Goal: Information Seeking & Learning: Stay updated

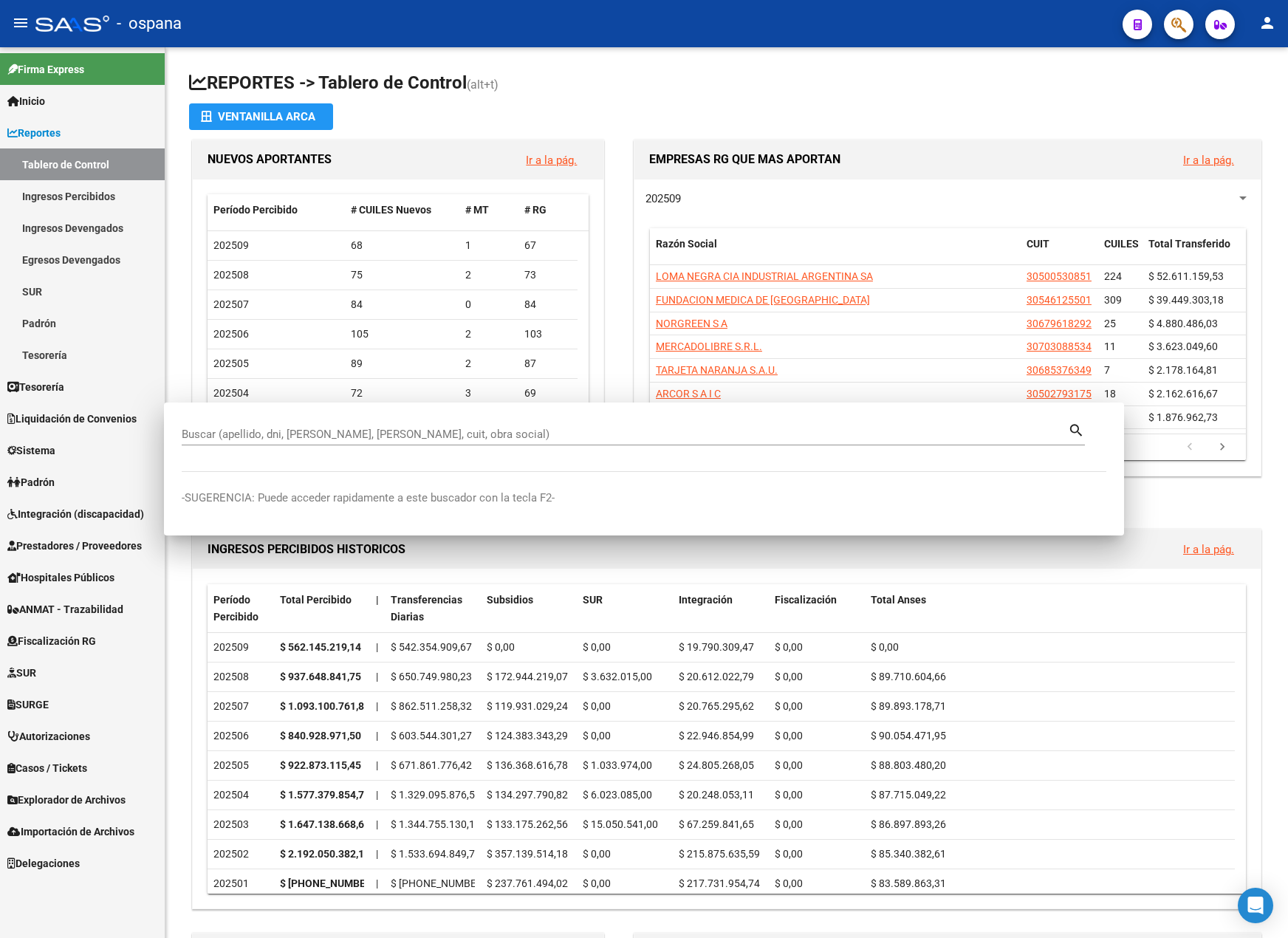
click at [1195, 19] on mat-toolbar "menu - ospana person" at bounding box center [644, 24] width 1288 height 47
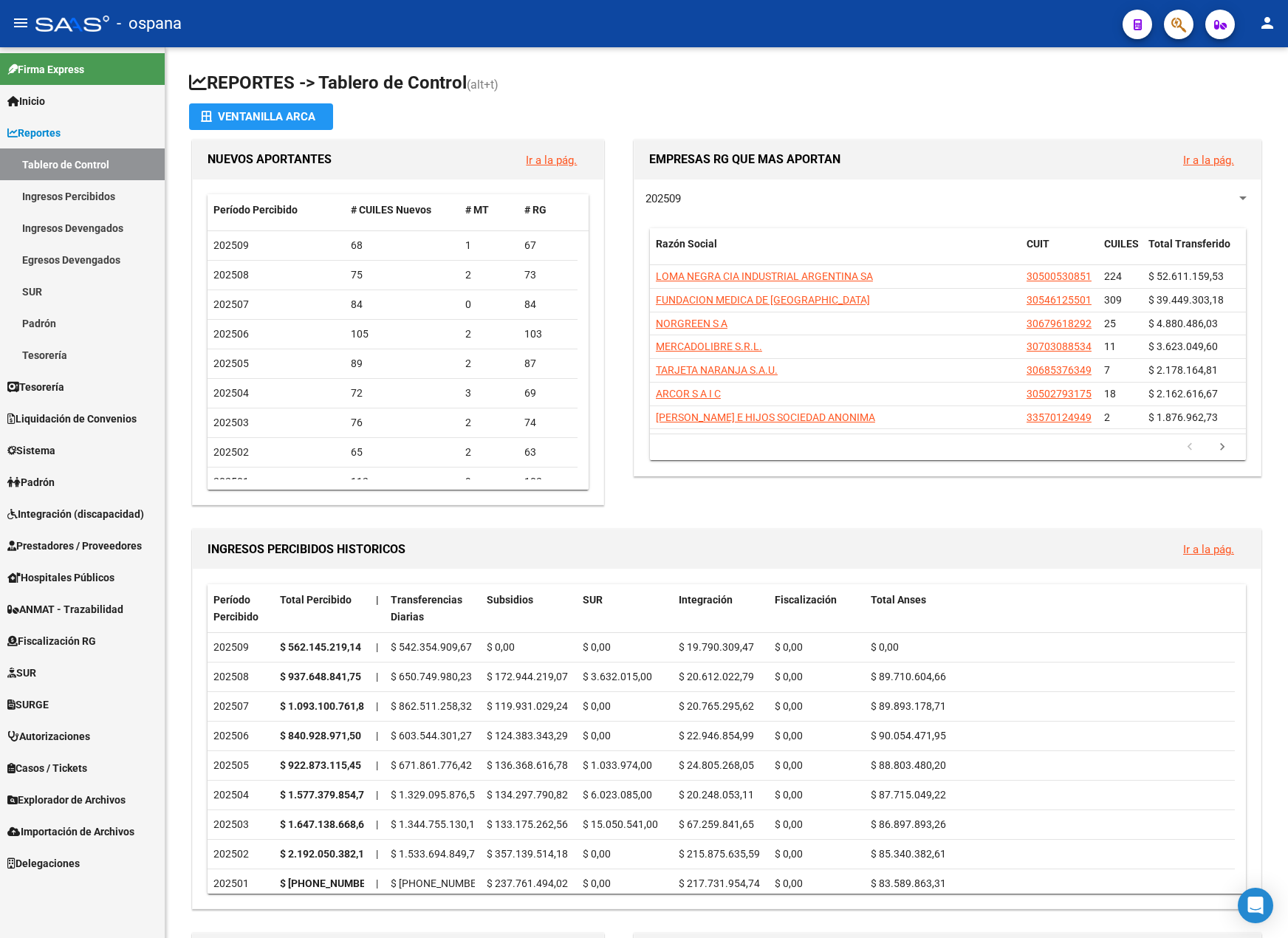
click at [1173, 28] on icon "button" at bounding box center [1179, 24] width 15 height 17
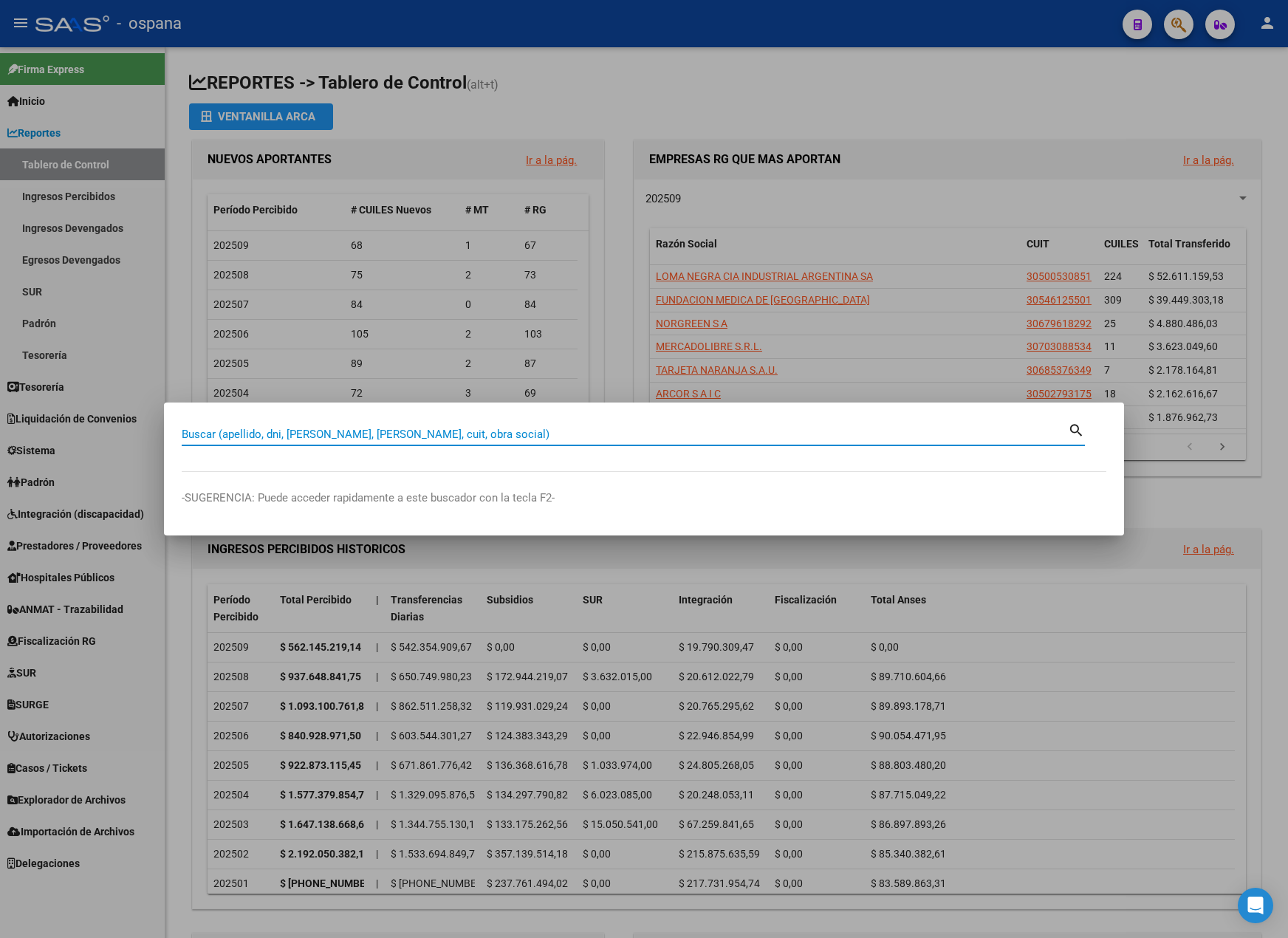
paste input "23217320089"
type input "23217320089"
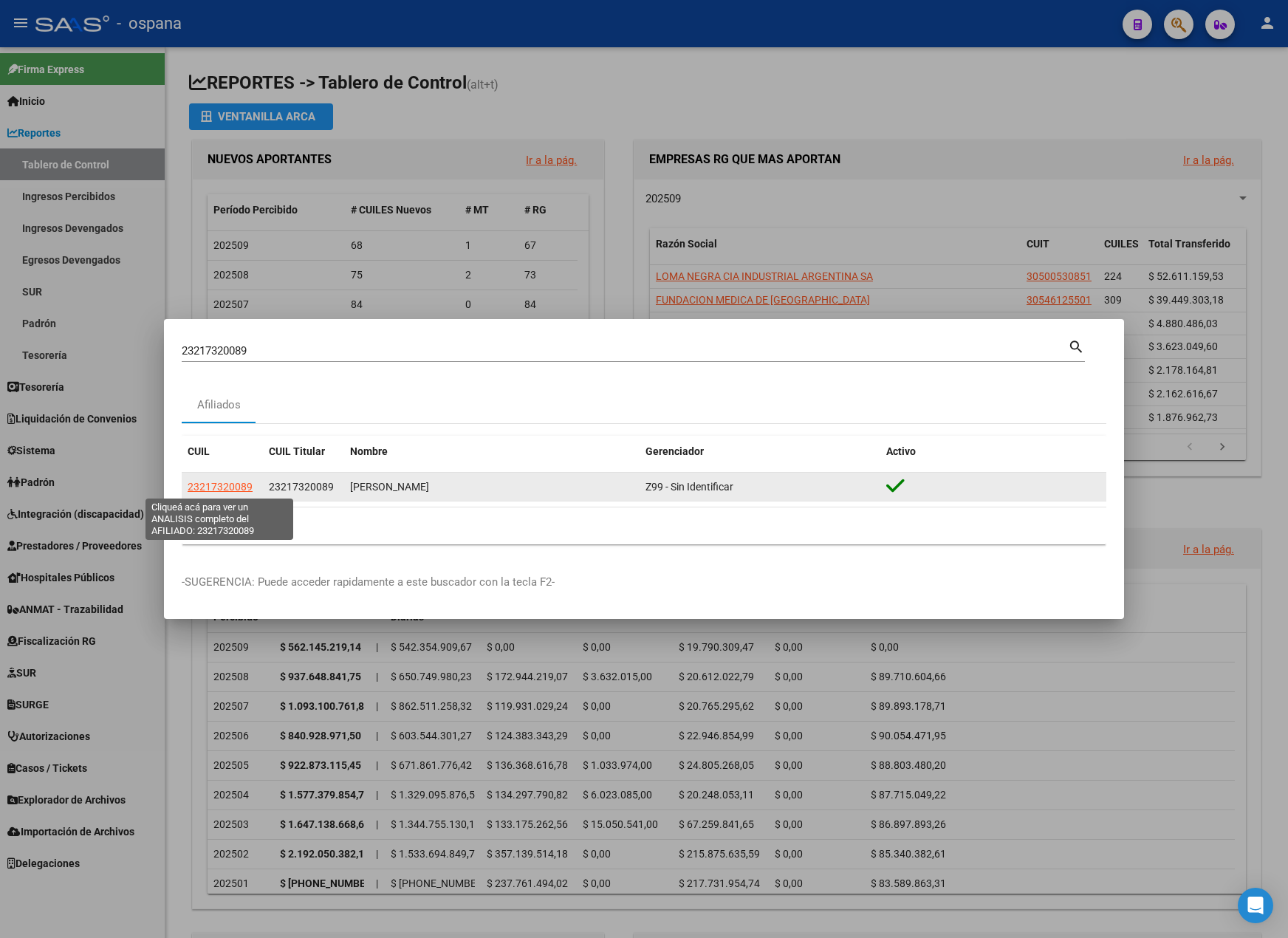
click at [239, 488] on span "23217320089" at bounding box center [219, 487] width 65 height 12
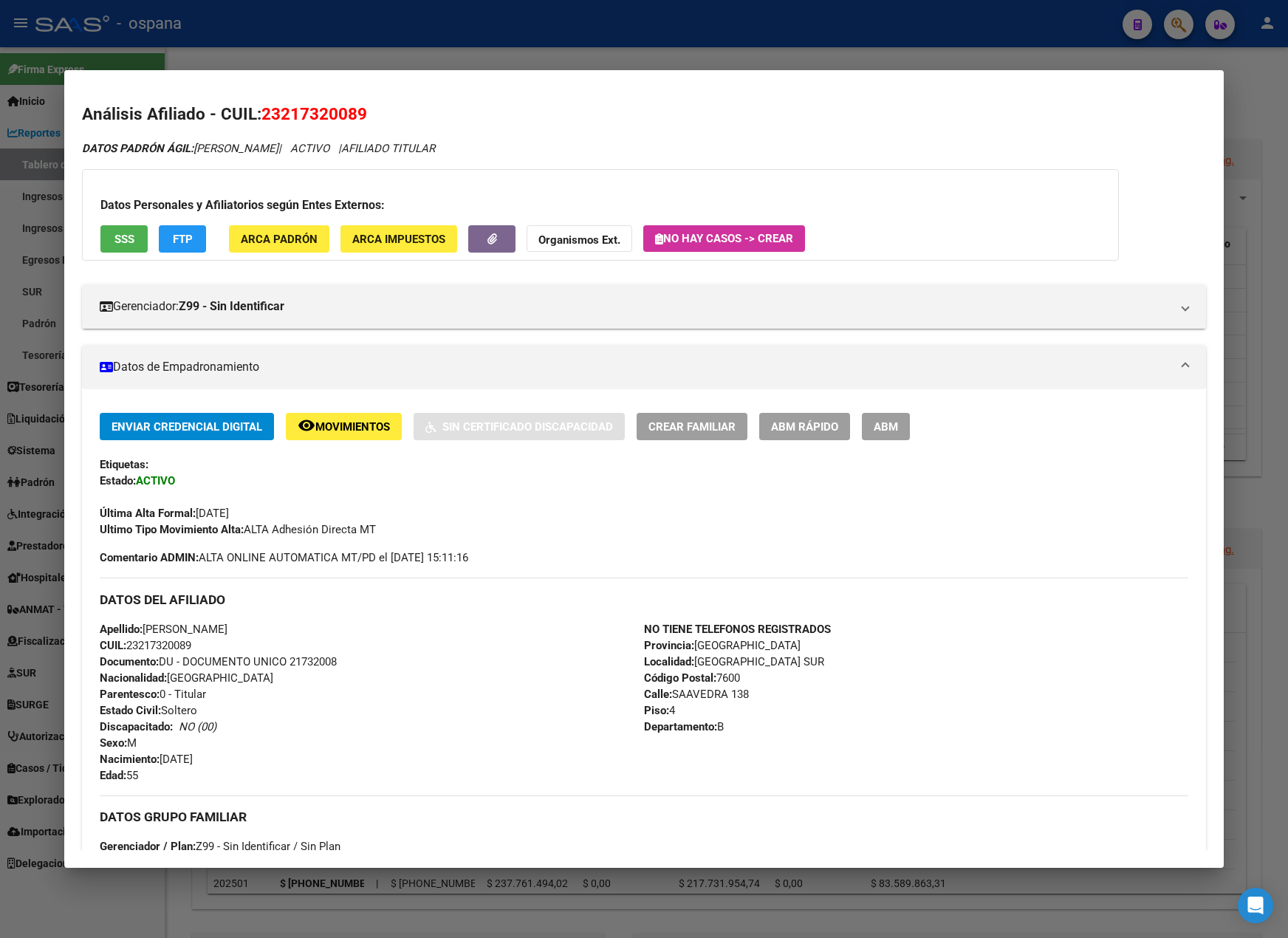
scroll to position [357, 0]
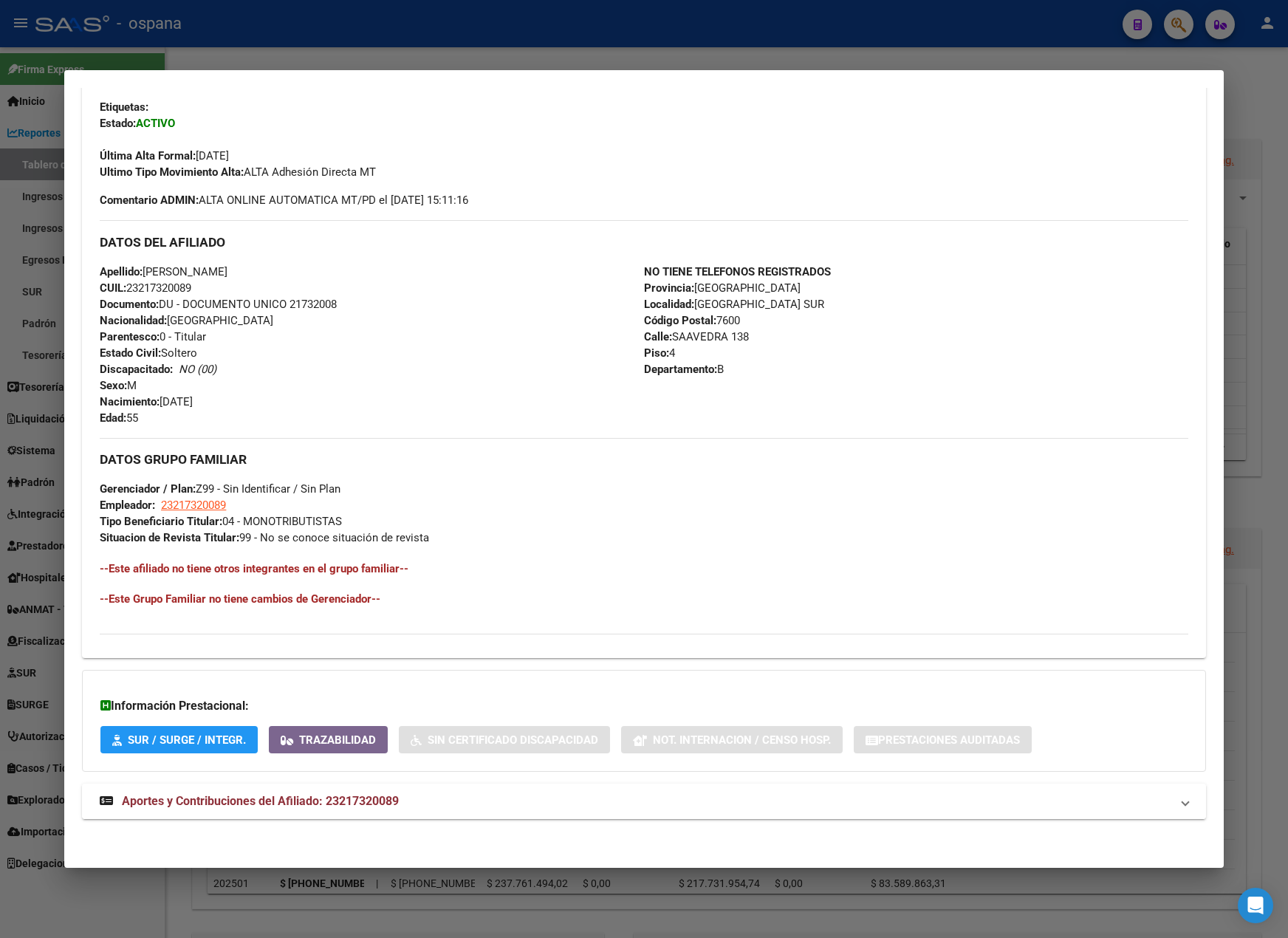
click at [313, 783] on mat-expansion-panel-header "Aportes y Contribuciones del Afiliado: 23217320089" at bounding box center [644, 801] width 1124 height 35
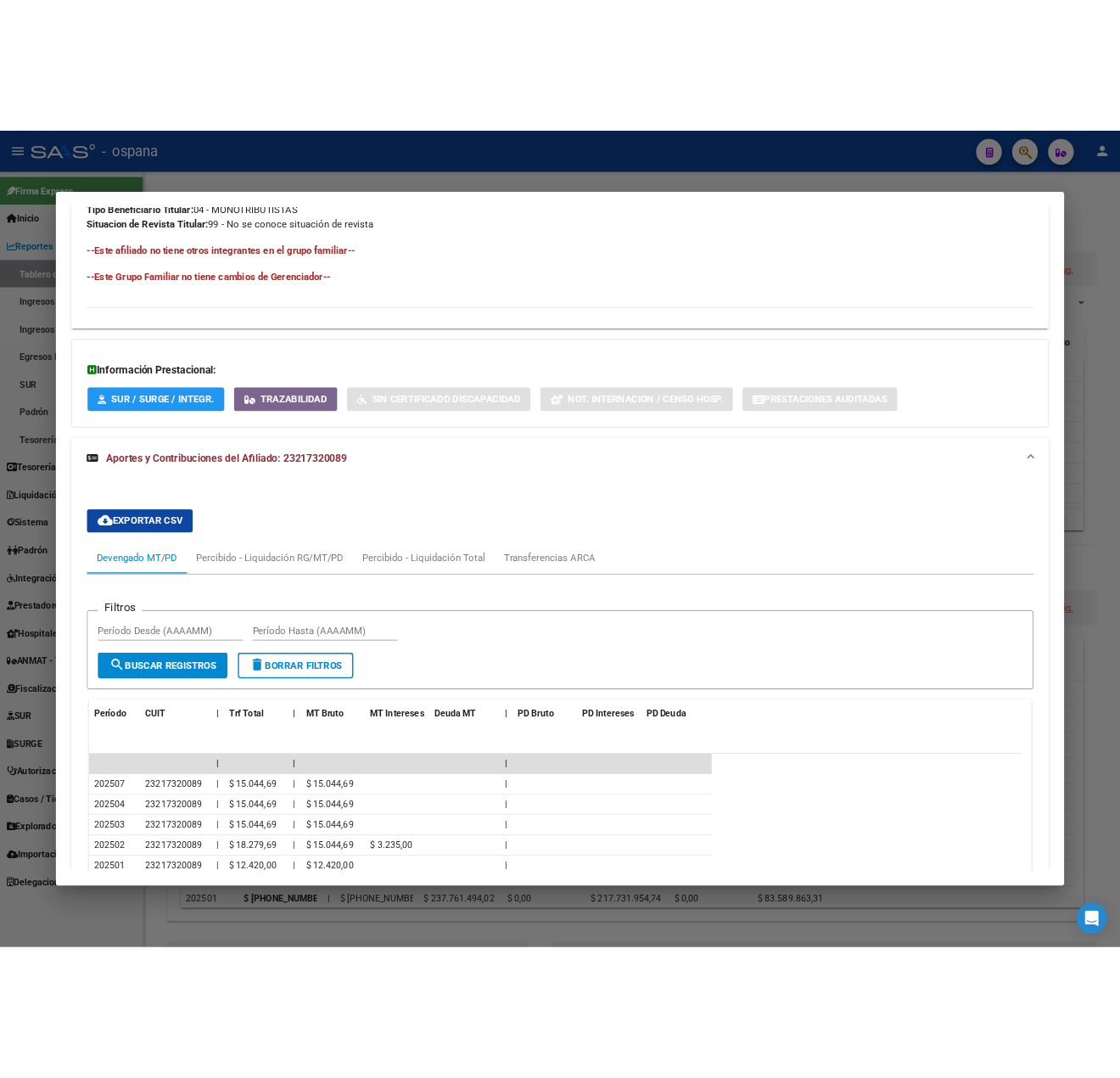
scroll to position [1169, 0]
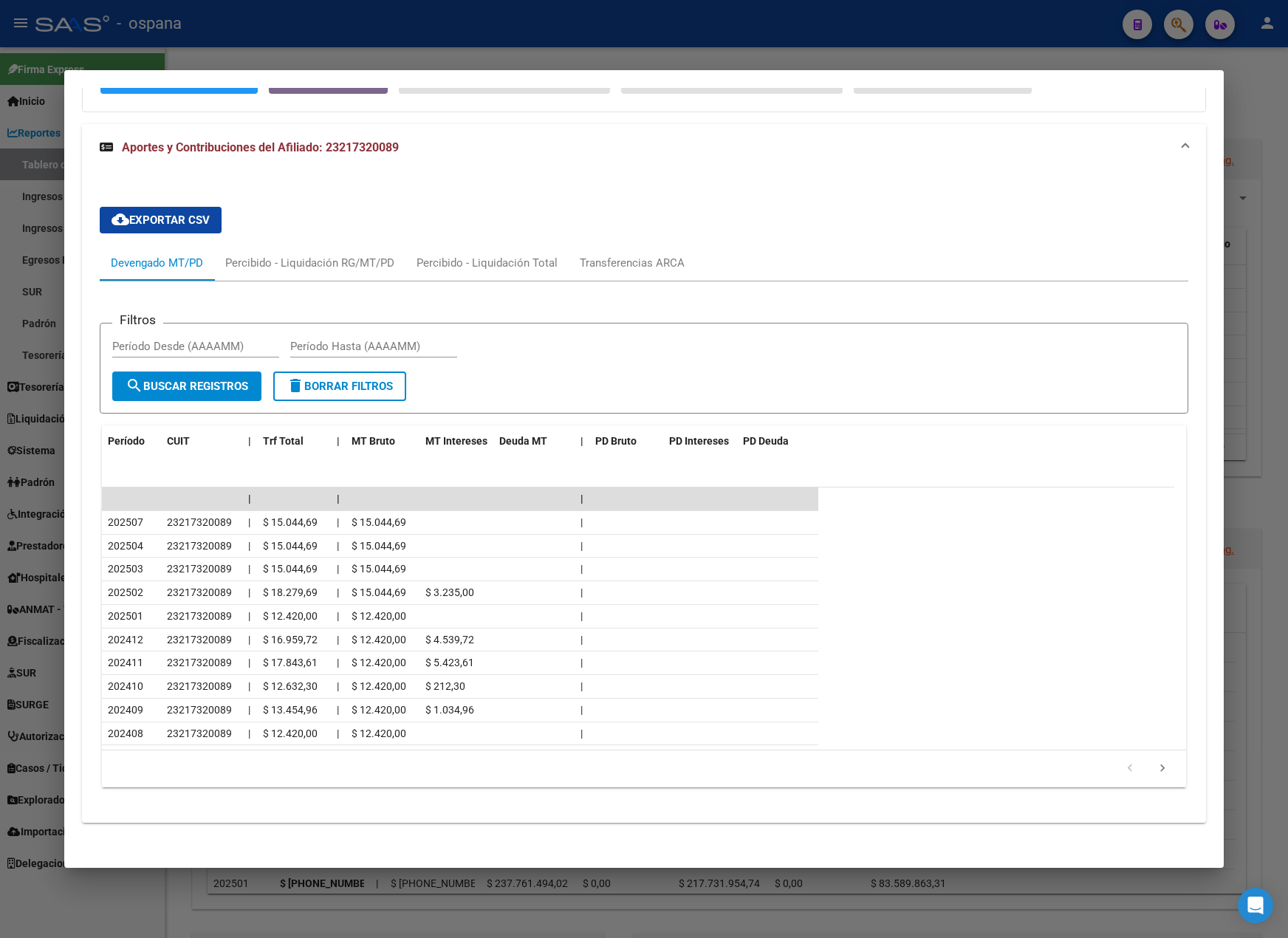
click at [1251, 161] on div at bounding box center [644, 469] width 1288 height 938
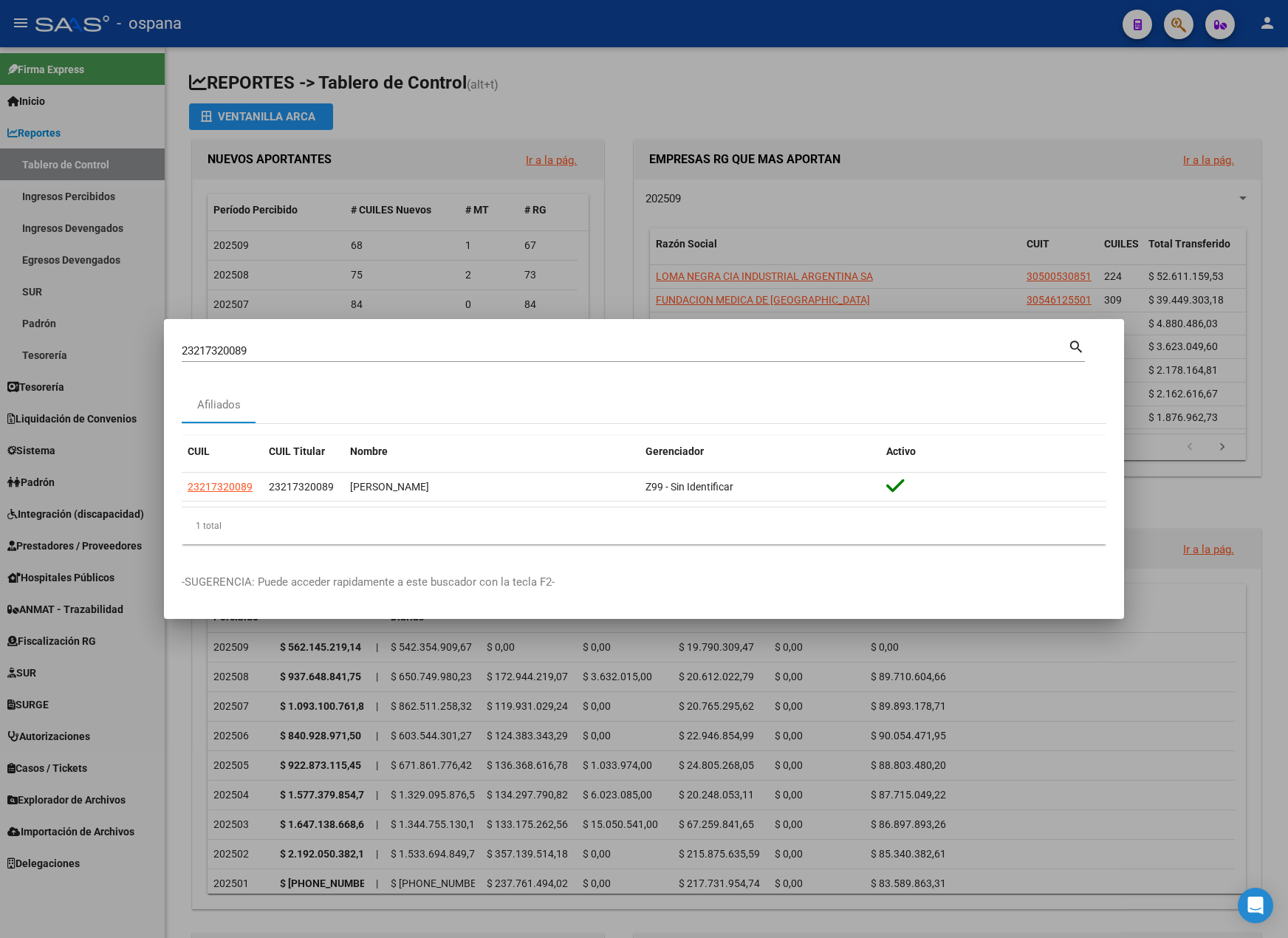
click at [224, 66] on div at bounding box center [644, 469] width 1288 height 938
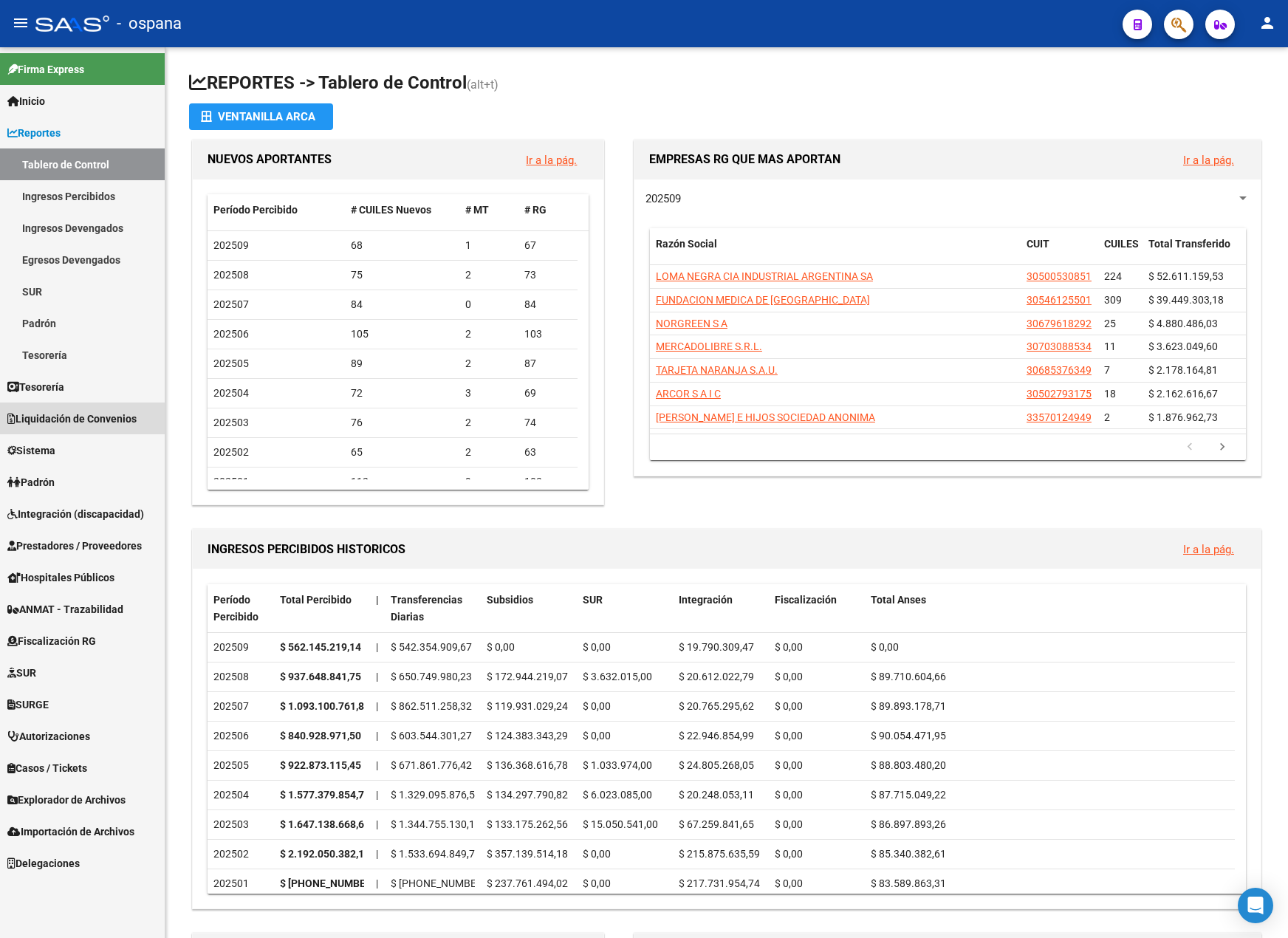
click at [78, 406] on link "Liquidación de Convenios" at bounding box center [82, 419] width 165 height 32
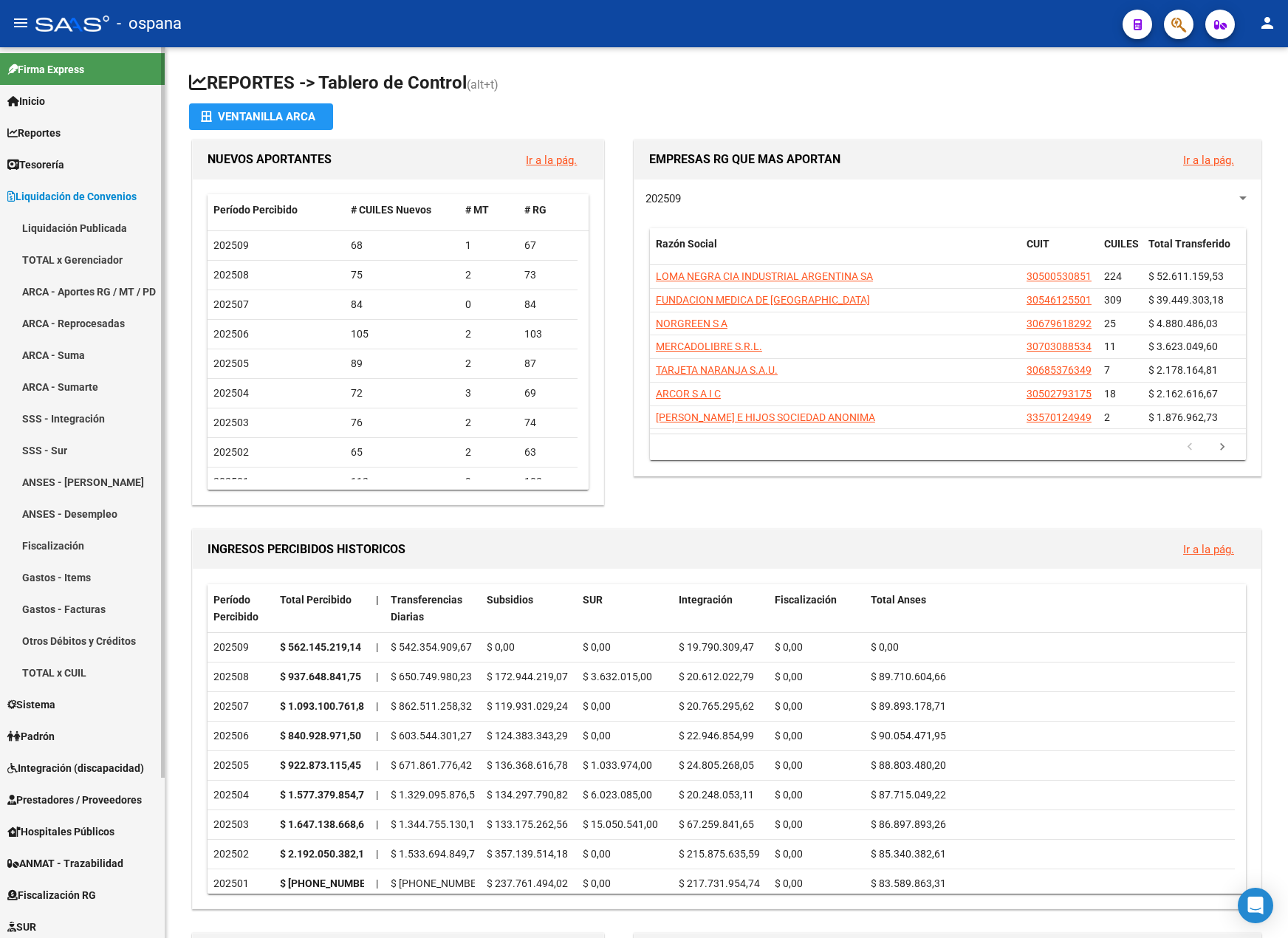
click at [119, 286] on link "ARCA - Aportes RG / MT / PD" at bounding box center [82, 292] width 165 height 32
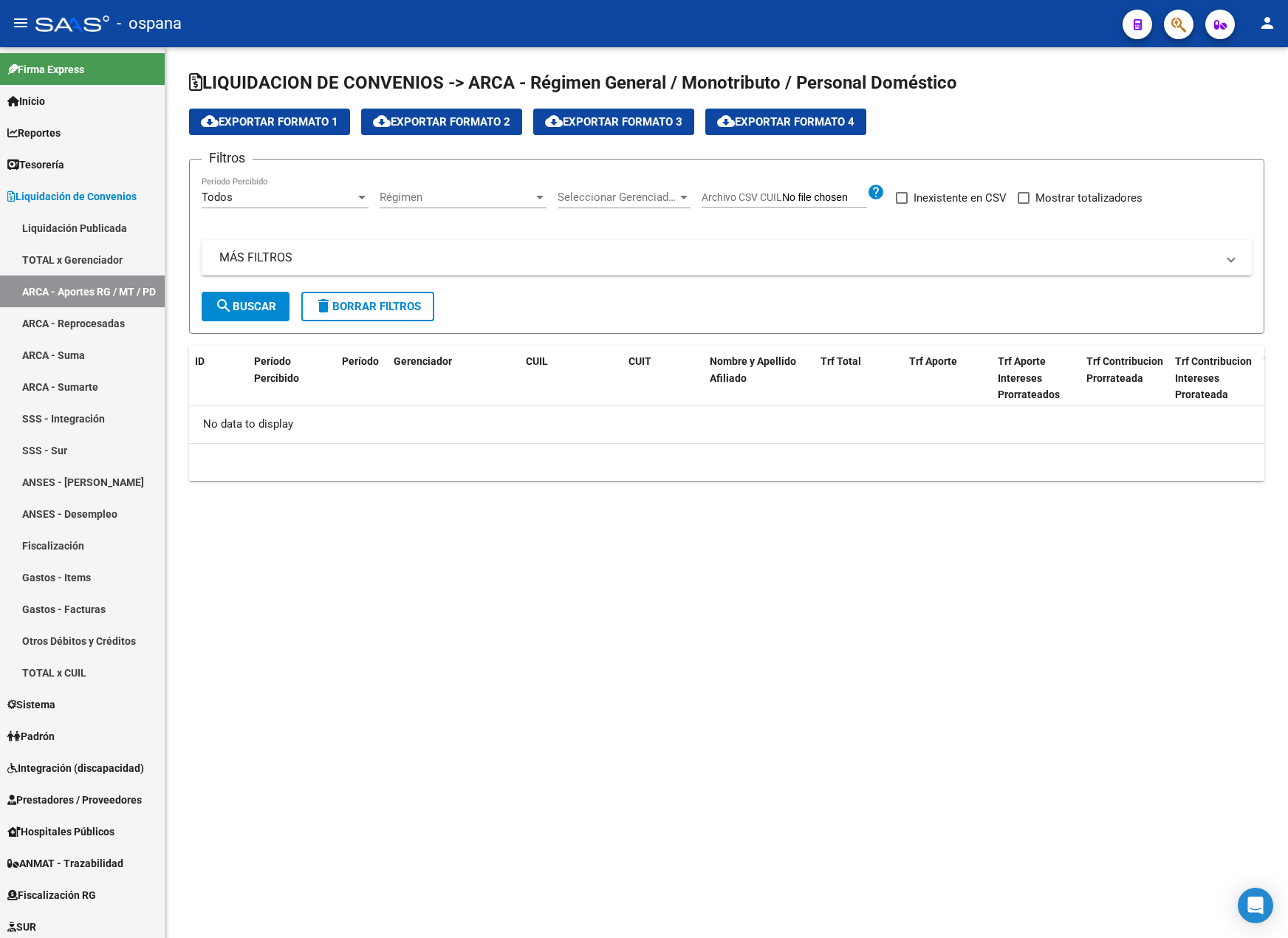
click at [420, 305] on span "delete Borrar Filtros" at bounding box center [367, 307] width 106 height 13
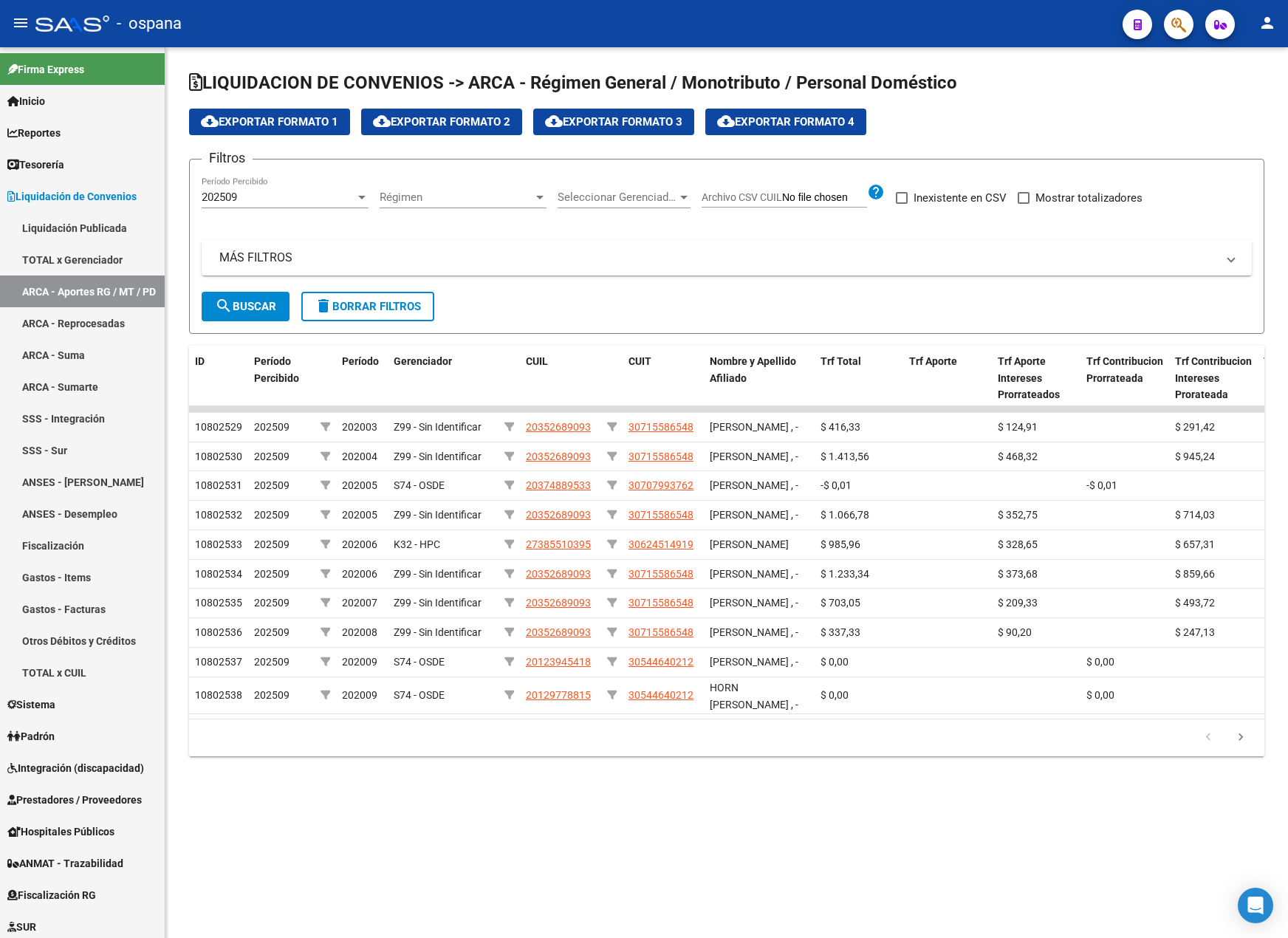
click at [269, 199] on div "202509" at bounding box center [278, 198] width 154 height 13
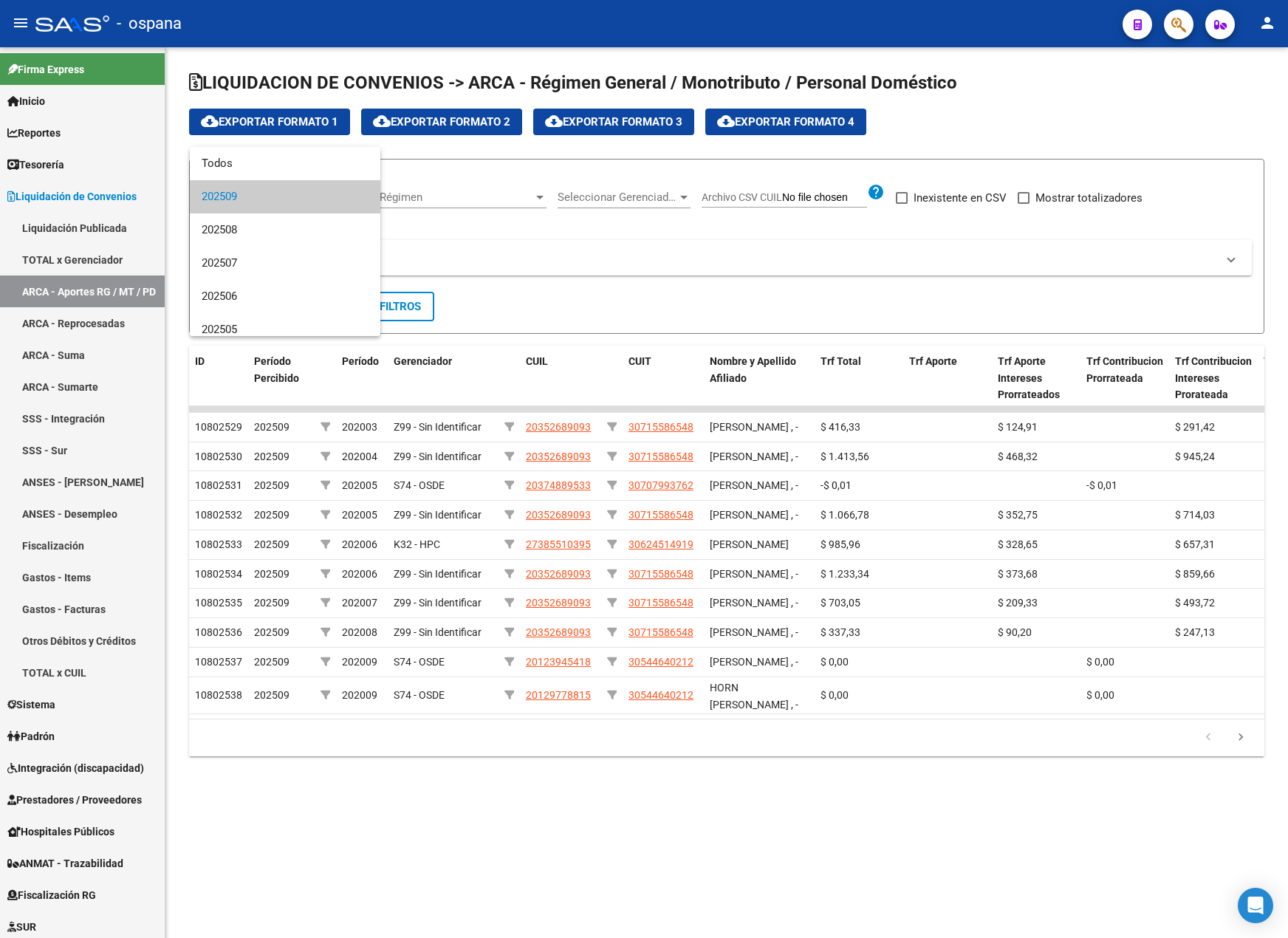
click at [504, 245] on div at bounding box center [644, 469] width 1288 height 938
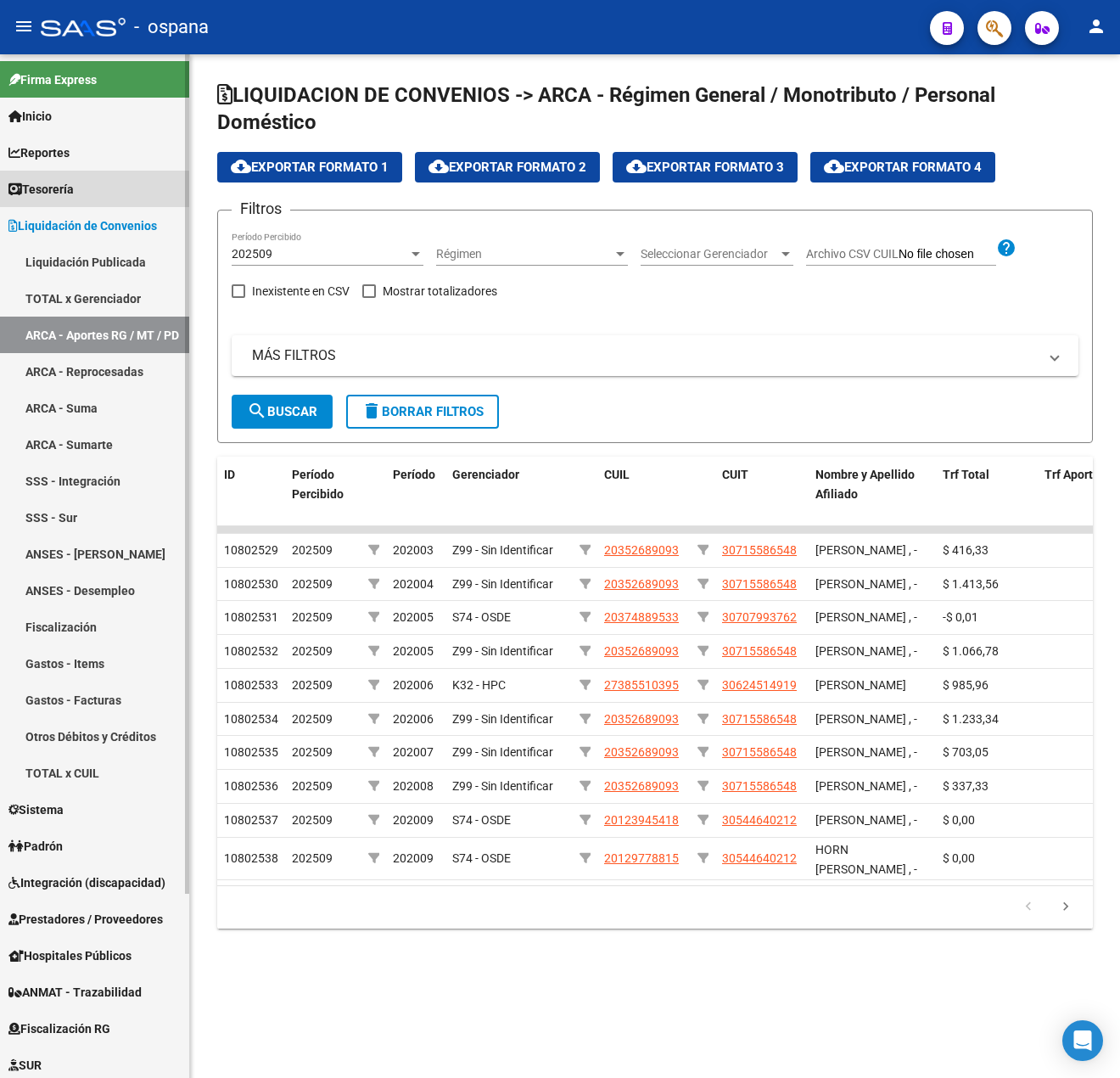
click at [73, 190] on span "Tesorería" at bounding box center [42, 188] width 66 height 18
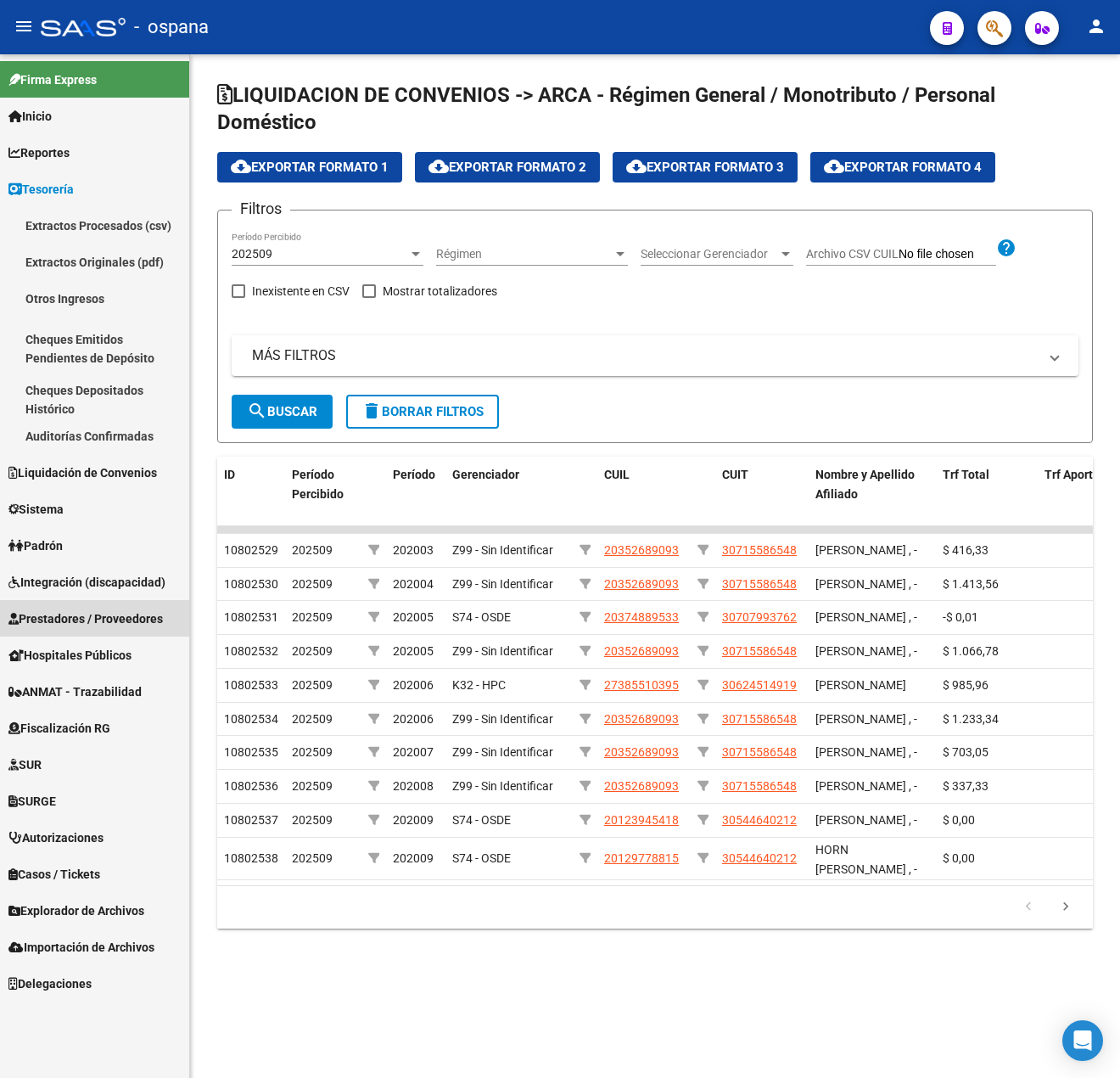
click at [81, 622] on span "Prestadores / Proveedores" at bounding box center [86, 618] width 154 height 18
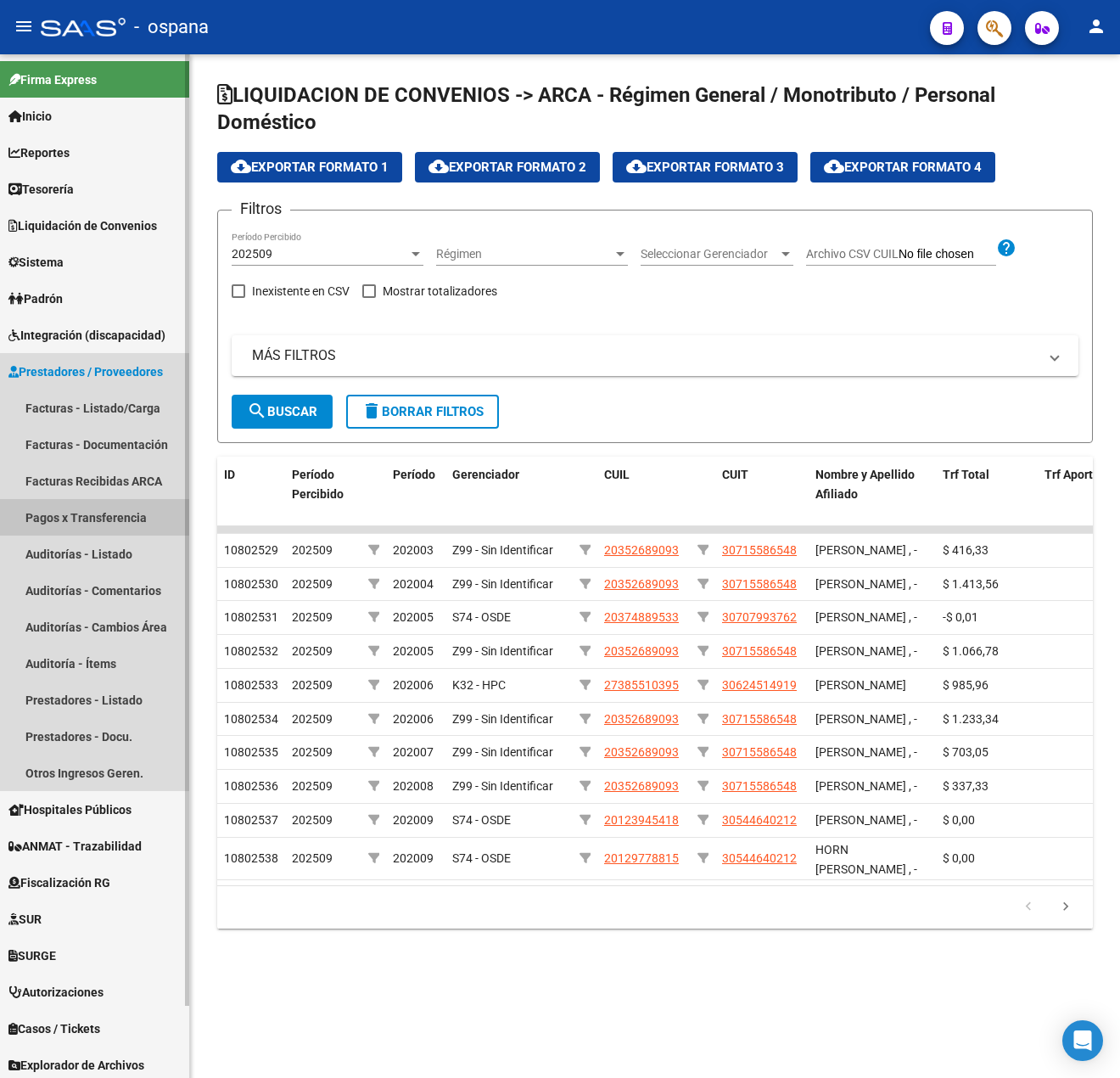
click at [81, 509] on link "Pagos x Transferencia" at bounding box center [95, 518] width 189 height 37
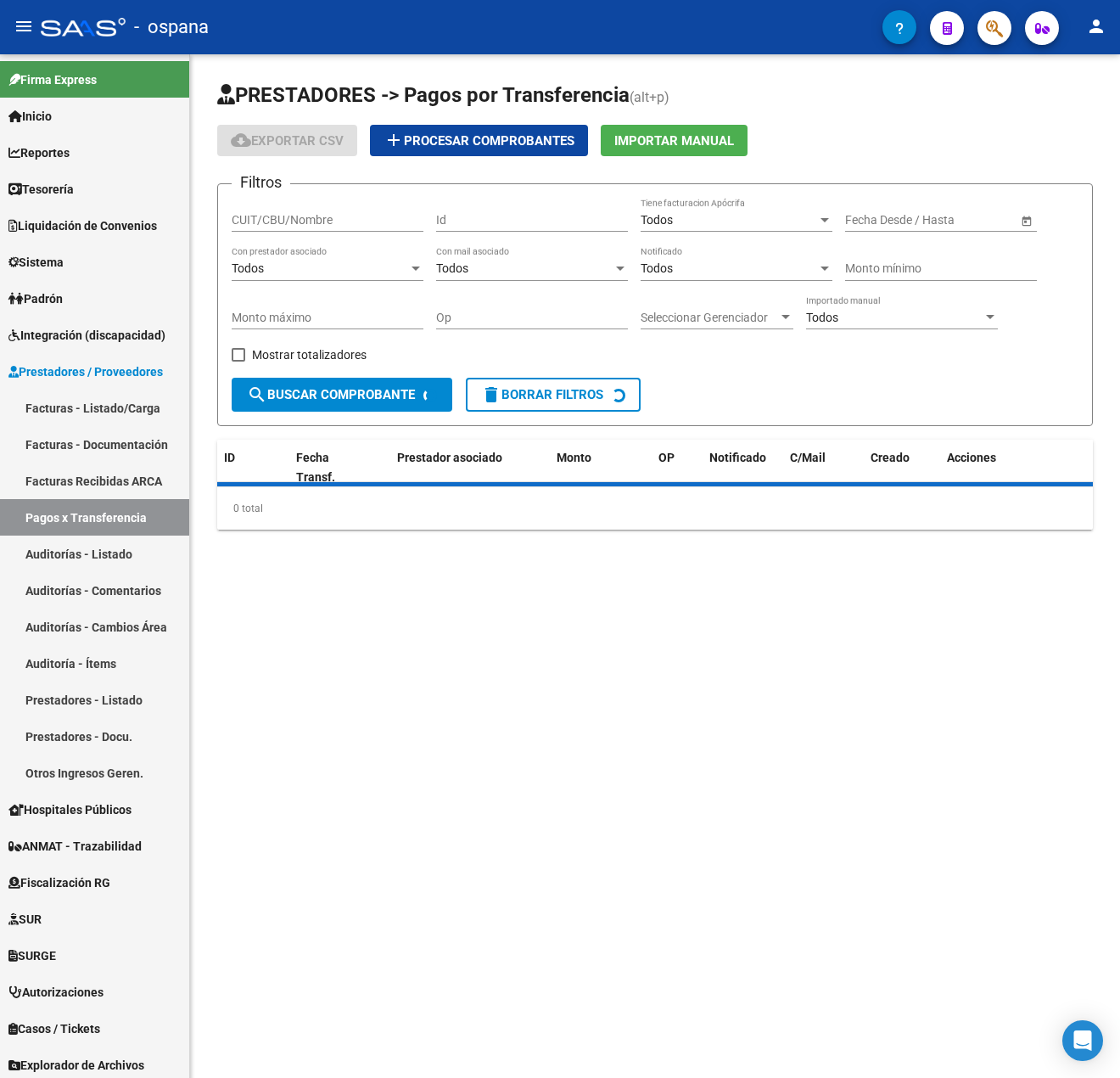
click at [317, 213] on input "CUIT/CBU/Nombre" at bounding box center [327, 219] width 192 height 14
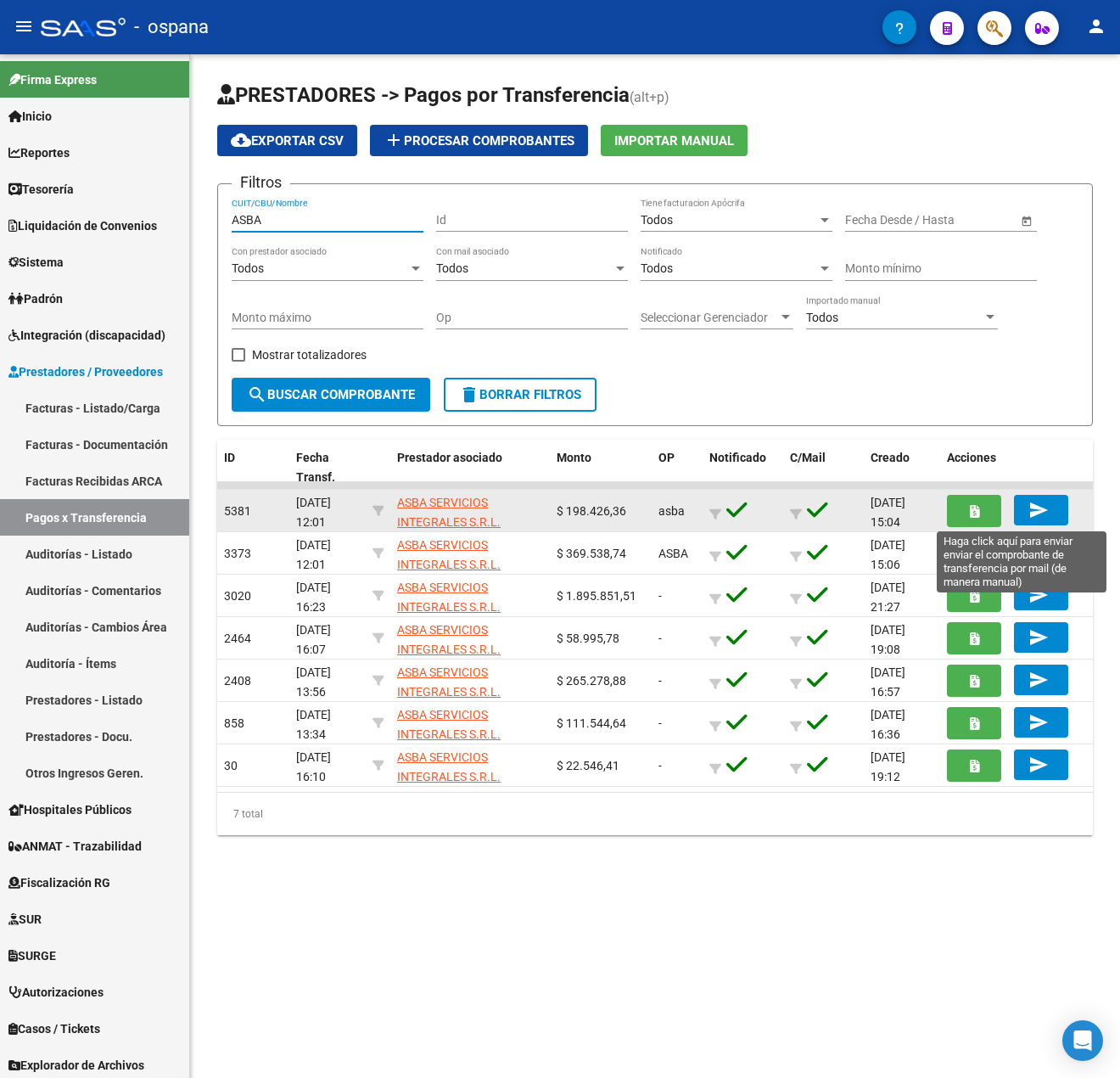
type input "ASBA"
click at [1035, 504] on mat-icon "send" at bounding box center [1038, 509] width 20 height 20
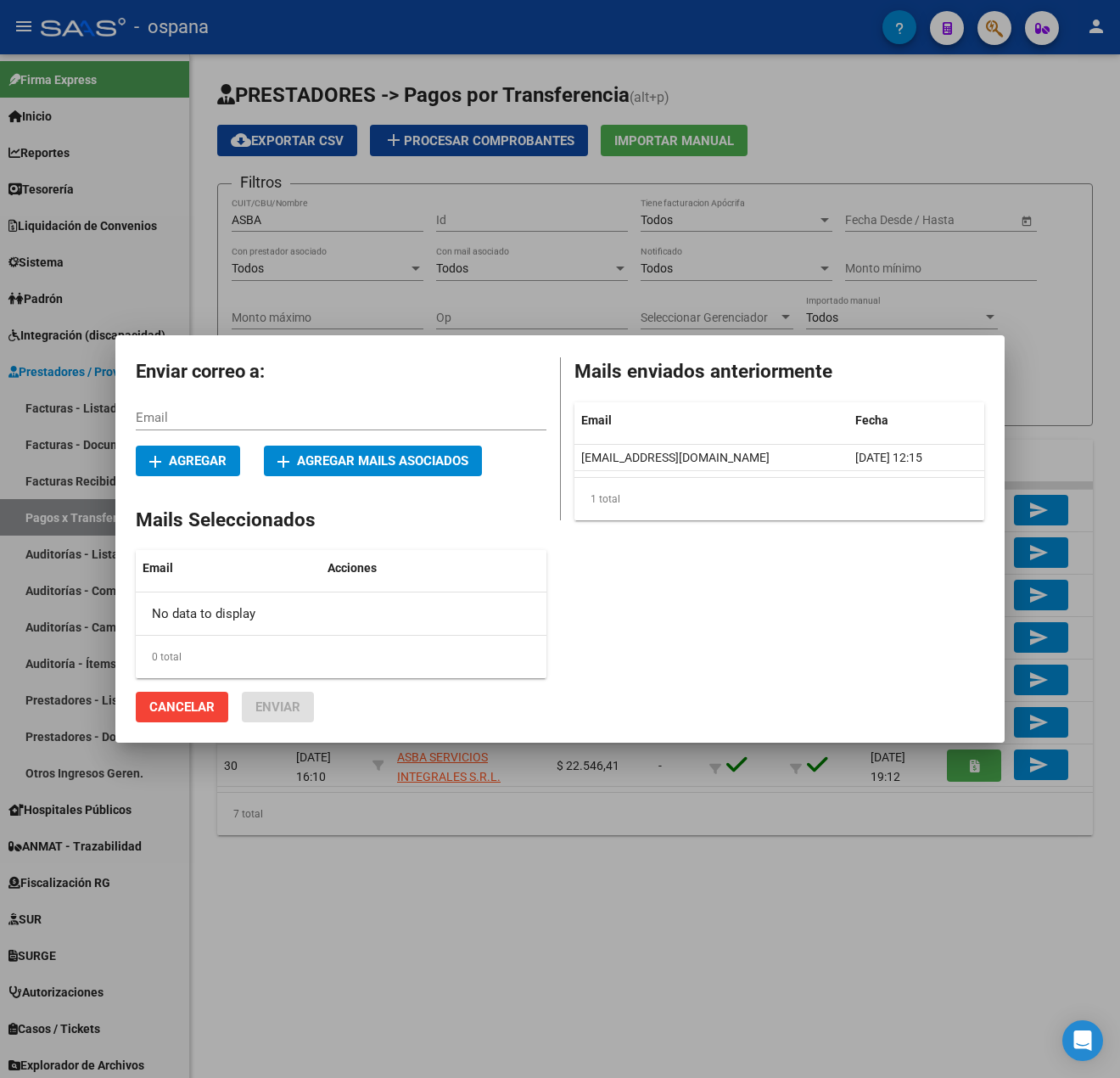
click at [1036, 421] on div at bounding box center [560, 539] width 1120 height 1078
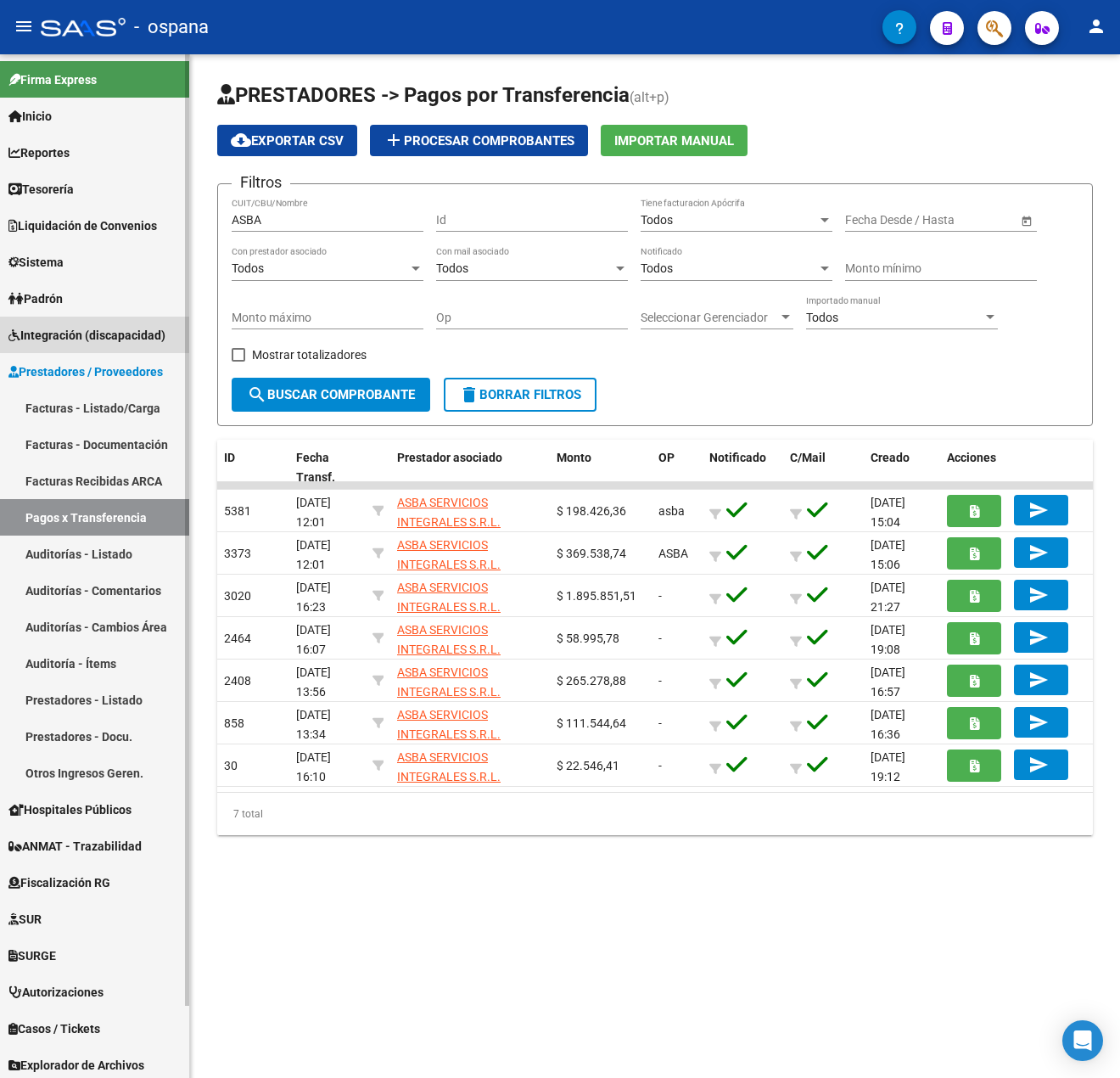
click at [2, 335] on link "Integración (discapacidad)" at bounding box center [95, 335] width 189 height 37
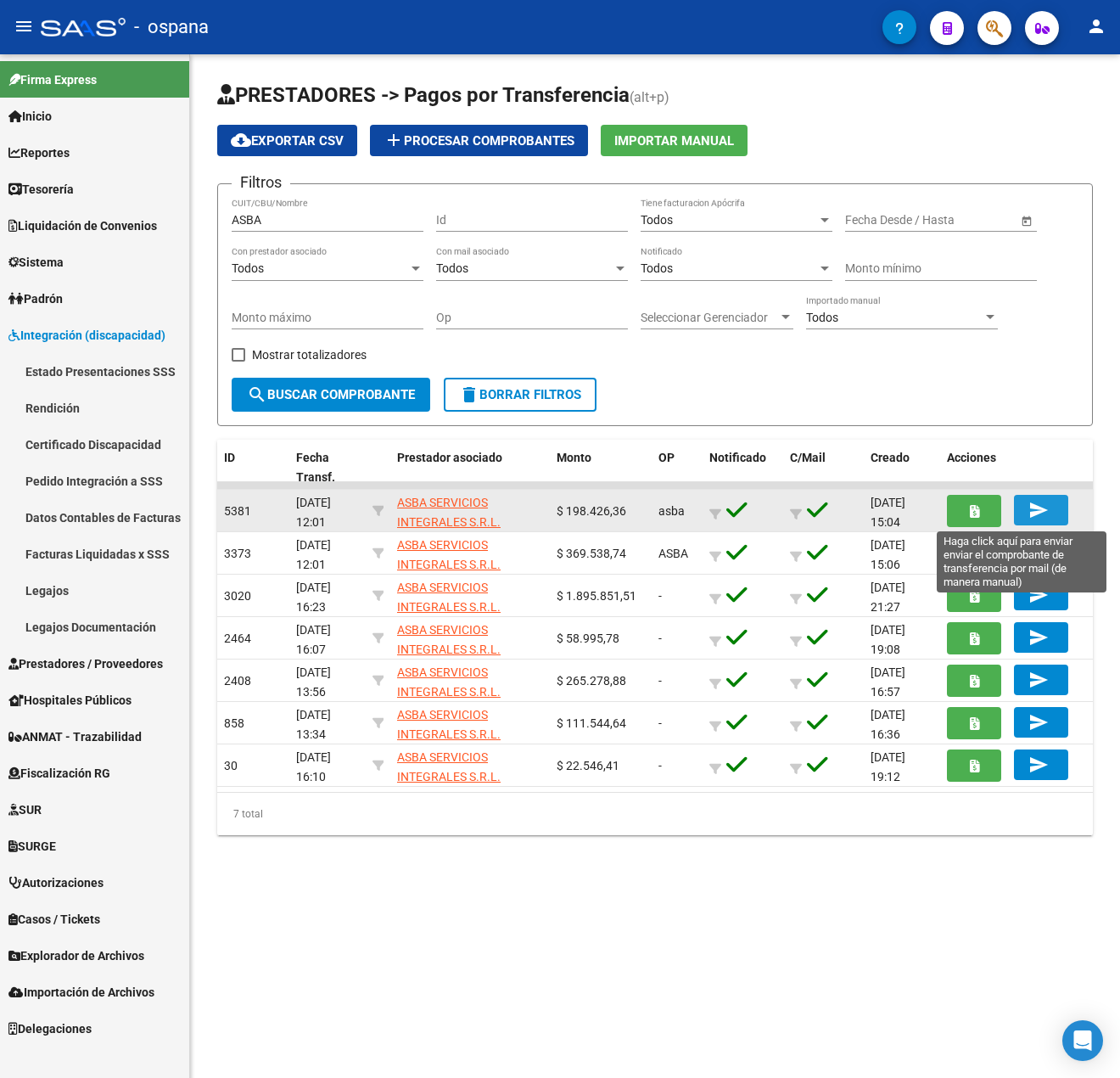
click at [1047, 514] on mat-icon "send" at bounding box center [1038, 509] width 20 height 20
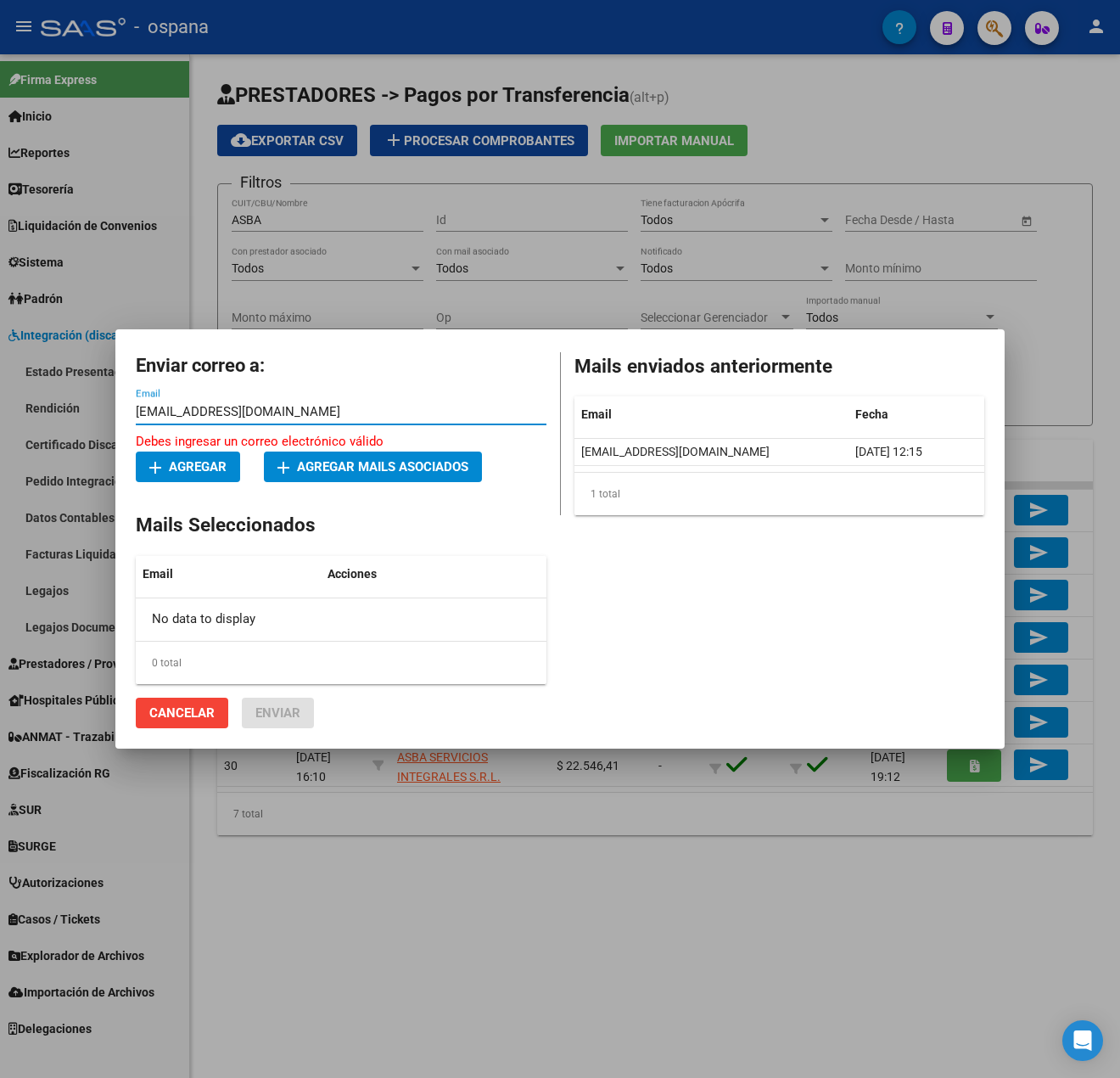
click at [193, 459] on span "add Agregar" at bounding box center [188, 467] width 77 height 15
click at [188, 457] on button "add Agregar" at bounding box center [188, 467] width 104 height 31
click at [275, 414] on input "Cobranzas@asba.com.ar" at bounding box center [341, 411] width 410 height 15
drag, startPoint x: 141, startPoint y: 413, endPoint x: 45, endPoint y: 416, distance: 96.0
click at [45, 416] on div "Enviar correo a: Cobranzas@asba.com.ar Email Debes ingresar un correo electróni…" at bounding box center [560, 539] width 1120 height 1078
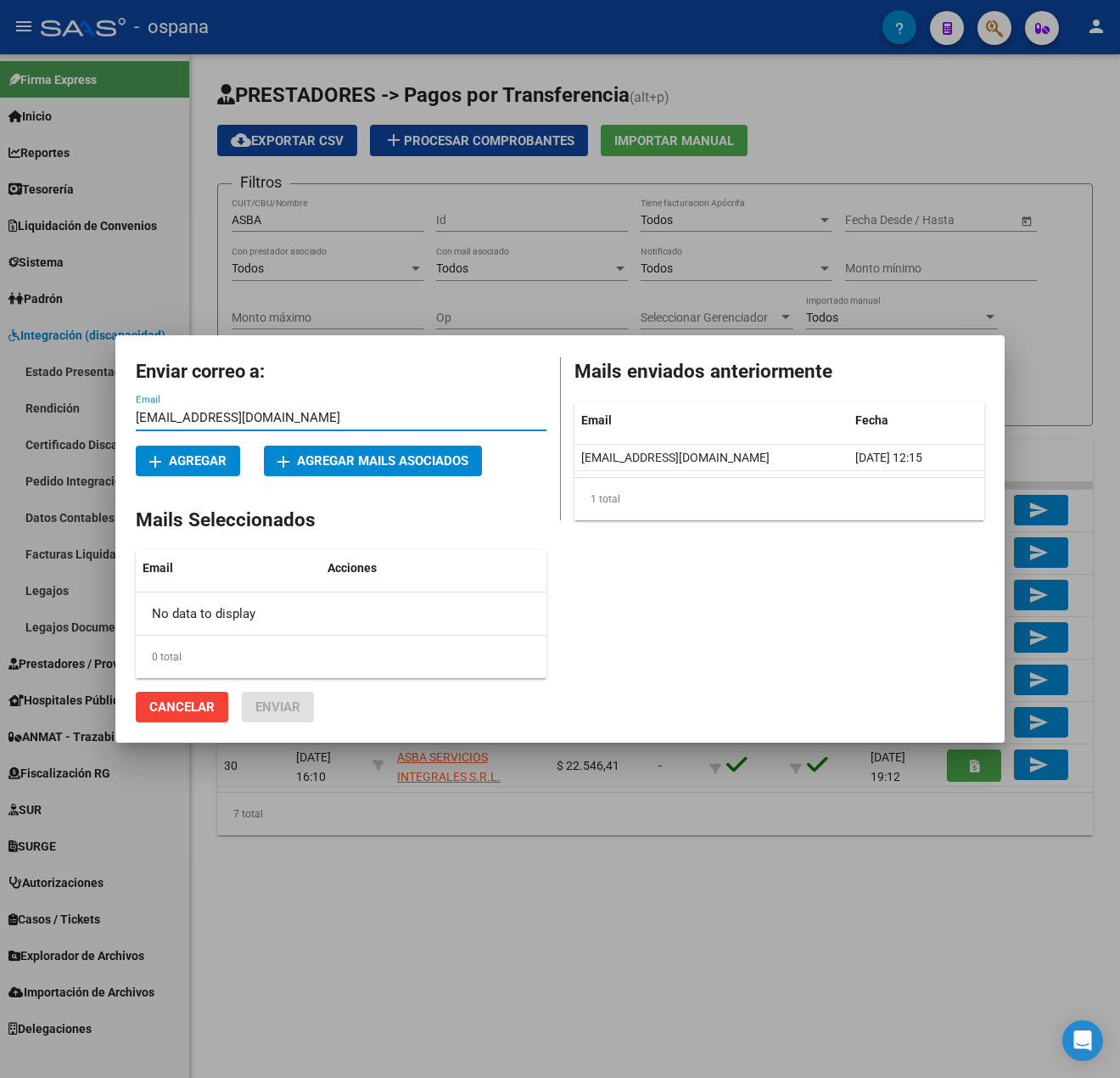
type input "cobranzas@asba.com.ar"
click at [209, 457] on span "add Agregar" at bounding box center [188, 461] width 77 height 15
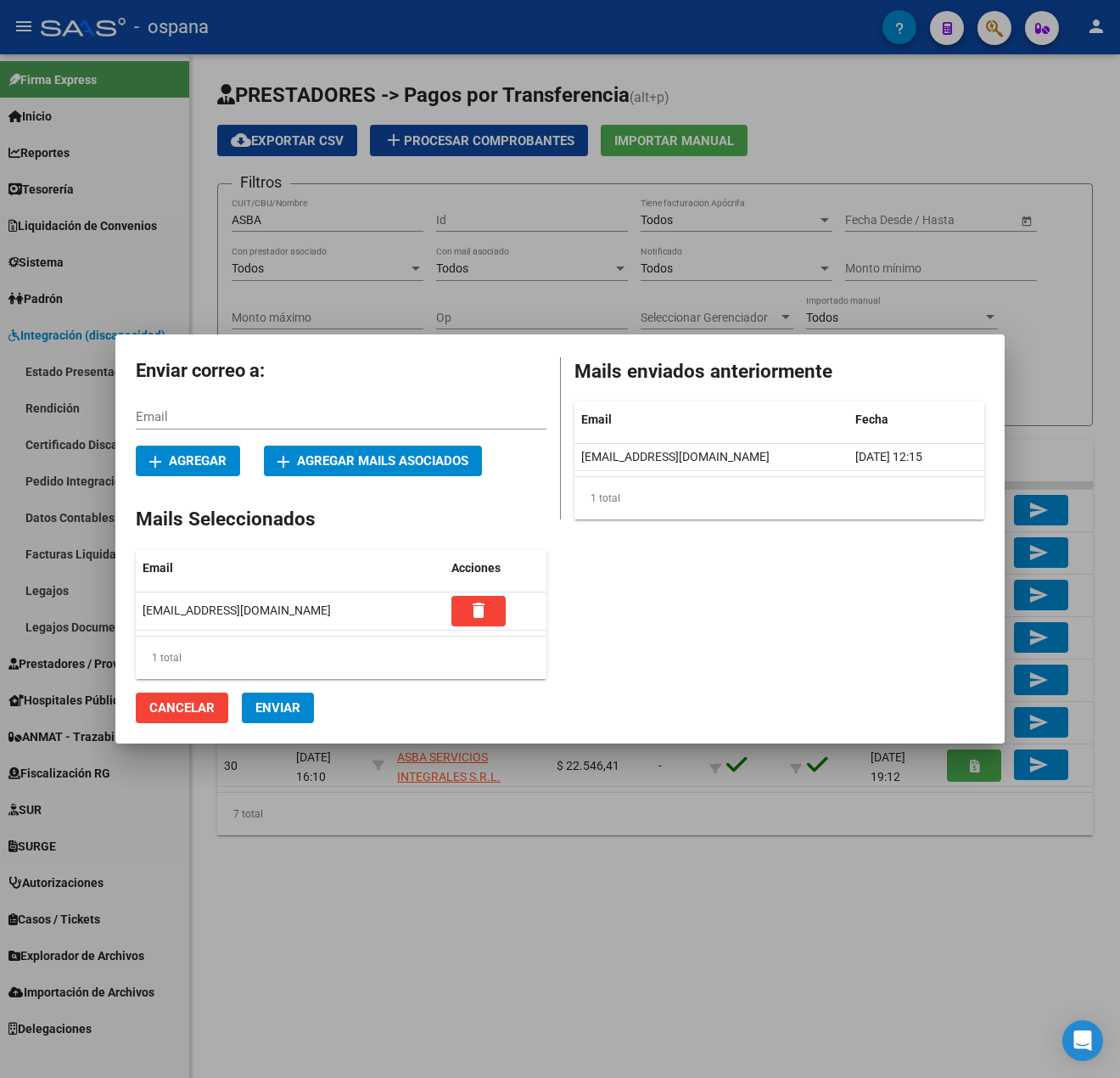
click at [271, 717] on button "Enviar" at bounding box center [277, 708] width 72 height 31
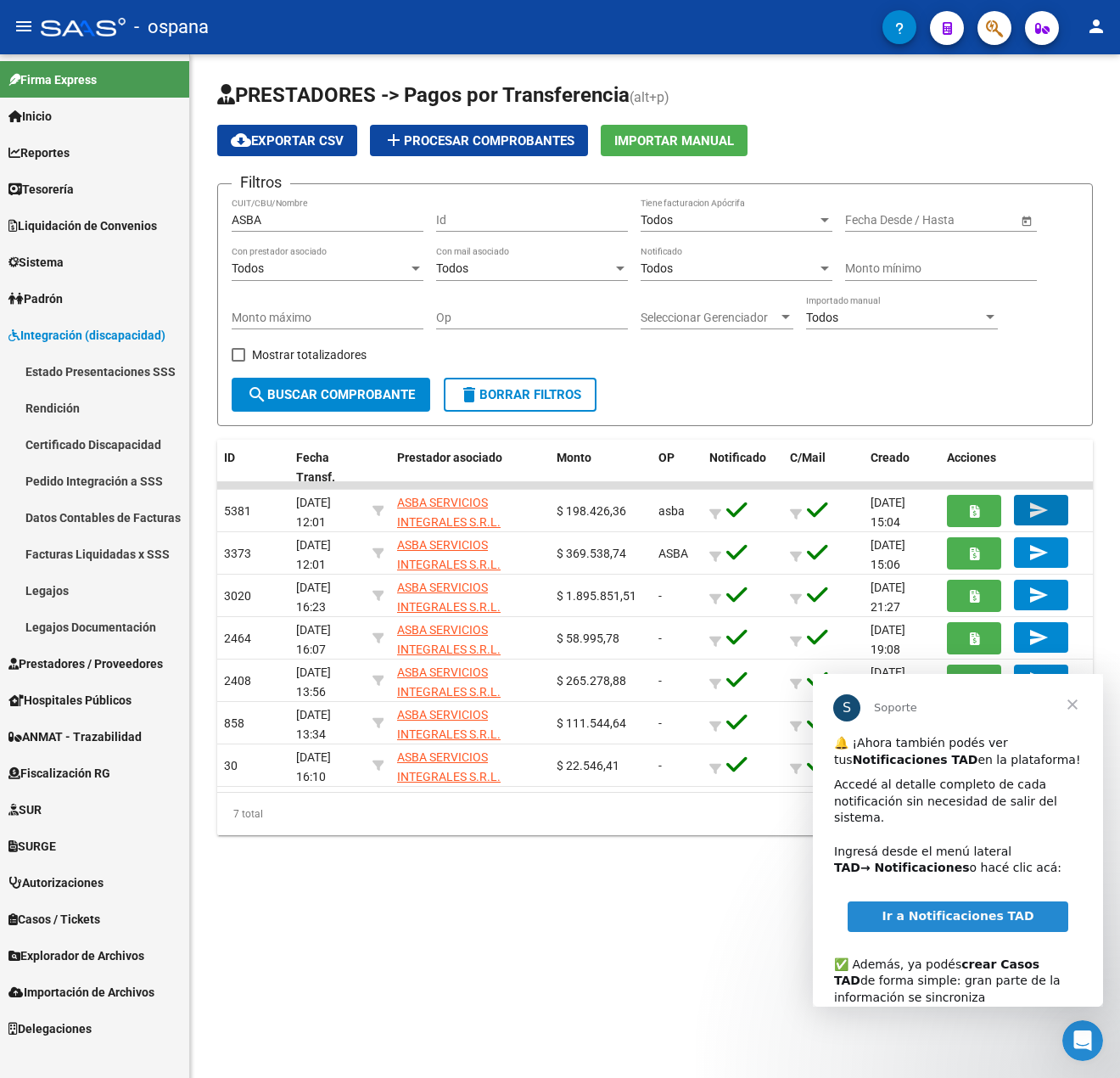
click at [967, 909] on span "Ir a Notificaciones TAD" at bounding box center [957, 916] width 152 height 14
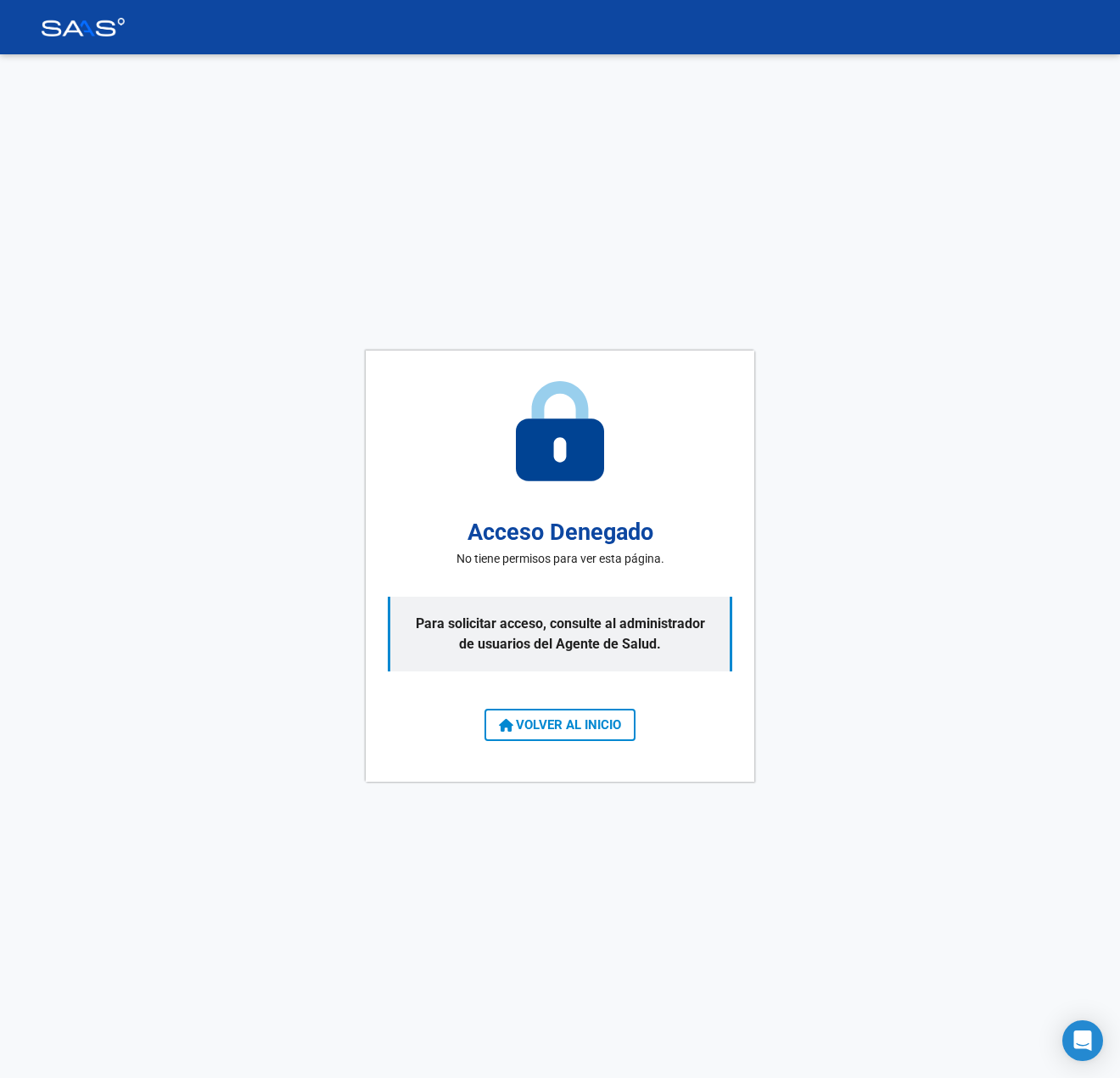
click at [559, 723] on span "VOLVER AL INICIO" at bounding box center [560, 724] width 122 height 15
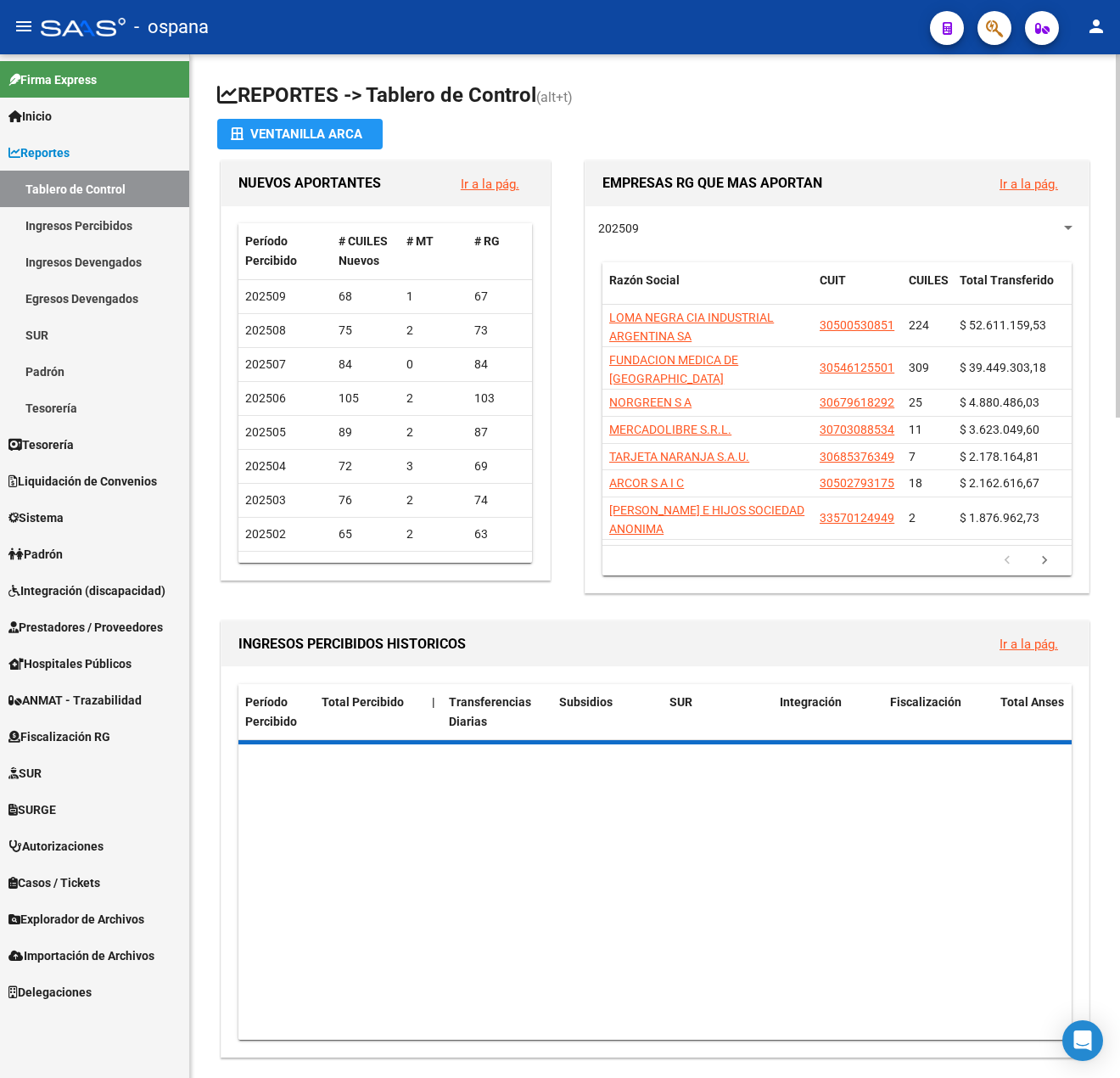
click at [300, 143] on div "Ventanilla ARCA" at bounding box center [299, 134] width 138 height 31
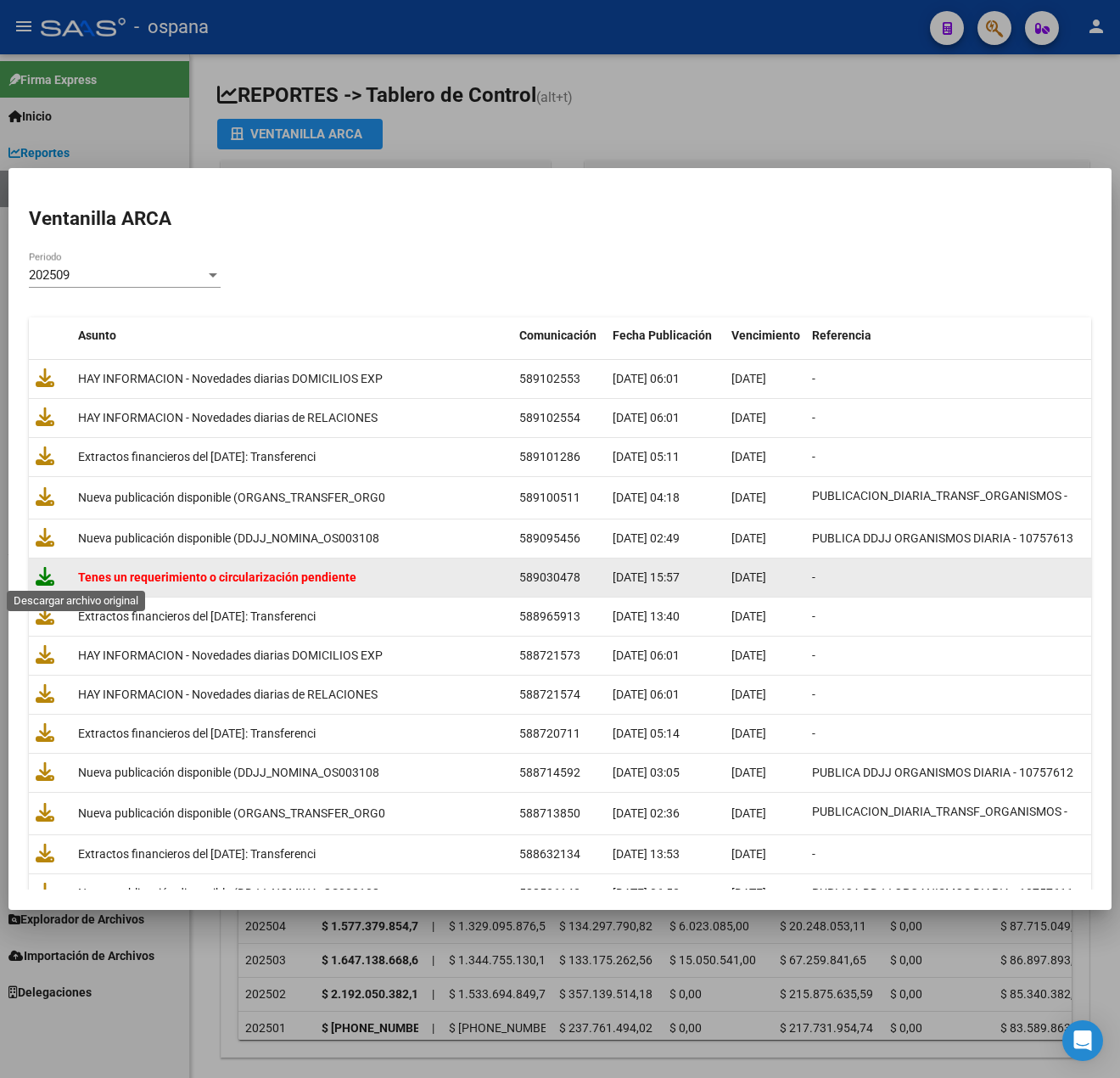
click at [45, 580] on icon at bounding box center [44, 576] width 18 height 18
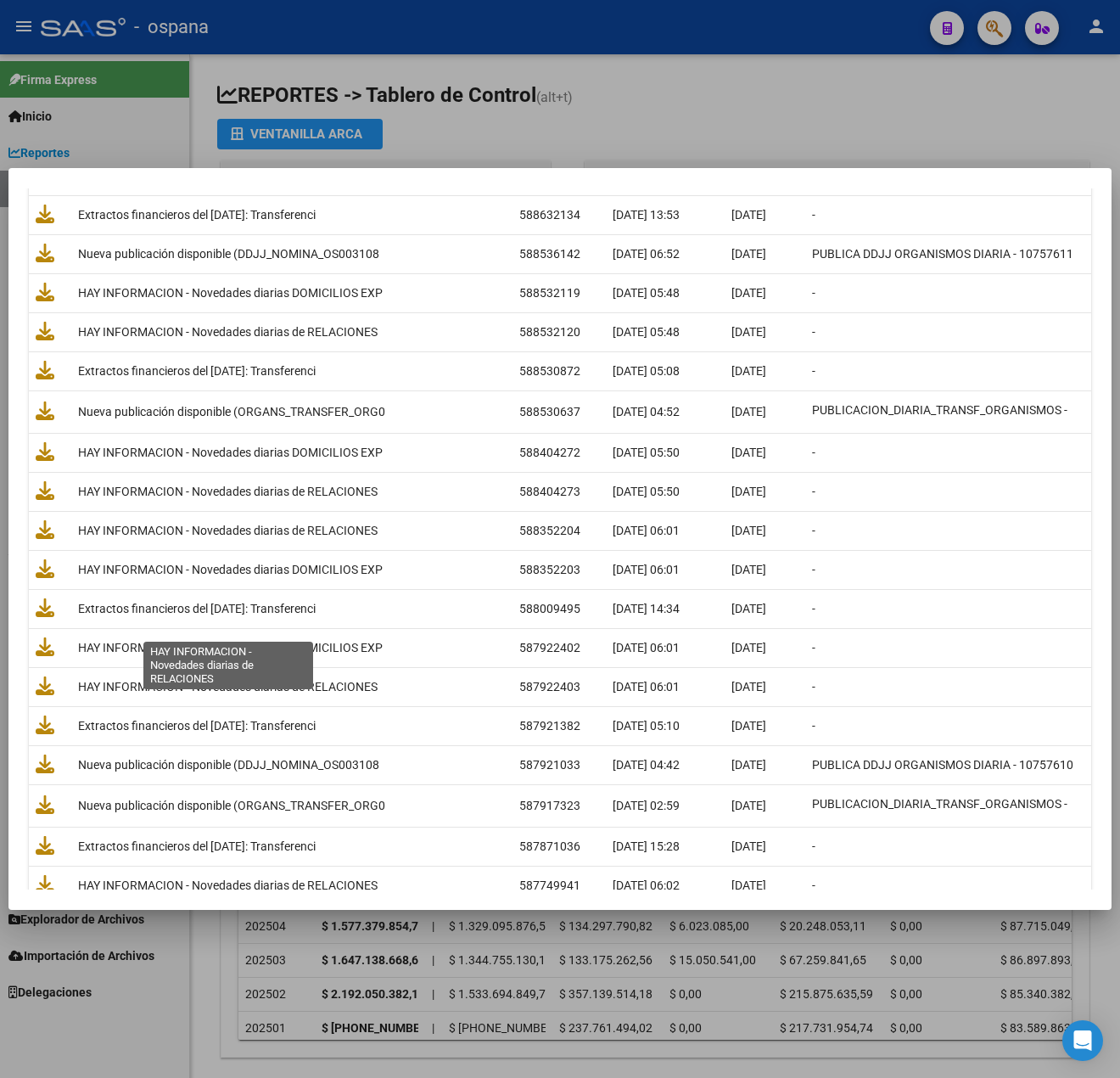
scroll to position [848, 0]
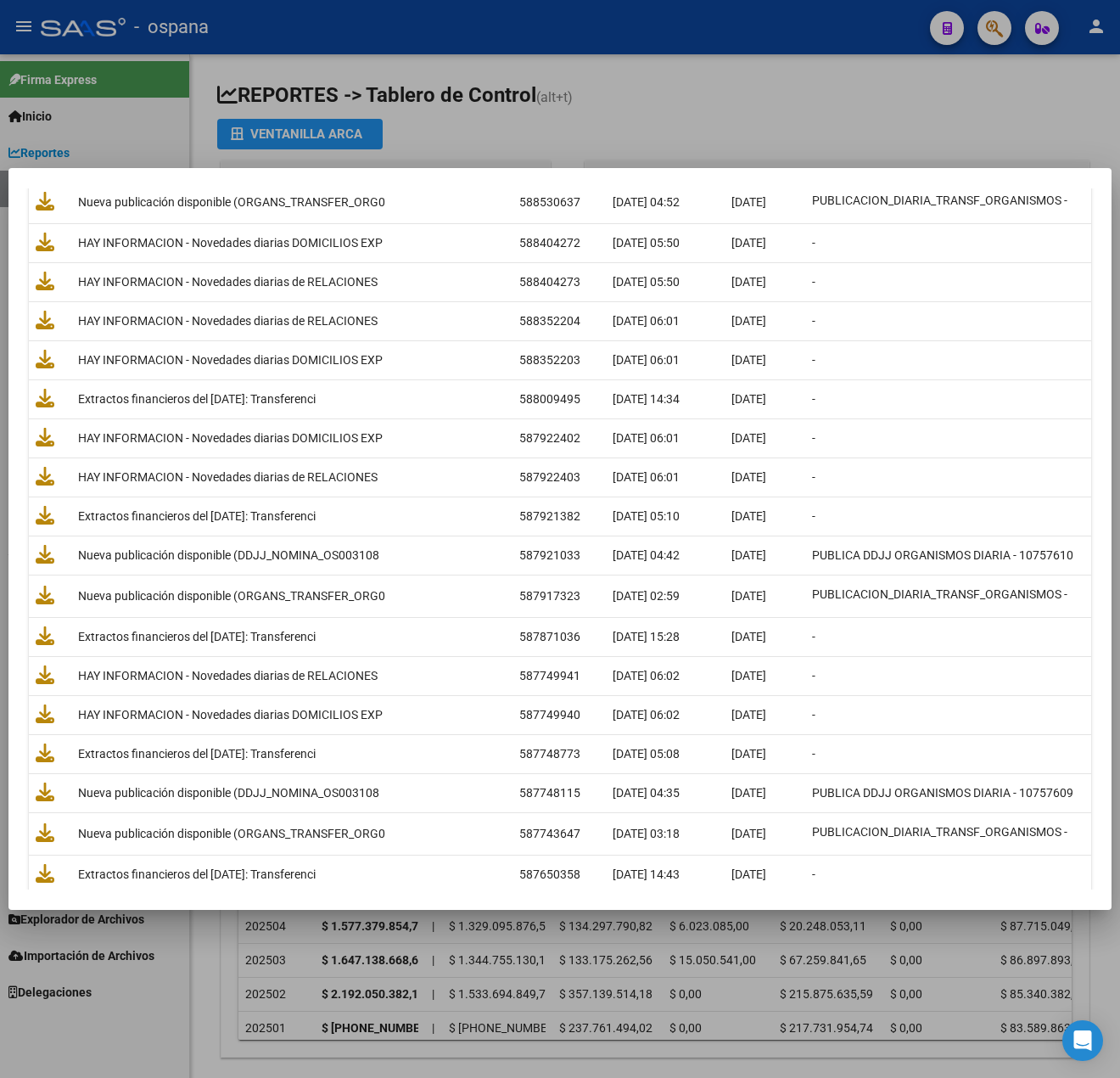
click at [452, 102] on div at bounding box center [560, 539] width 1120 height 1078
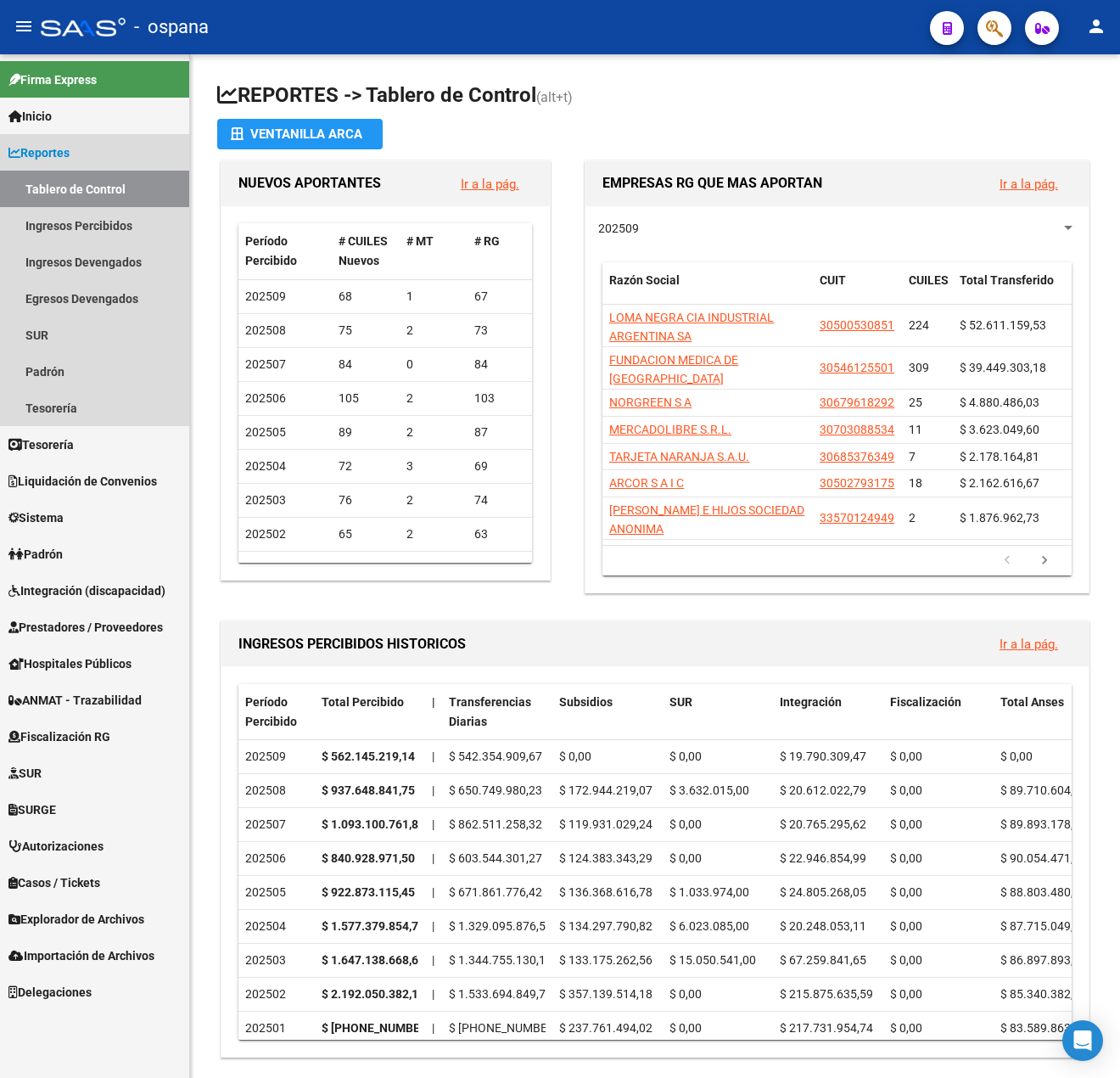
click at [63, 149] on span "Reportes" at bounding box center [39, 152] width 61 height 18
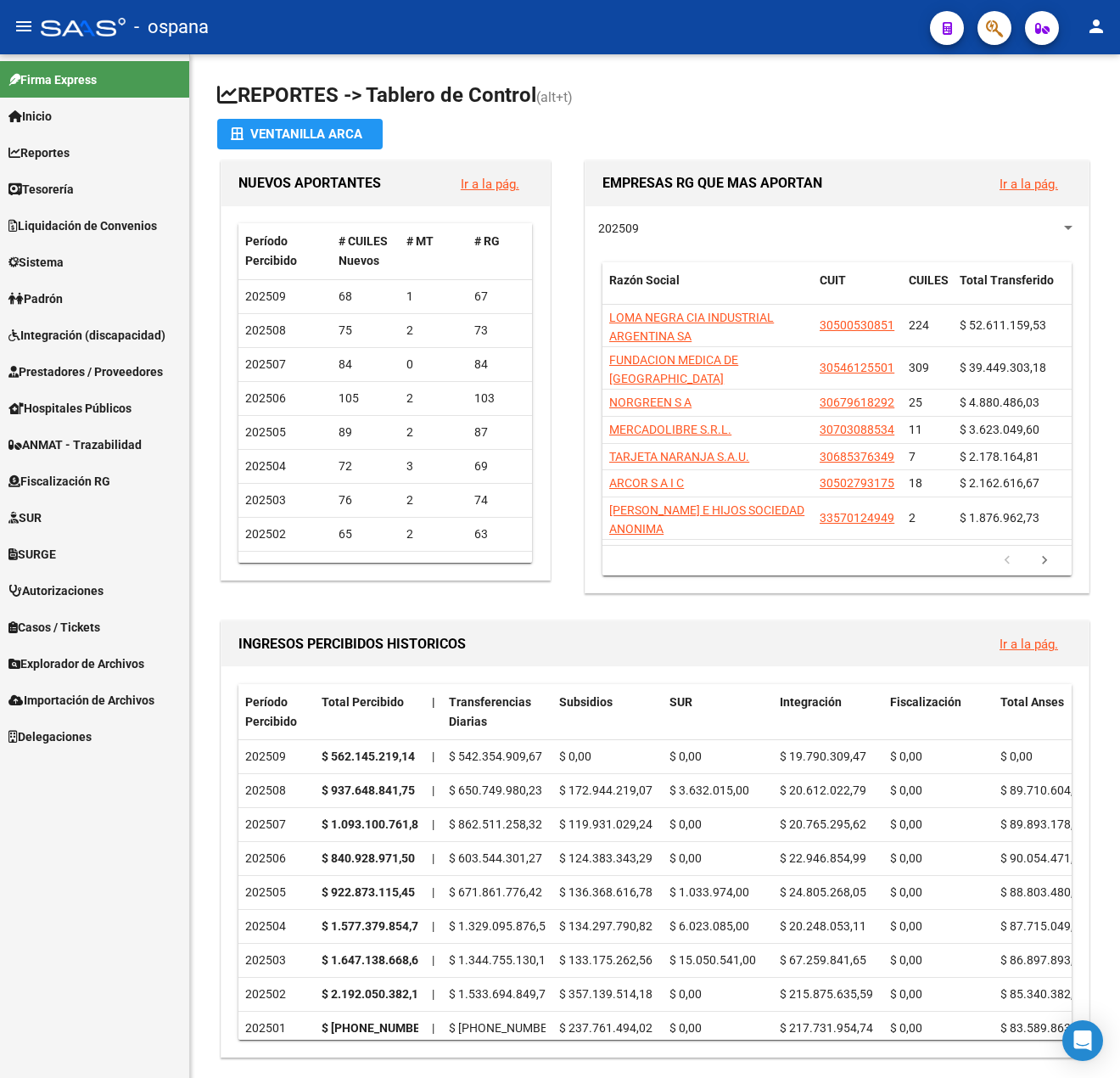
click at [11, 27] on button "menu" at bounding box center [23, 27] width 34 height 34
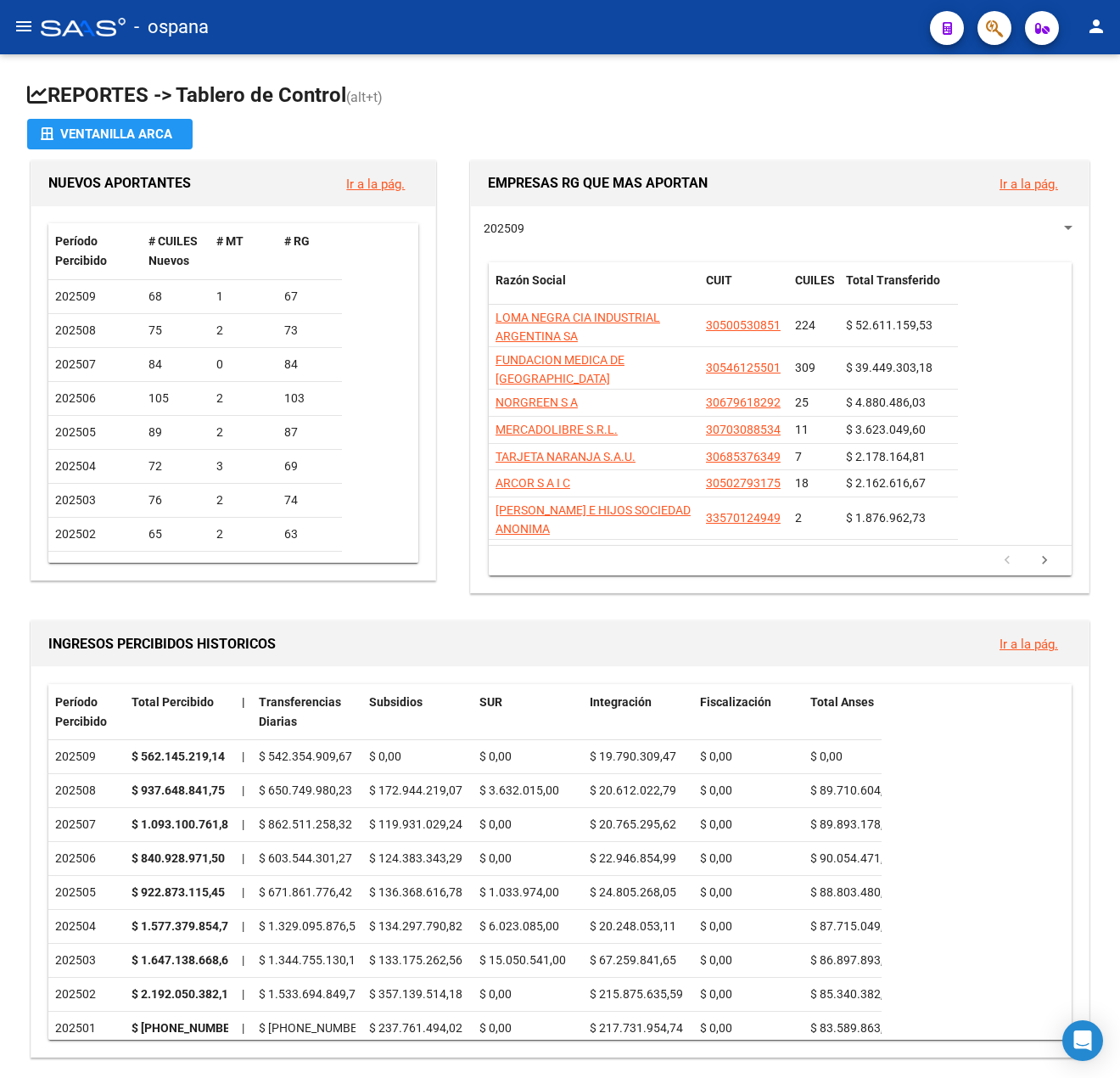
click at [17, 26] on mat-icon "menu" at bounding box center [23, 26] width 20 height 20
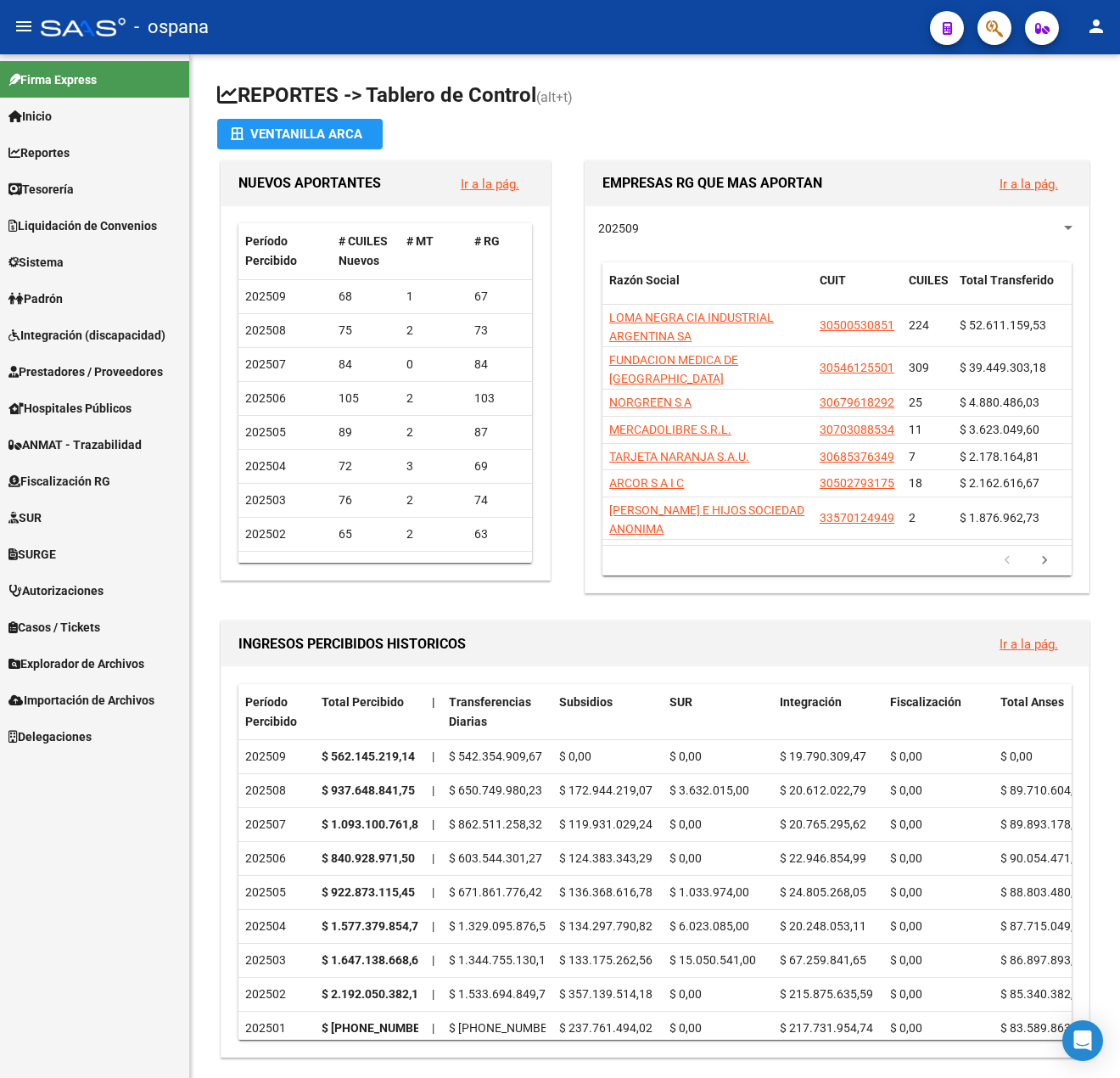
click at [61, 739] on span "Delegaciones" at bounding box center [50, 736] width 83 height 18
click at [70, 702] on span "Importación de Archivos" at bounding box center [81, 699] width 146 height 18
click at [56, 746] on link "Delegaciones" at bounding box center [95, 736] width 189 height 37
click at [1064, 1037] on div "Open Intercom Messenger" at bounding box center [1082, 1040] width 45 height 45
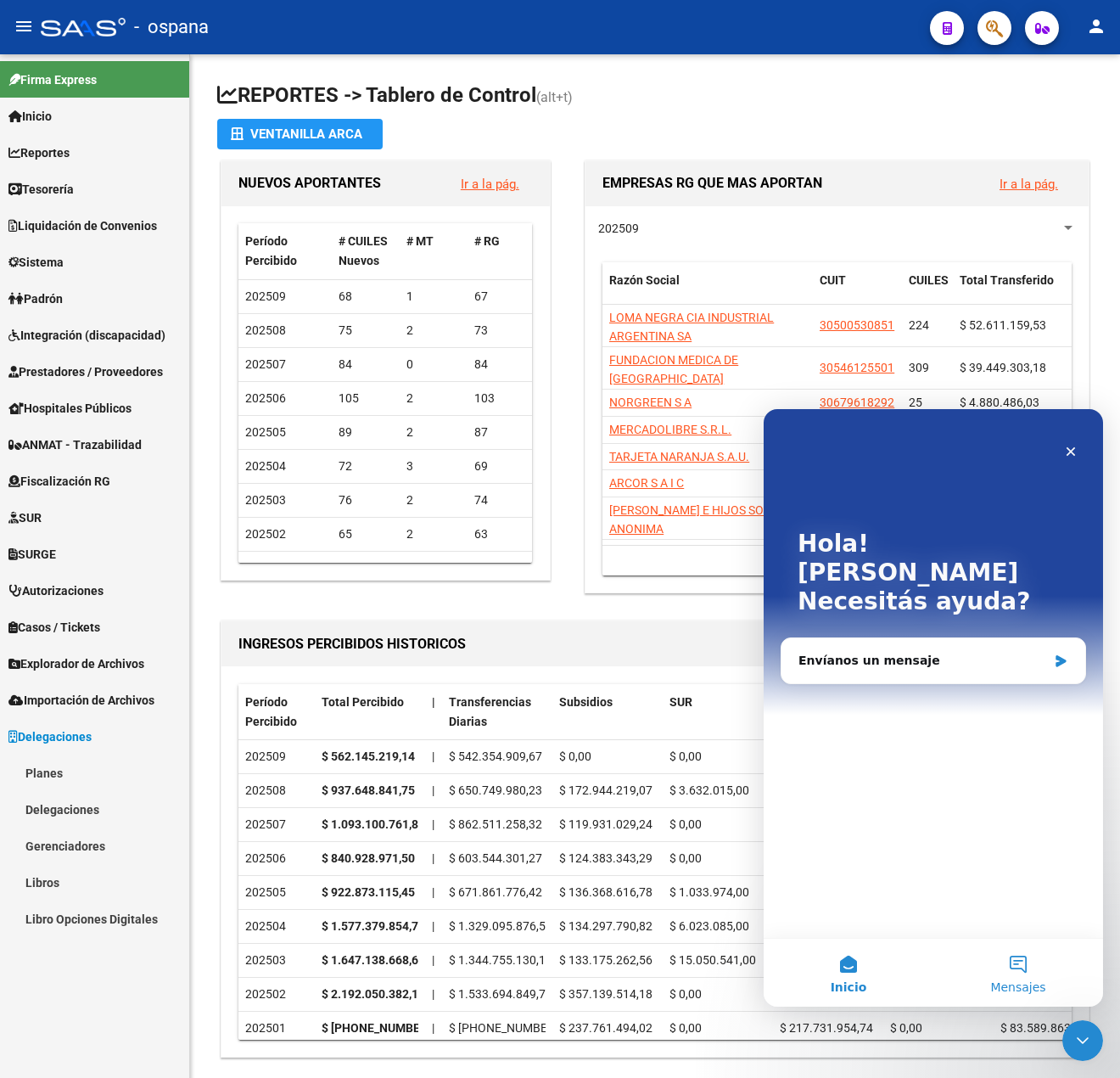
click at [1032, 964] on button "Mensajes" at bounding box center [1018, 973] width 170 height 68
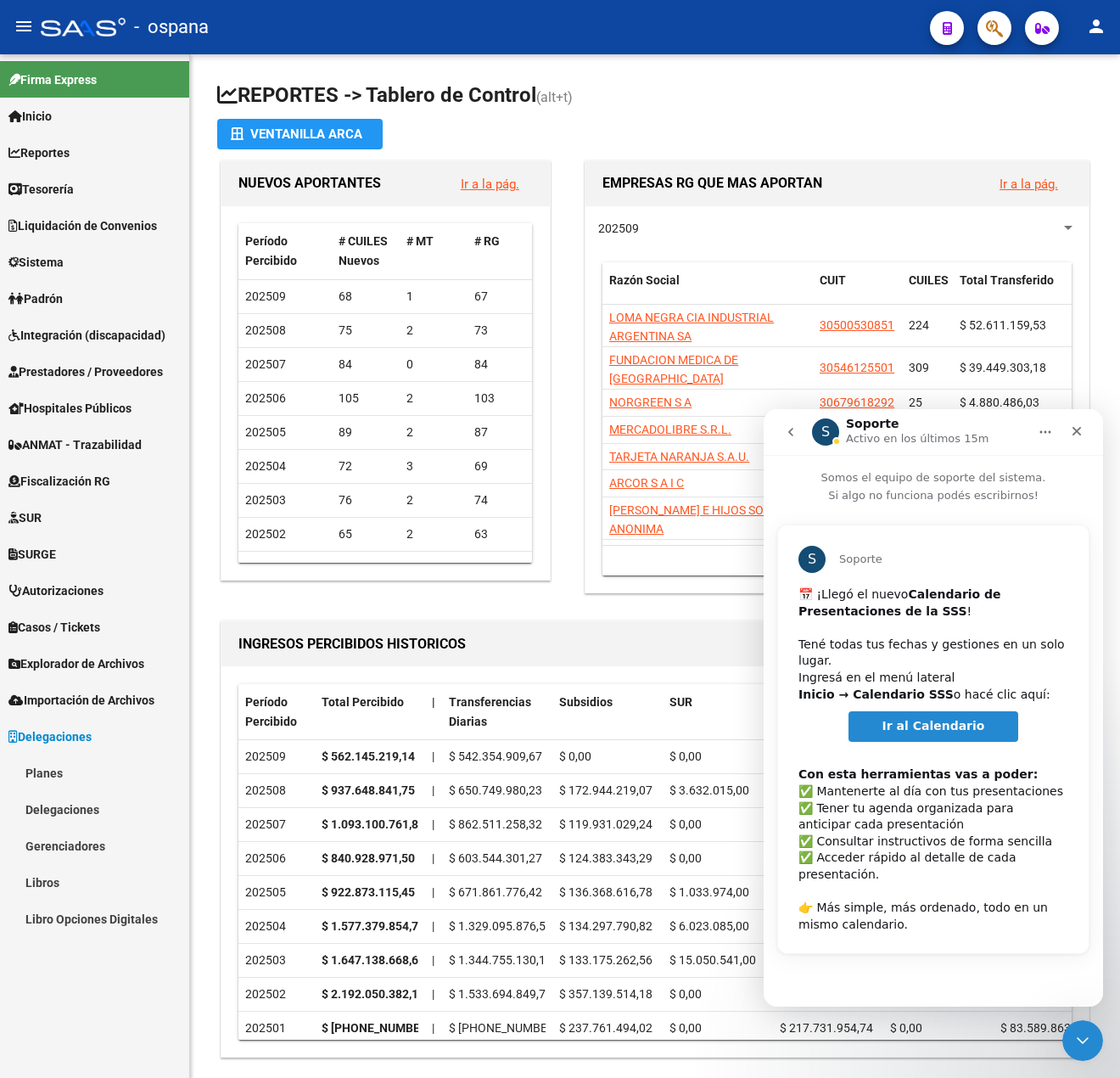
click at [941, 719] on span "Ir al Calendario" at bounding box center [934, 725] width 102 height 14
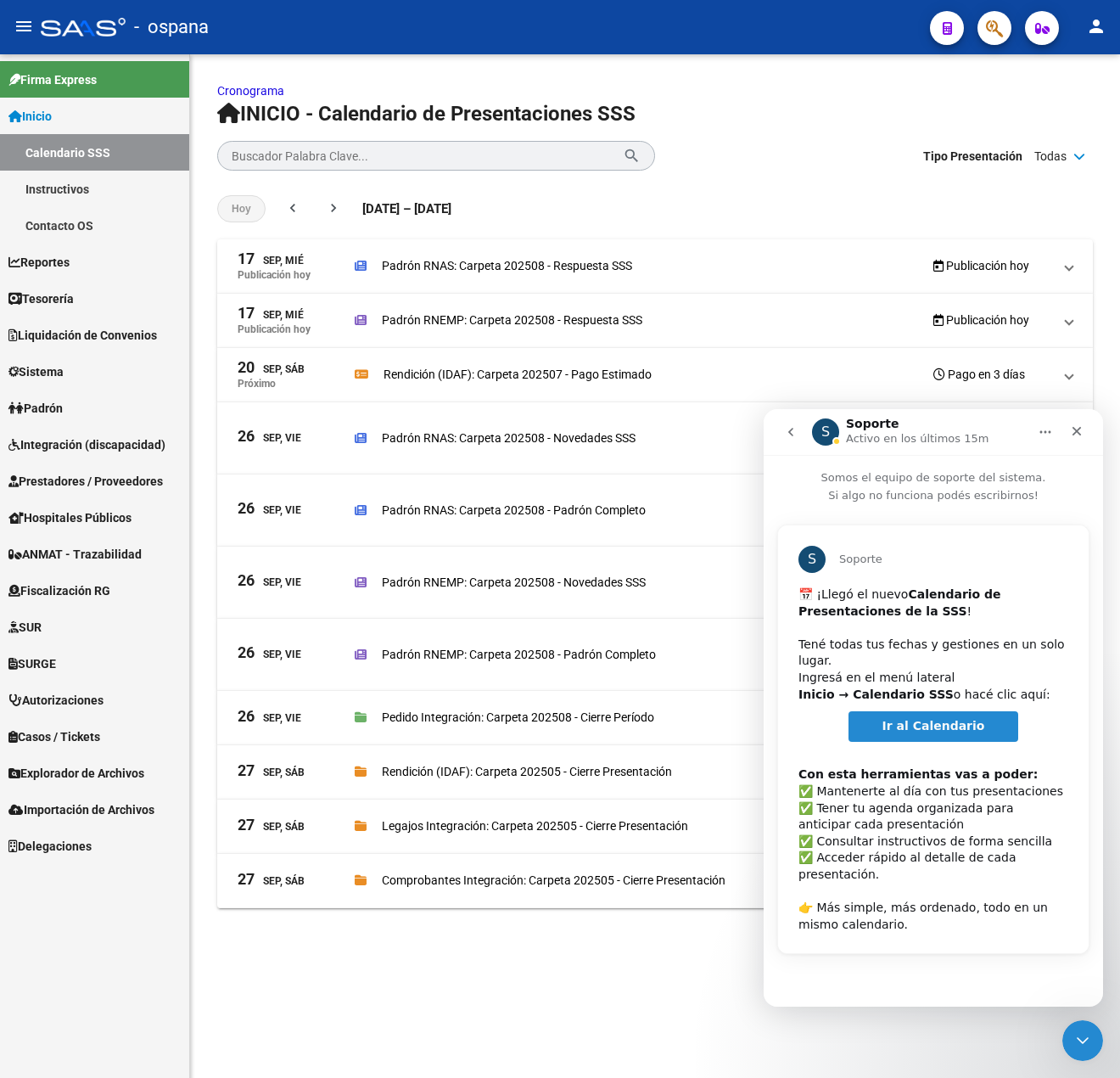
click at [76, 120] on link "Inicio" at bounding box center [95, 116] width 189 height 37
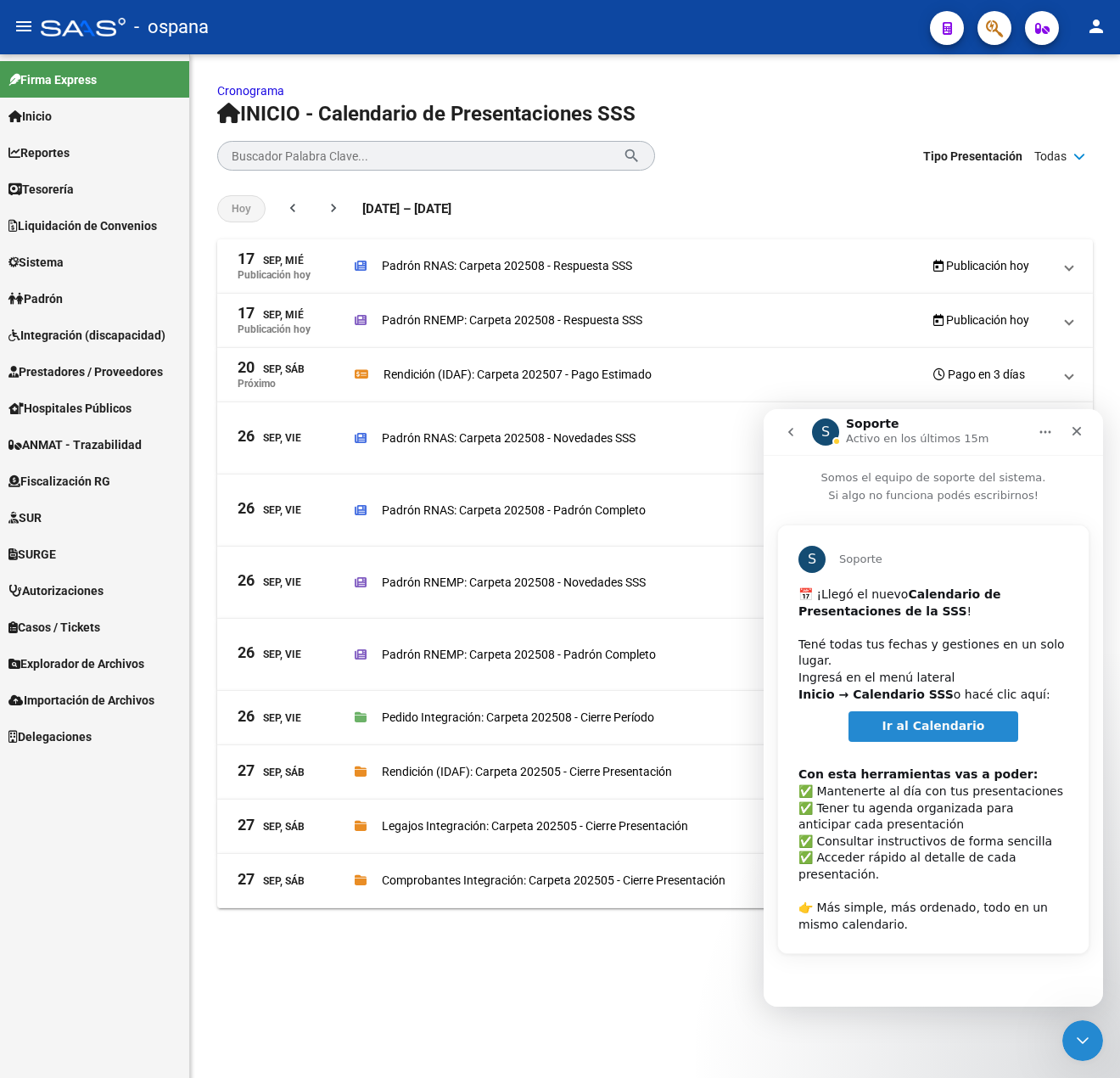
click at [76, 120] on link "Inicio" at bounding box center [95, 116] width 189 height 37
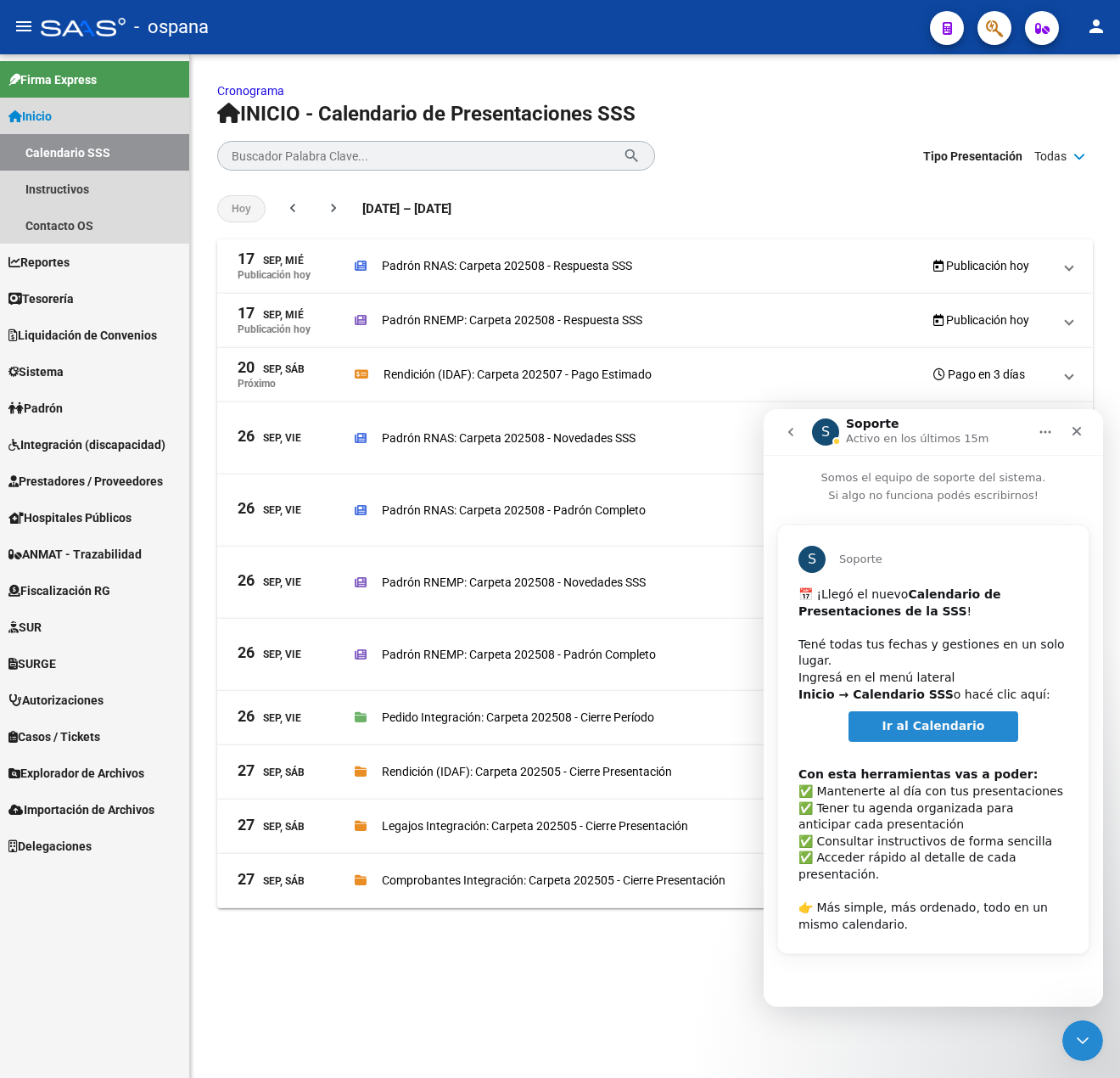
click at [88, 152] on link "Calendario SSS" at bounding box center [95, 153] width 189 height 37
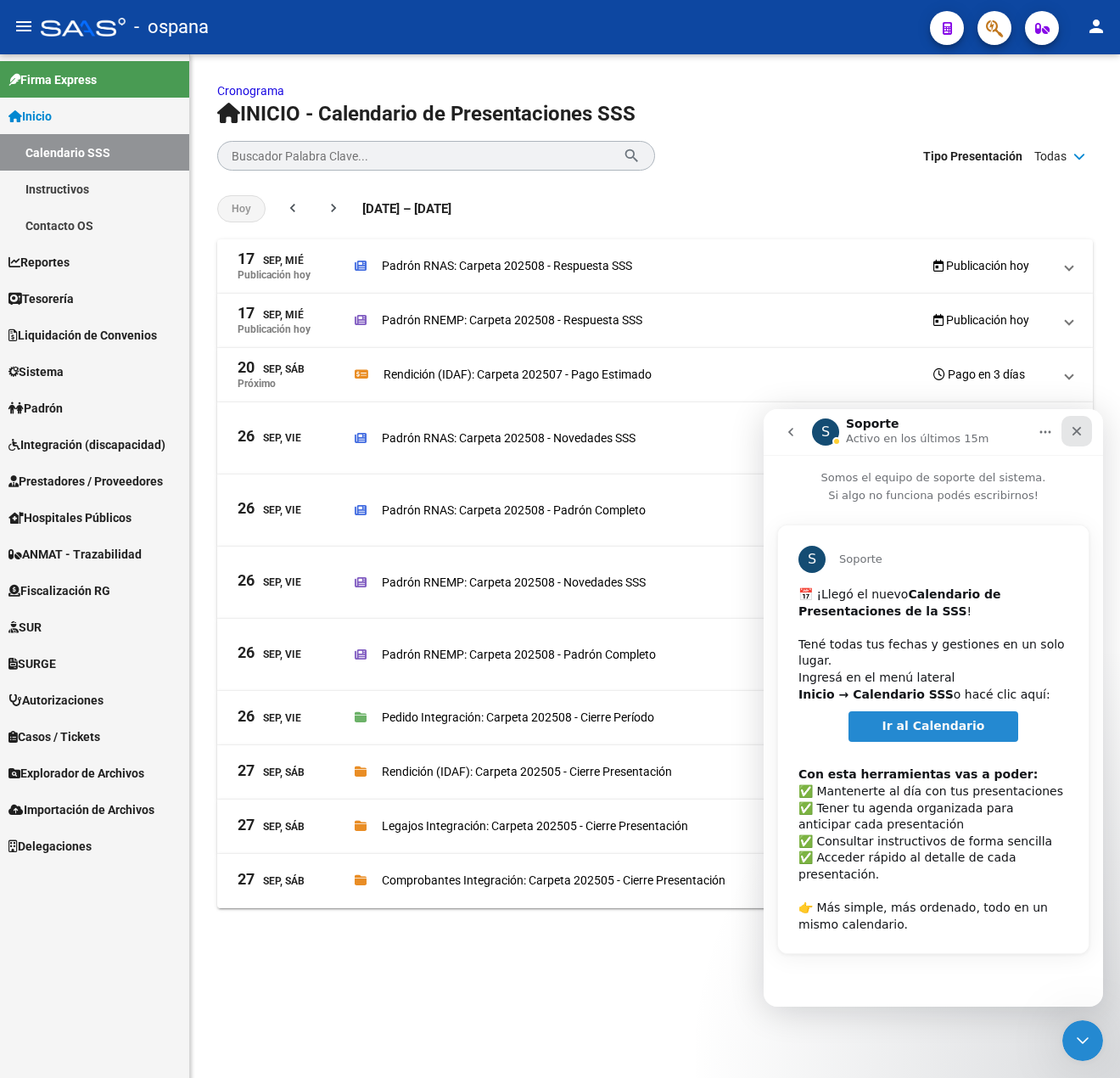
click at [1077, 429] on icon "Cerrar" at bounding box center [1077, 431] width 14 height 14
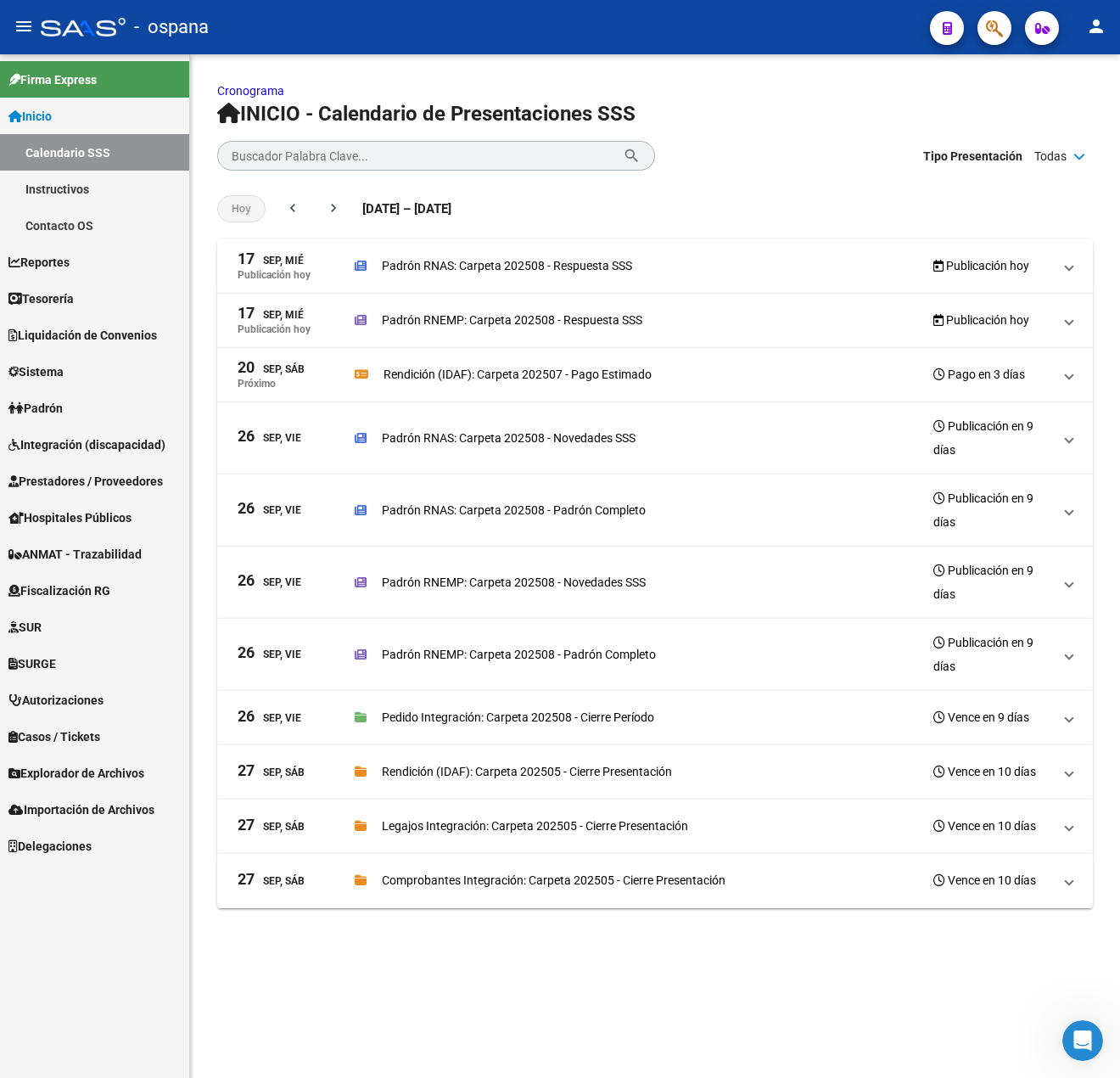
click at [447, 310] on div "Padrón RNEMP: Carpeta 202508 - Respuesta SSS Publicación hoy" at bounding box center [703, 320] width 697 height 24
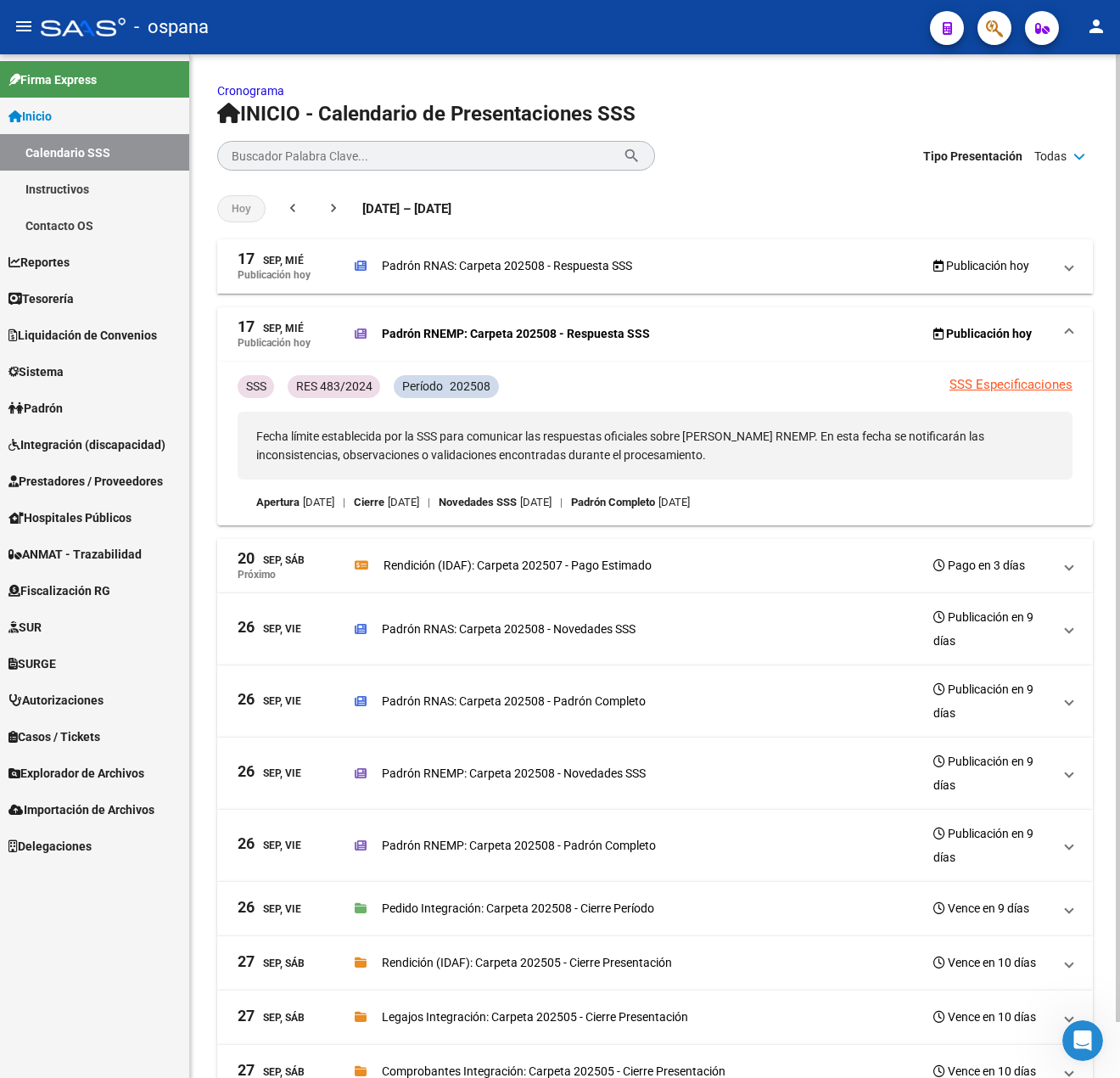
click at [452, 261] on p "Padrón RNAS: Carpeta 202508 - Respuesta SSS" at bounding box center [506, 265] width 250 height 18
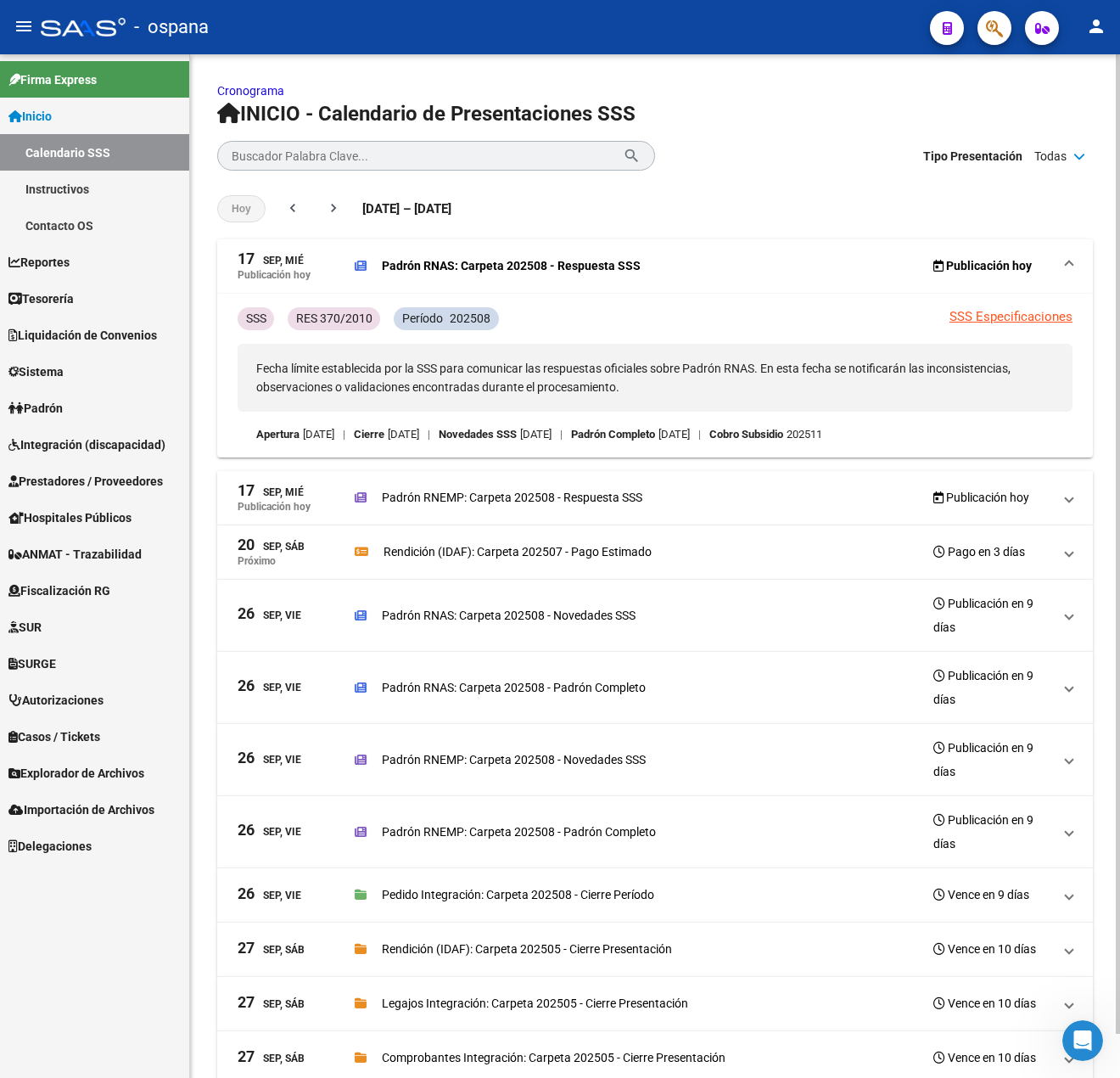
click at [493, 505] on p "Padrón RNEMP: Carpeta 202508 - Respuesta SSS" at bounding box center [512, 496] width 261 height 18
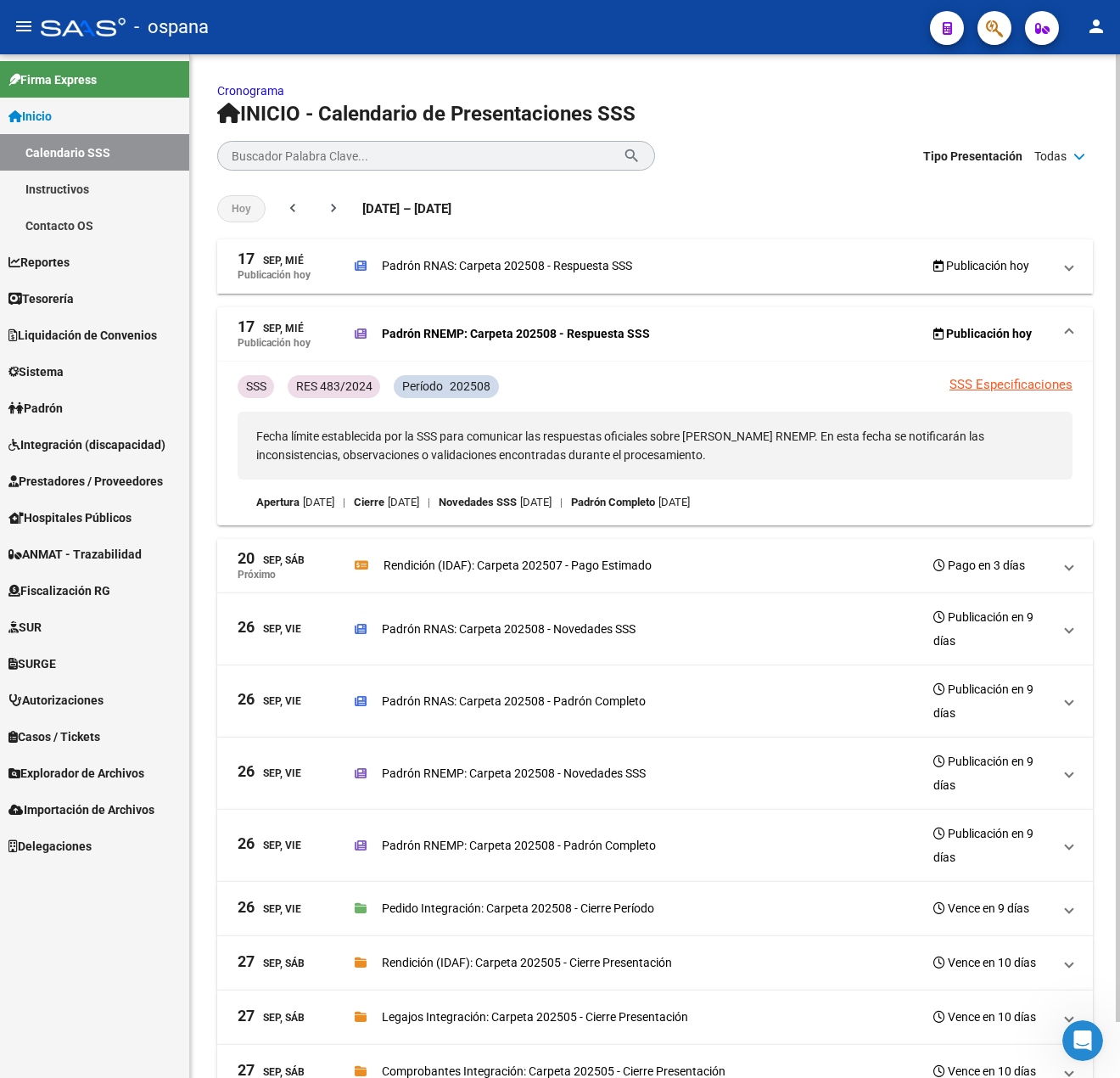
click at [466, 562] on p "Rendición (IDAF): Carpeta 202507 - Pago Estimado" at bounding box center [518, 564] width 268 height 18
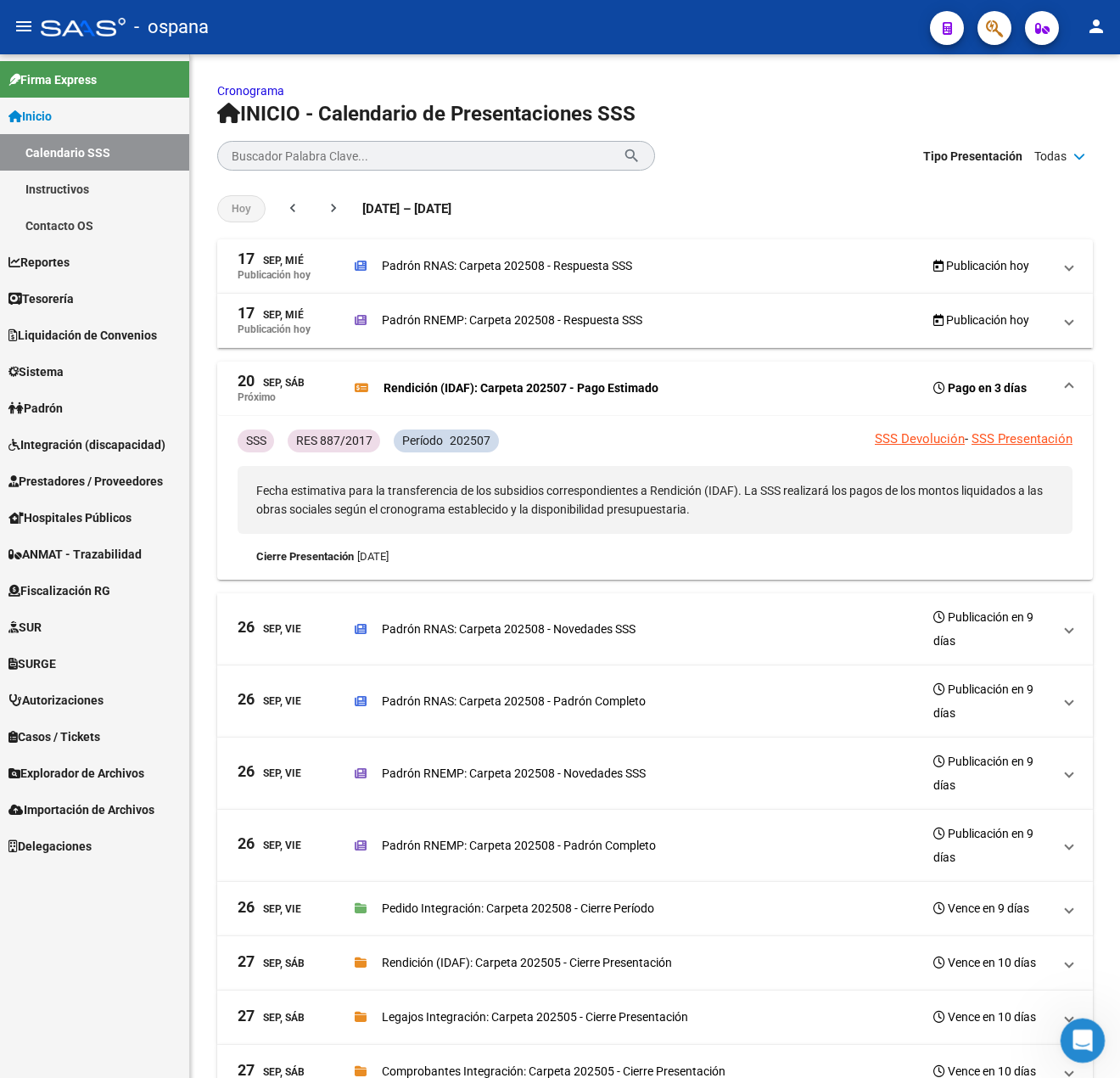
click at [1095, 1050] on div "Abrir Intercom Messenger" at bounding box center [1079, 1037] width 56 height 56
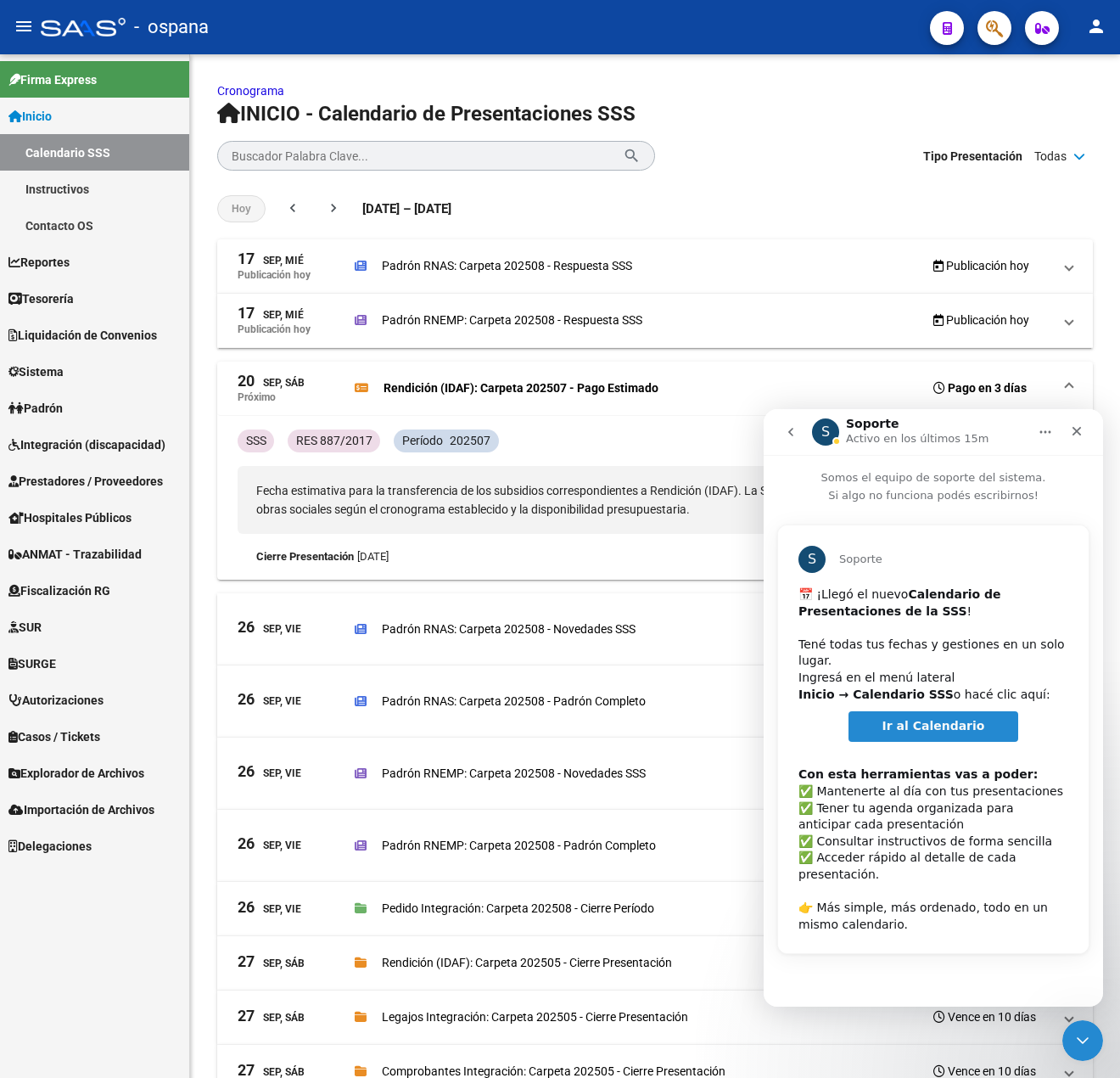
click at [780, 433] on button "go back" at bounding box center [790, 431] width 32 height 32
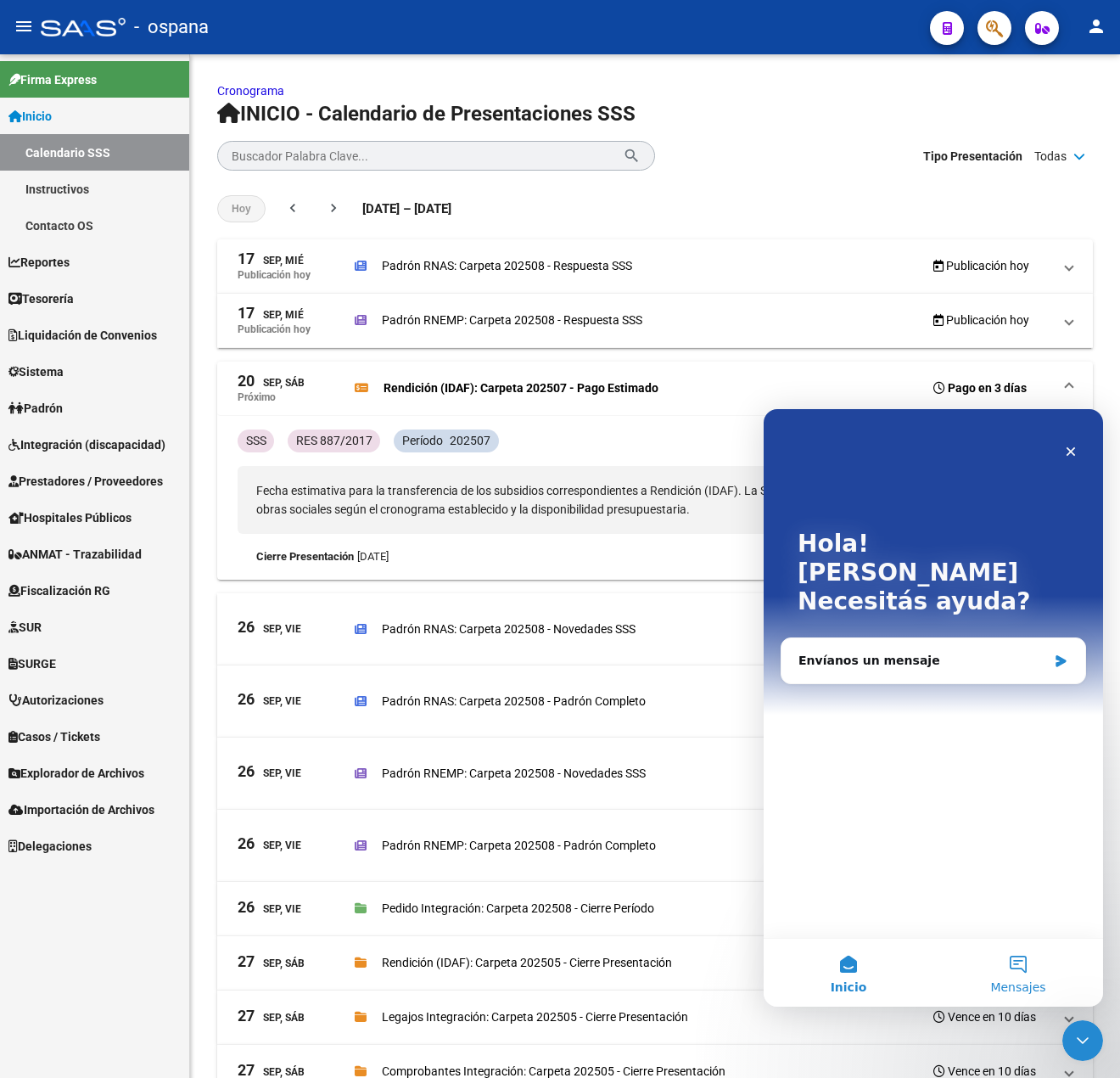
click at [1022, 974] on button "Mensajes" at bounding box center [1018, 973] width 170 height 68
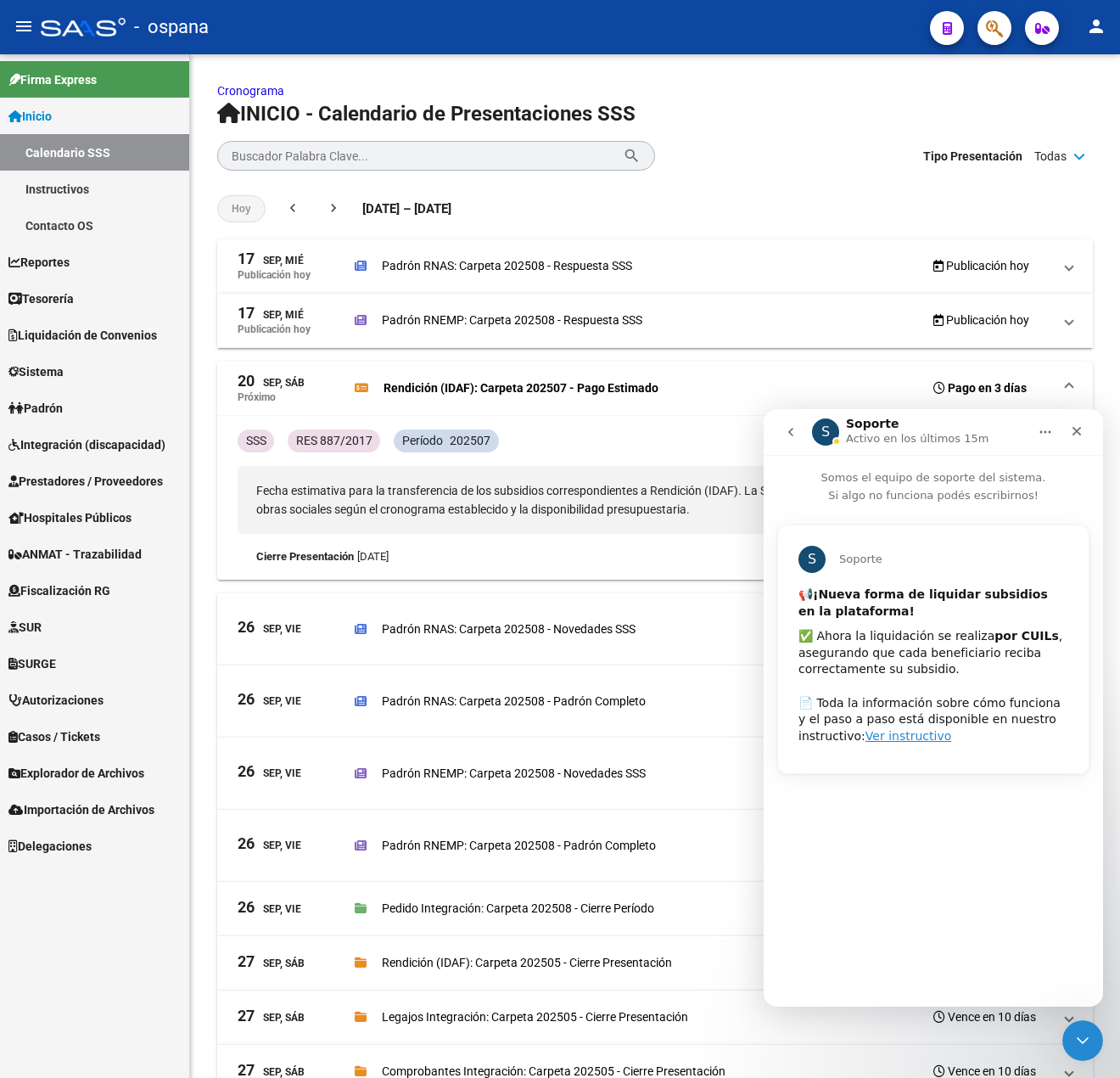
click at [792, 427] on icon "go back" at bounding box center [791, 432] width 14 height 14
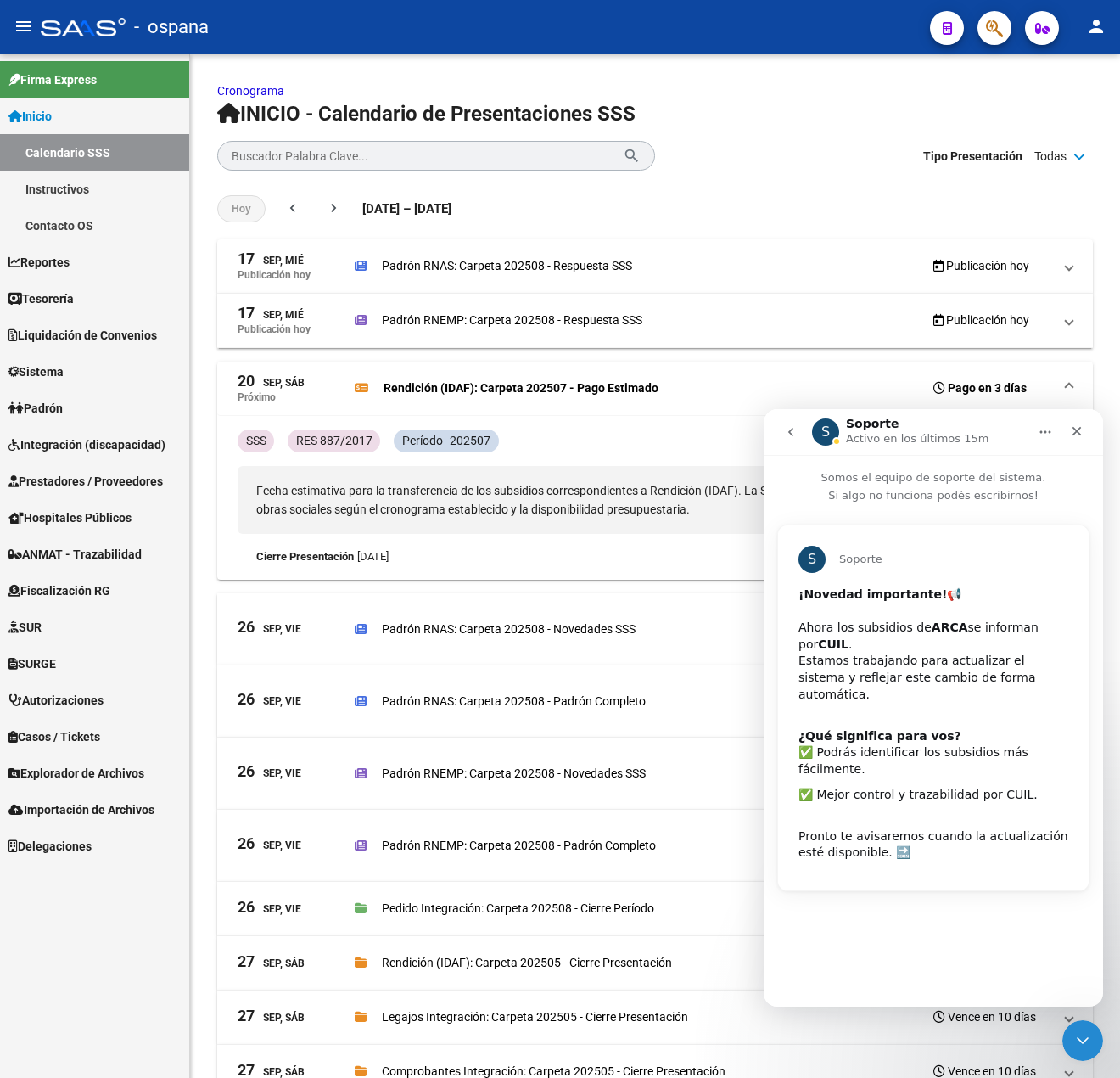
click at [793, 421] on button "go back" at bounding box center [790, 431] width 32 height 32
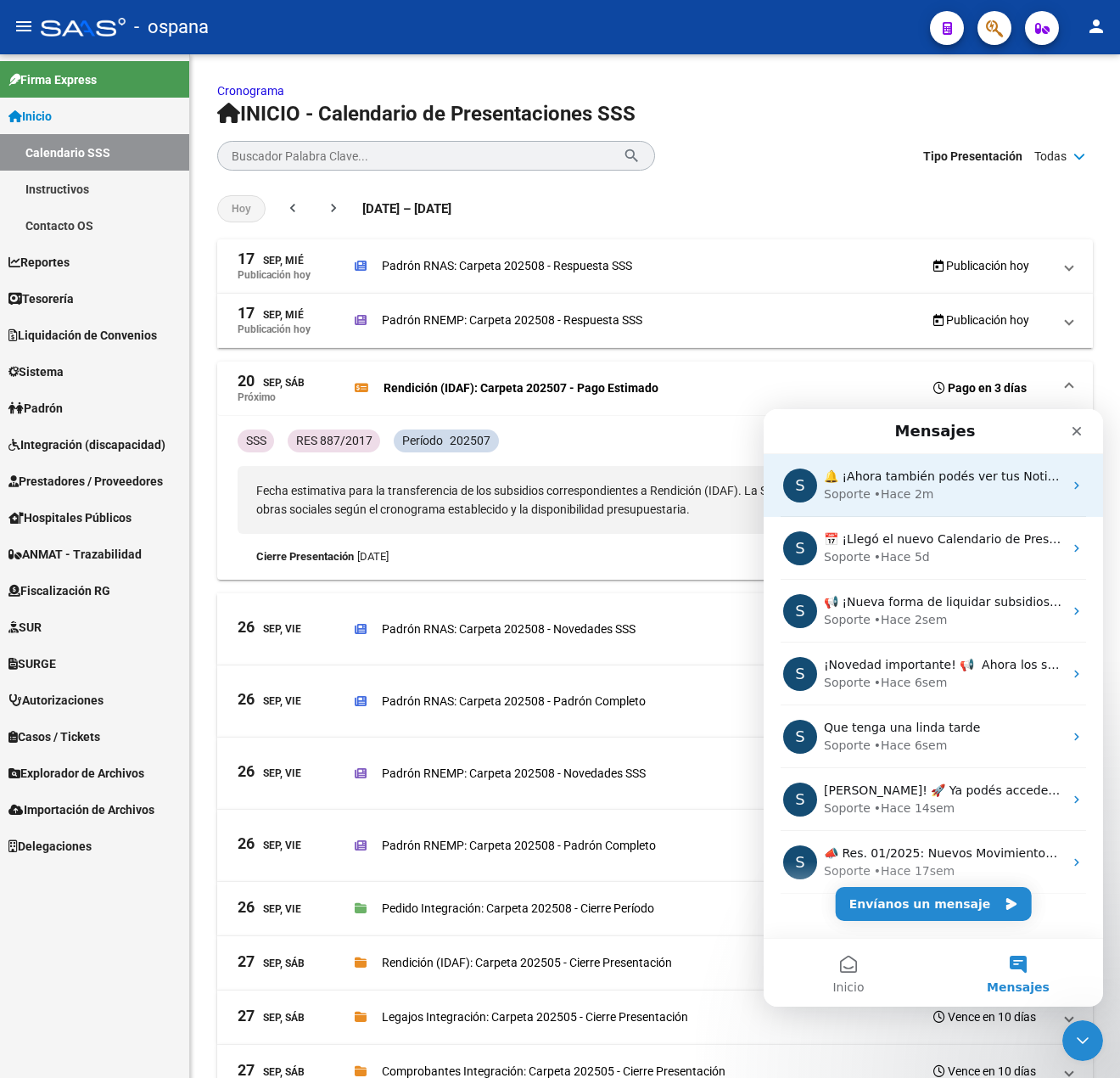
click at [897, 494] on div "• Hace 2m" at bounding box center [904, 494] width 60 height 17
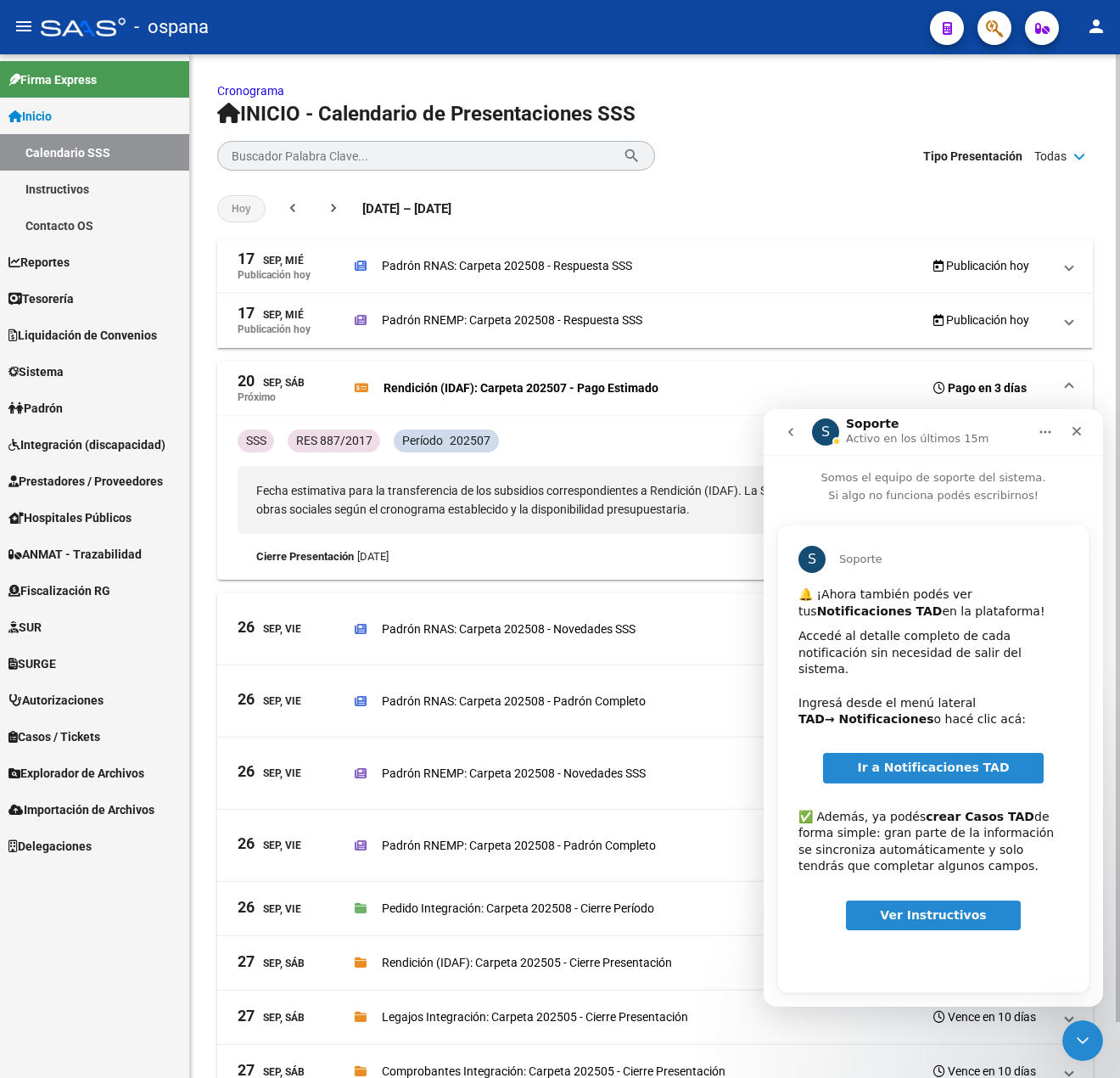
scroll to position [4, 0]
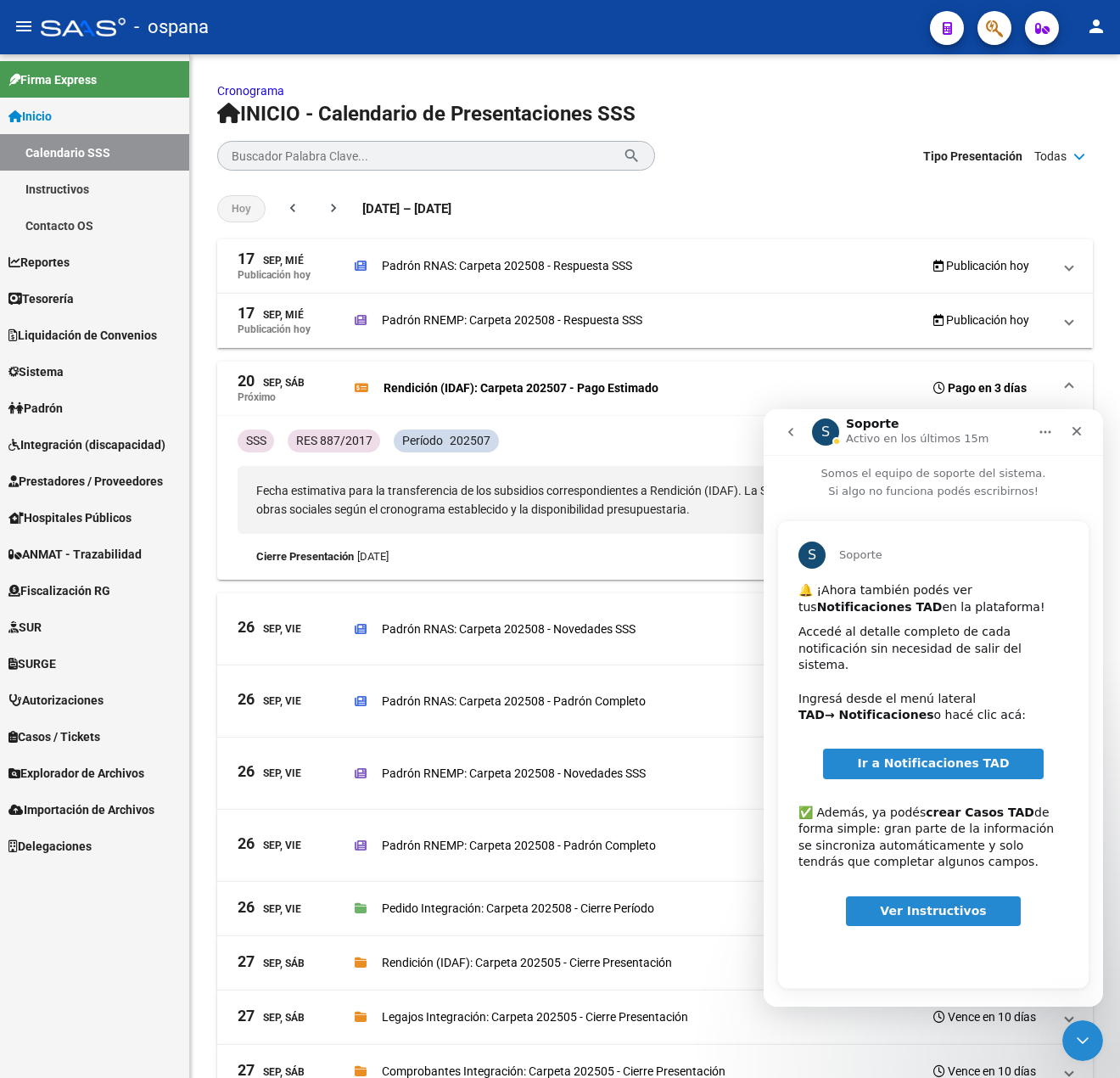
click at [935, 904] on span "Ver Instructivos" at bounding box center [933, 911] width 106 height 14
click at [897, 756] on span "Ir a Notificaciones TAD" at bounding box center [932, 763] width 152 height 14
click at [34, 121] on span "Inicio" at bounding box center [30, 116] width 43 height 18
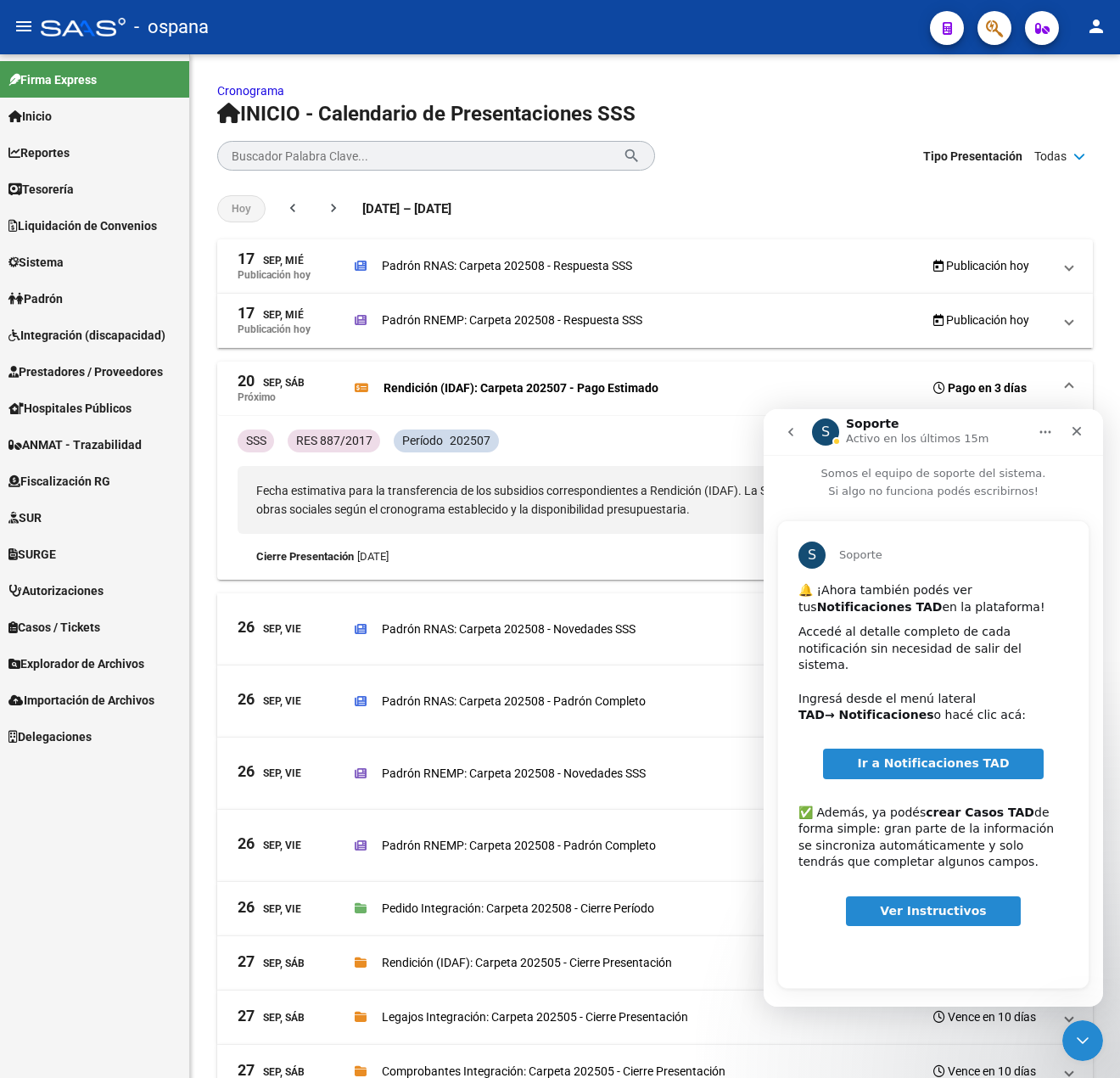
click at [78, 708] on link "Importación de Archivos" at bounding box center [95, 699] width 189 height 37
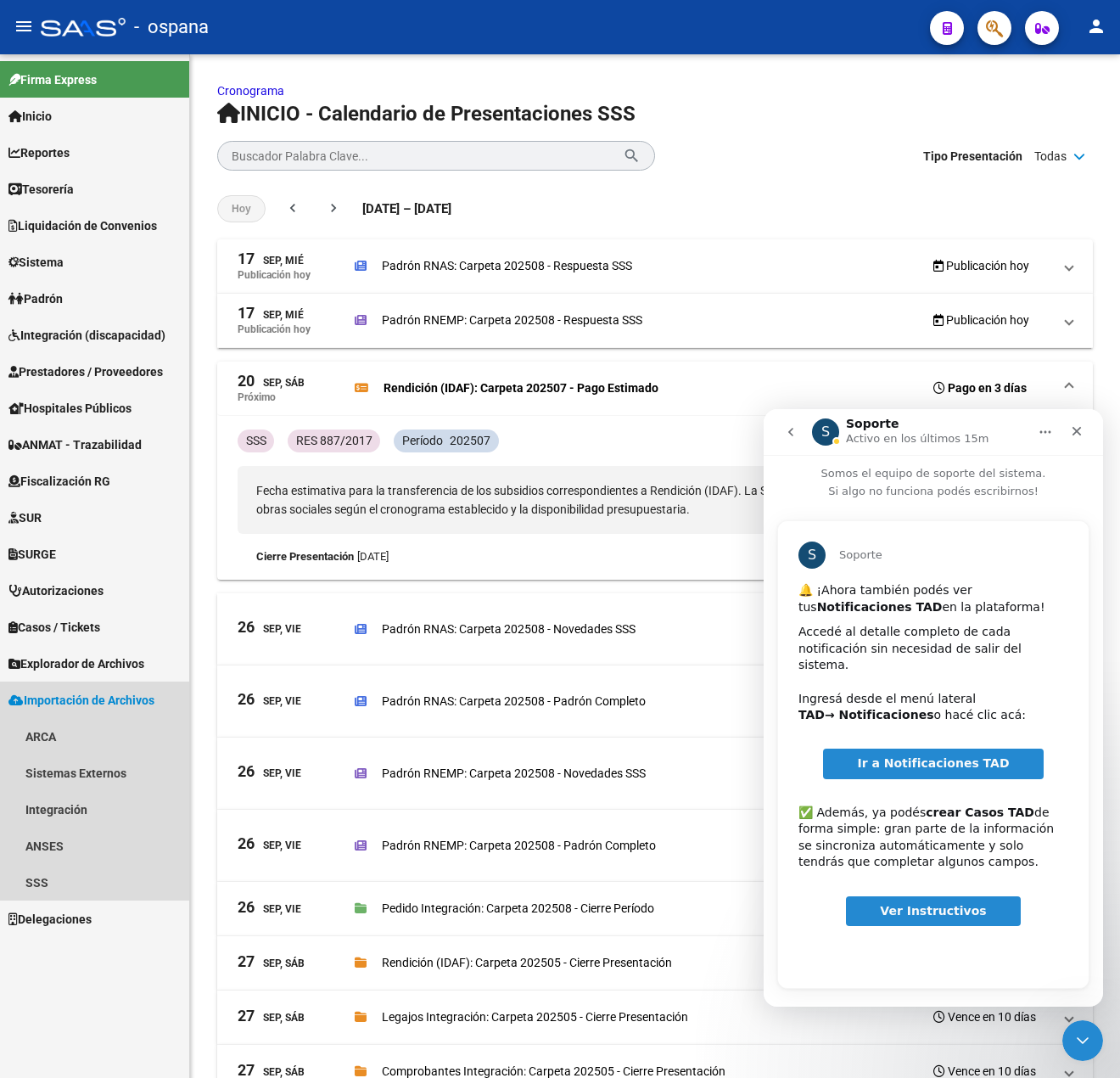
click at [78, 705] on span "Importación de Archivos" at bounding box center [81, 699] width 146 height 18
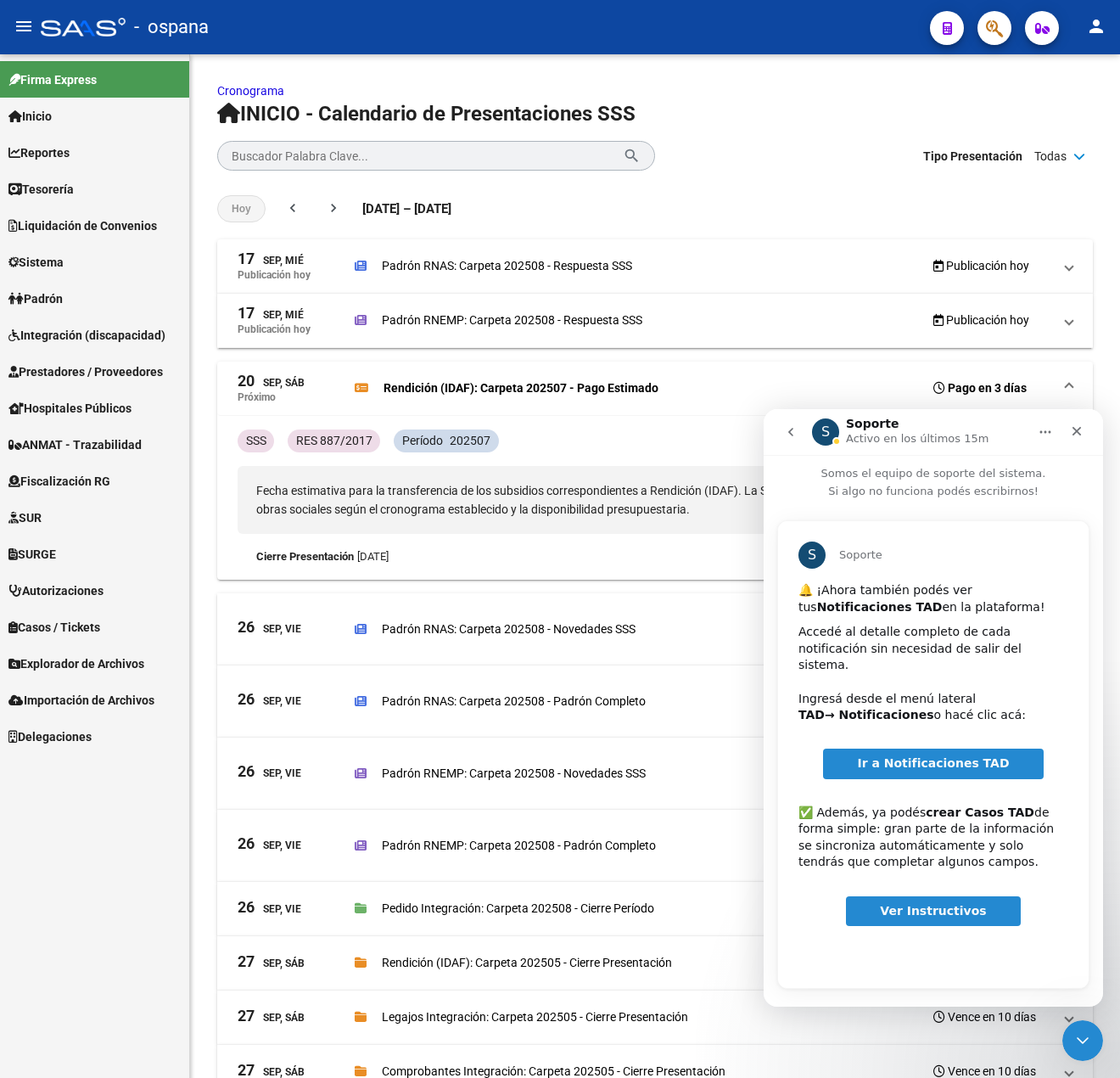
click at [88, 666] on span "Explorador de Archivos" at bounding box center [76, 663] width 136 height 18
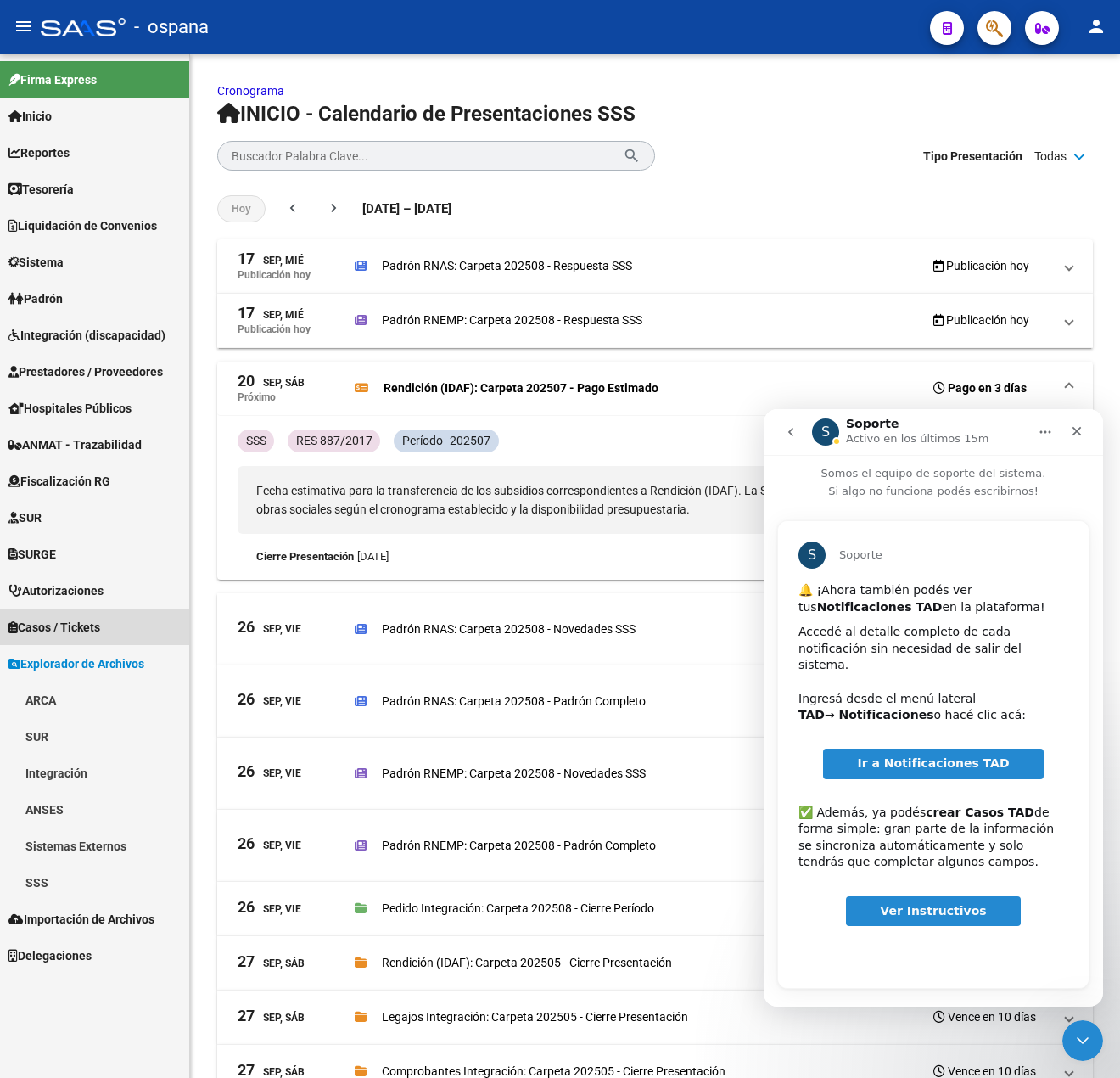
click at [88, 633] on span "Casos / Tickets" at bounding box center [54, 626] width 92 height 18
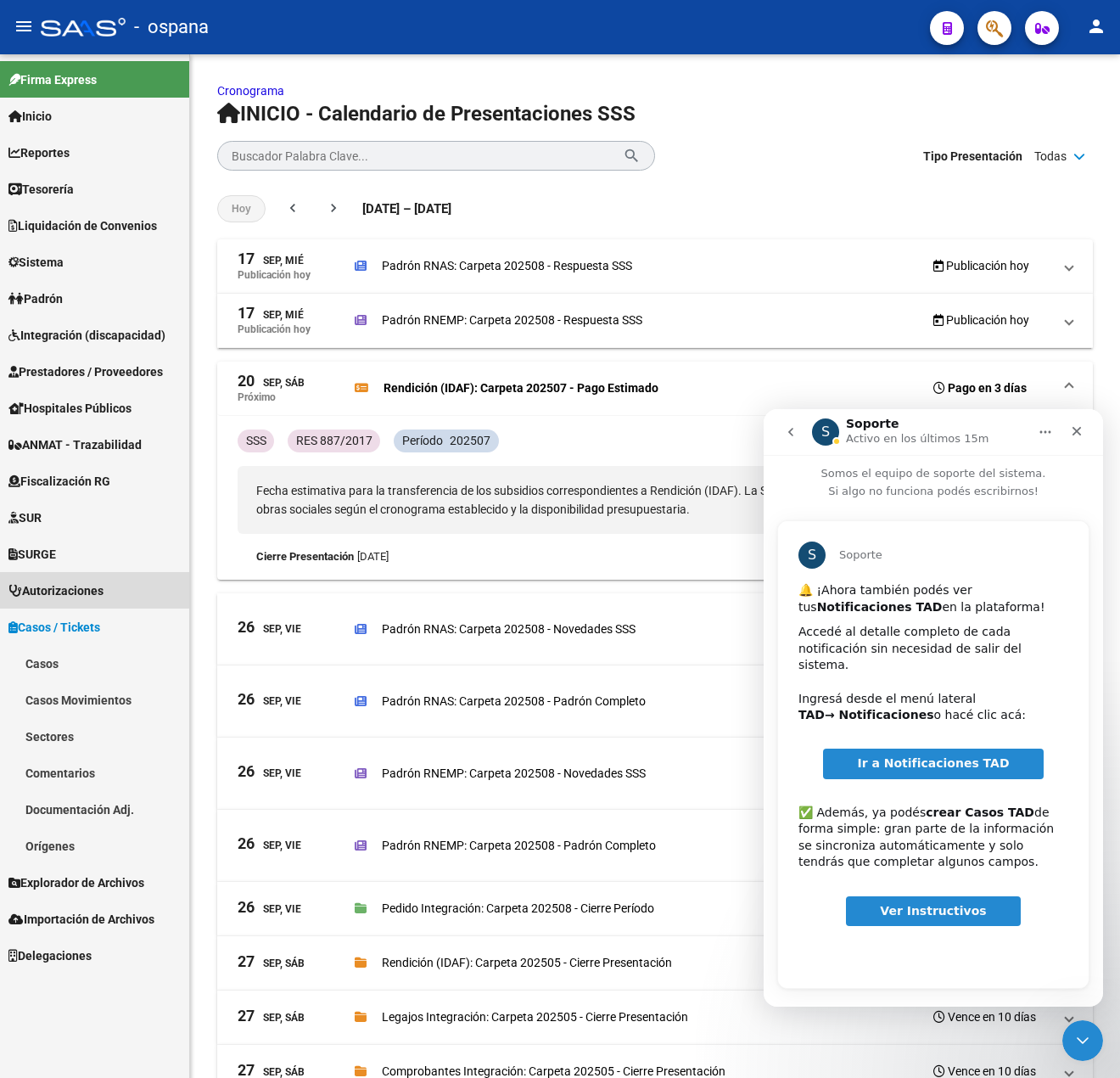
click at [82, 590] on span "Autorizaciones" at bounding box center [56, 590] width 95 height 18
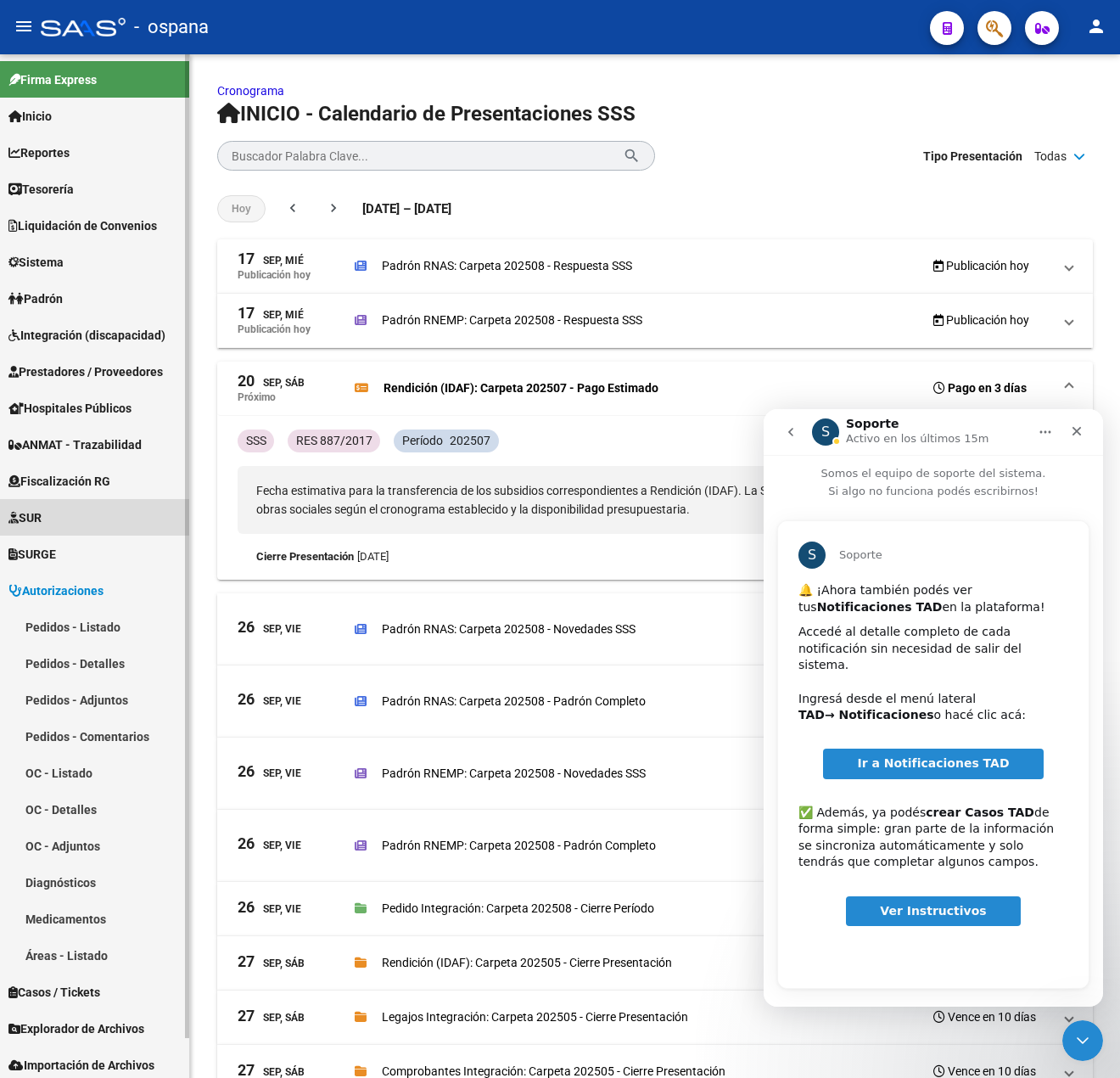
click at [42, 512] on span "SUR" at bounding box center [25, 517] width 33 height 18
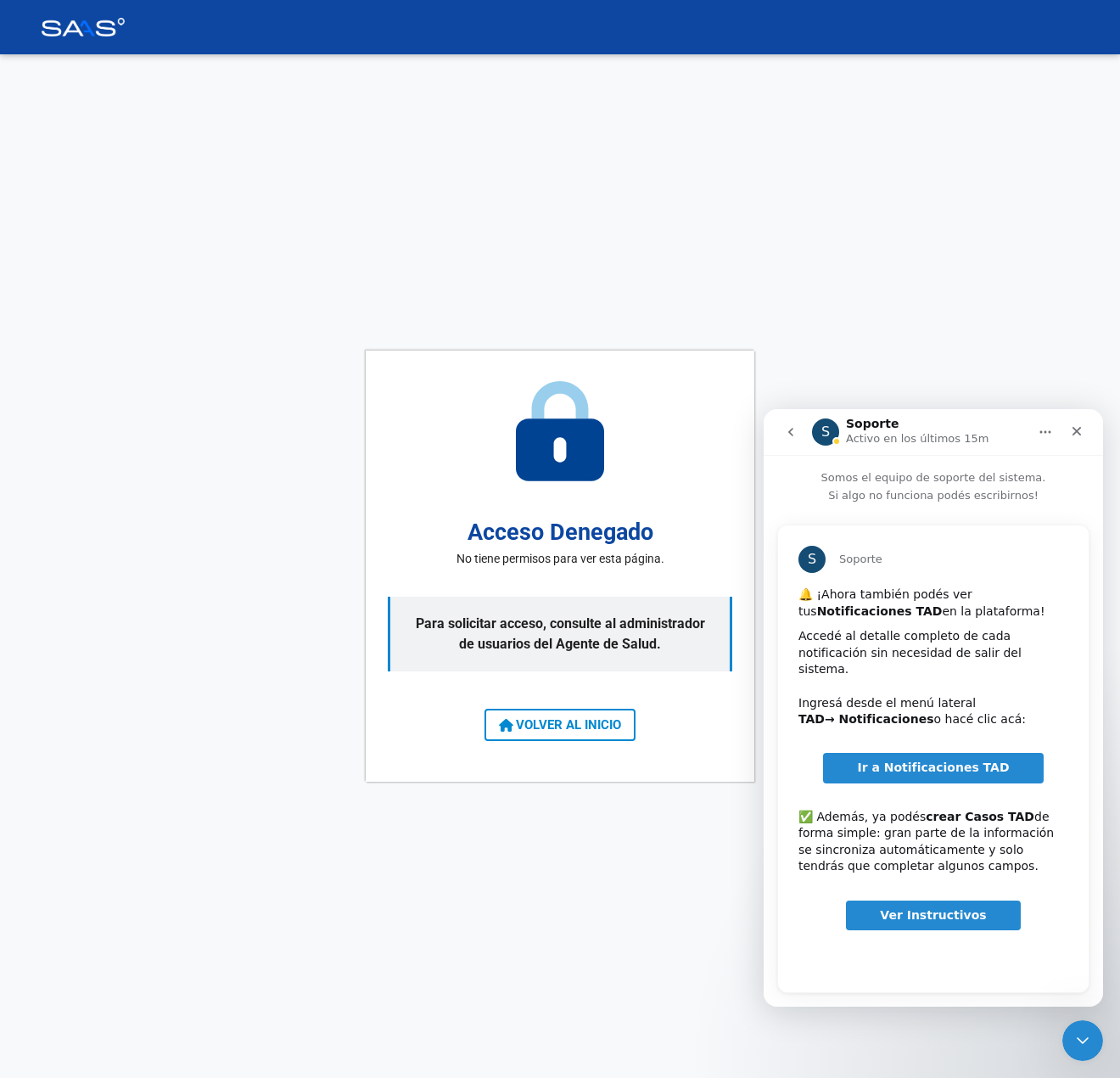
scroll to position [4, 0]
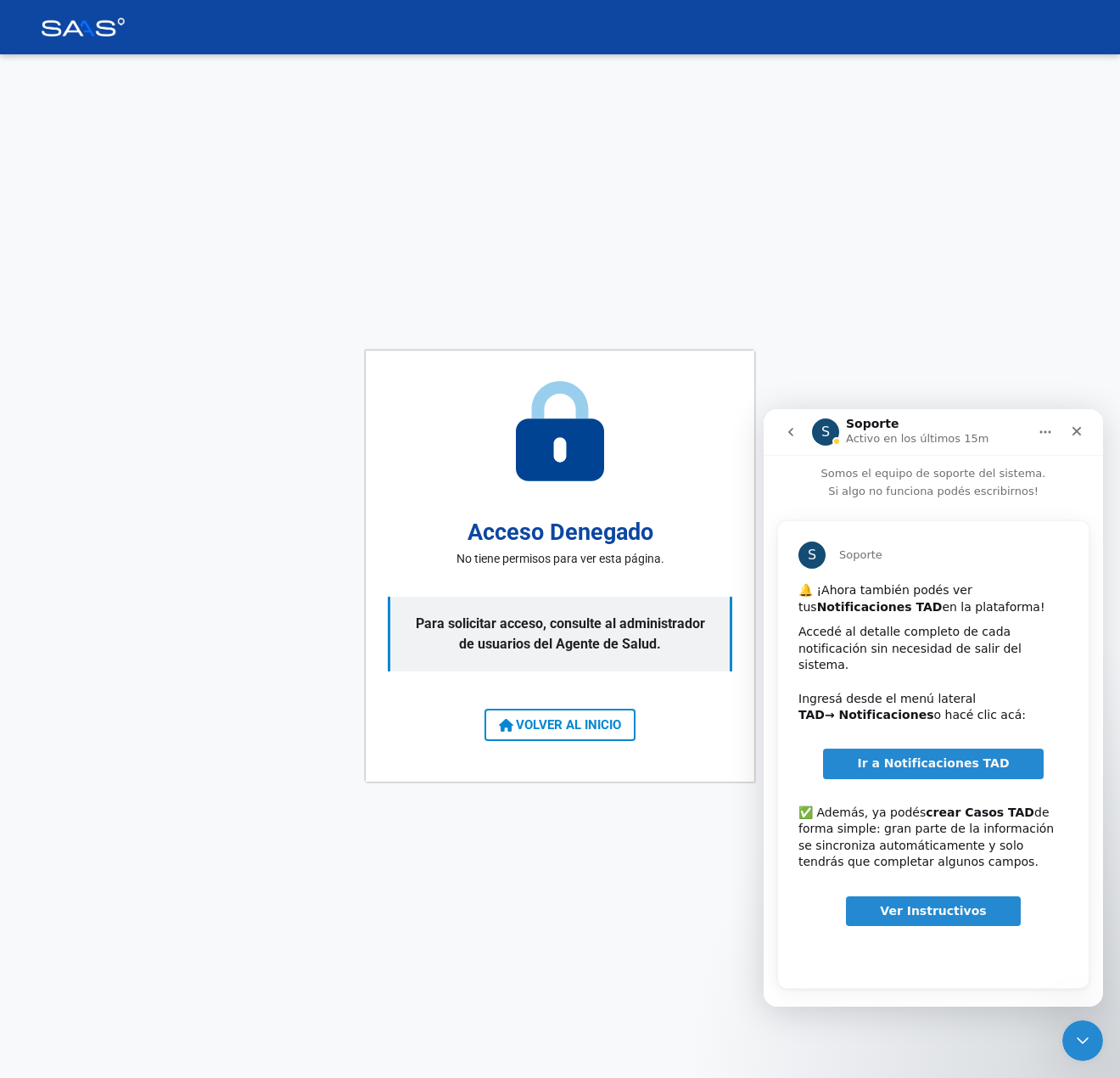
click at [678, 638] on p "Para solicitar acceso, consulte al administrador de usuarios del Agente de Salu…" at bounding box center [559, 634] width 345 height 74
click at [785, 436] on icon "go back" at bounding box center [791, 432] width 14 height 14
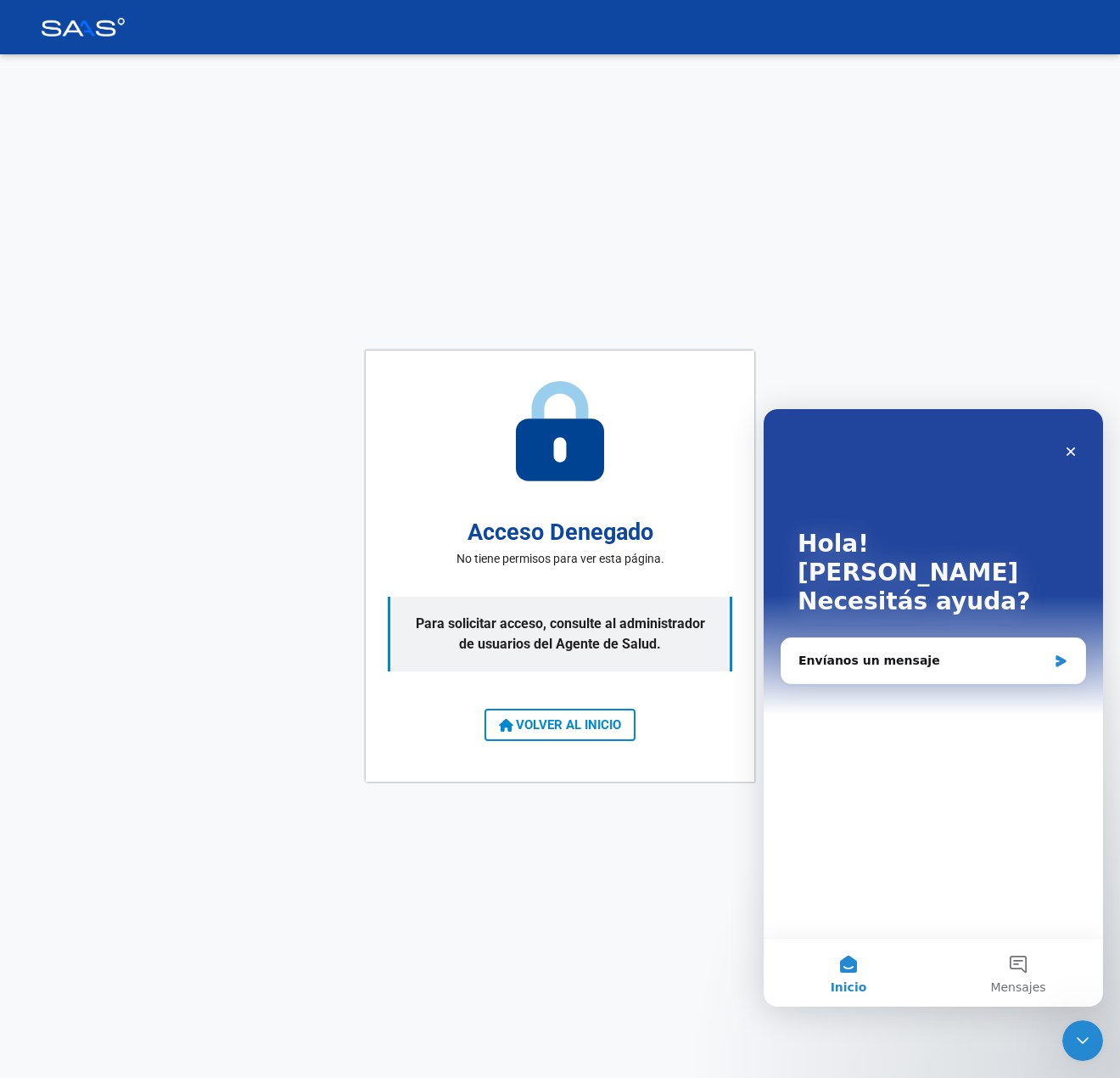
scroll to position [0, 0]
click at [545, 728] on span "VOLVER AL INICIO" at bounding box center [560, 724] width 122 height 15
